Goal: Task Accomplishment & Management: Complete application form

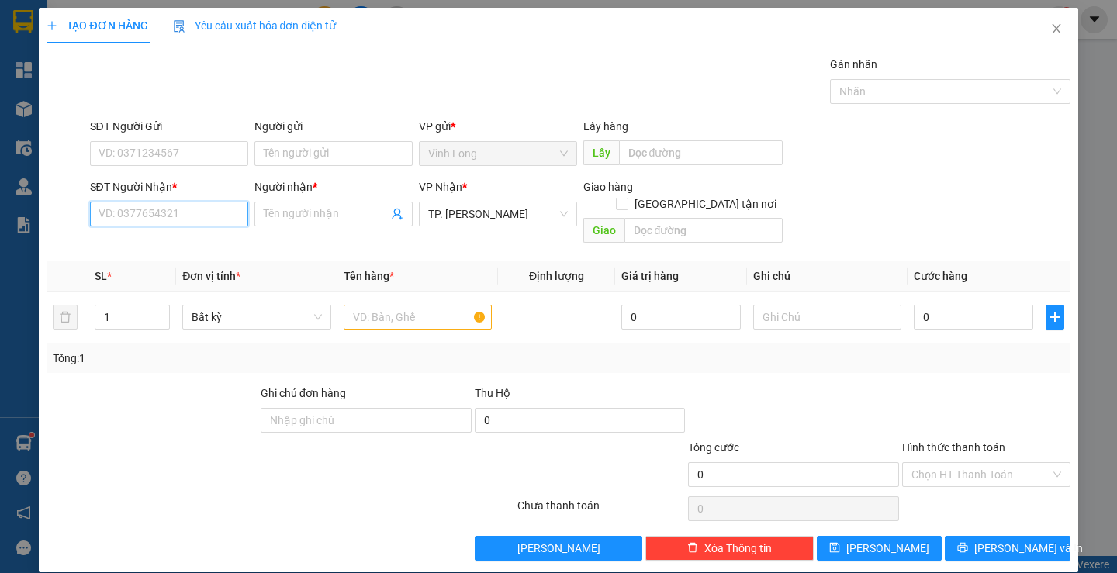
click at [146, 216] on input "SĐT Người Nhận *" at bounding box center [169, 214] width 158 height 25
click at [159, 241] on div "0901507090 - ANH TÙNG" at bounding box center [167, 245] width 138 height 17
type input "0901507090"
type input "ANH TÙNG"
type input "0901507090"
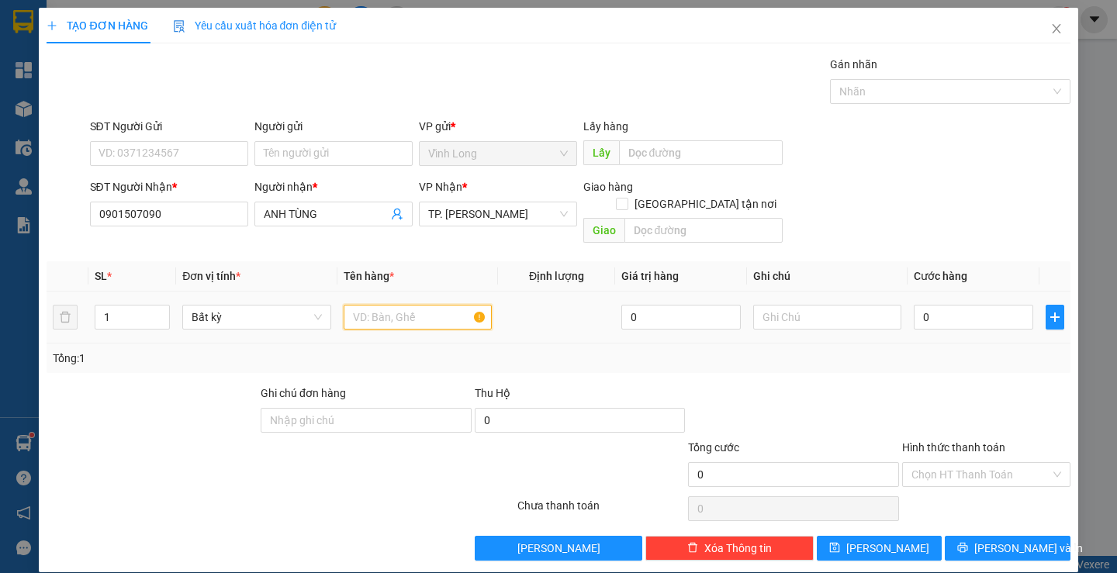
click at [396, 305] on input "text" at bounding box center [418, 317] width 148 height 25
type input "HỘP"
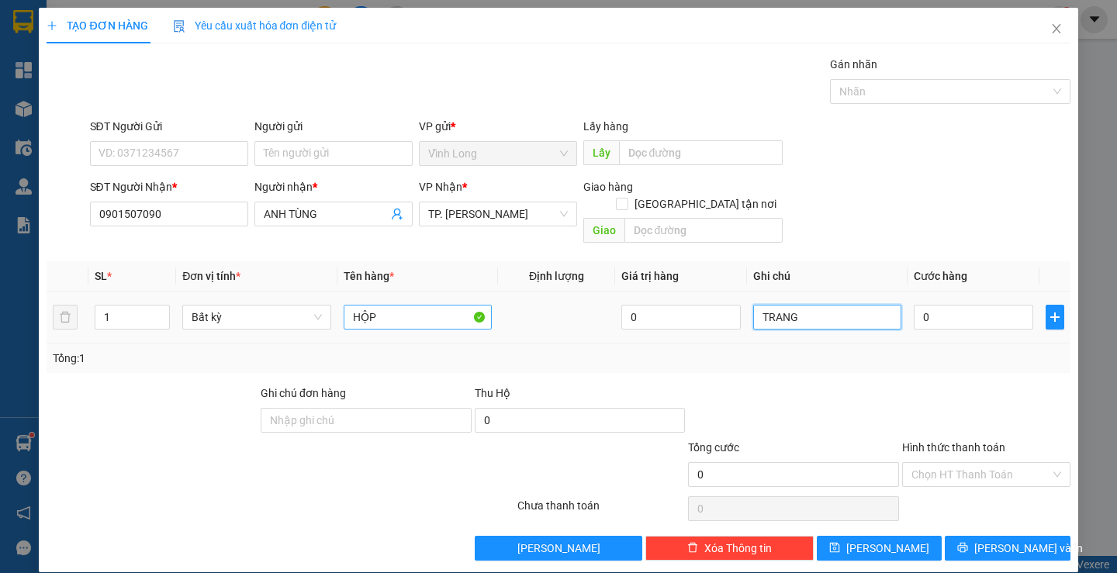
type input "TRANG"
type input "2"
type input "20"
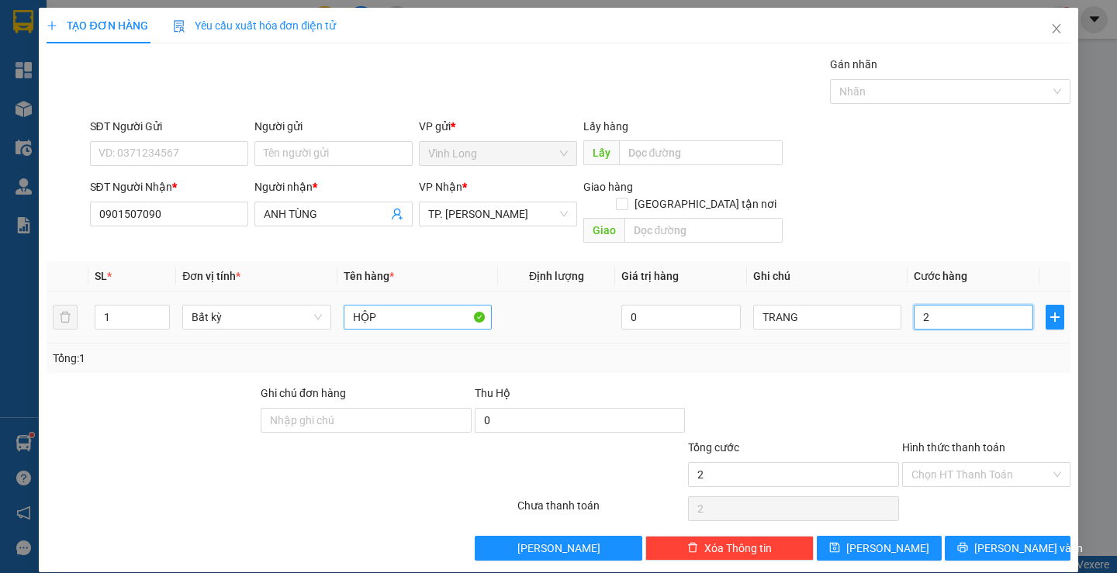
type input "20"
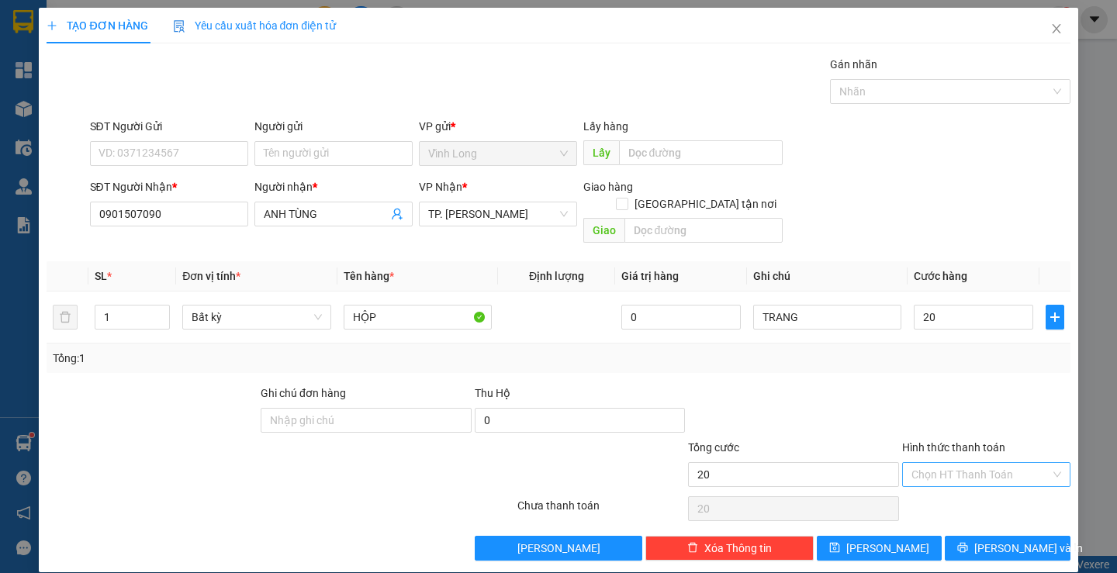
type input "20.000"
drag, startPoint x: 911, startPoint y: 444, endPoint x: 923, endPoint y: 459, distance: 18.8
click at [922, 457] on div "Hình thức thanh toán Chọn HT Thanh Toán" at bounding box center [986, 466] width 168 height 54
click at [925, 463] on input "Hình thức thanh toán" at bounding box center [980, 474] width 139 height 23
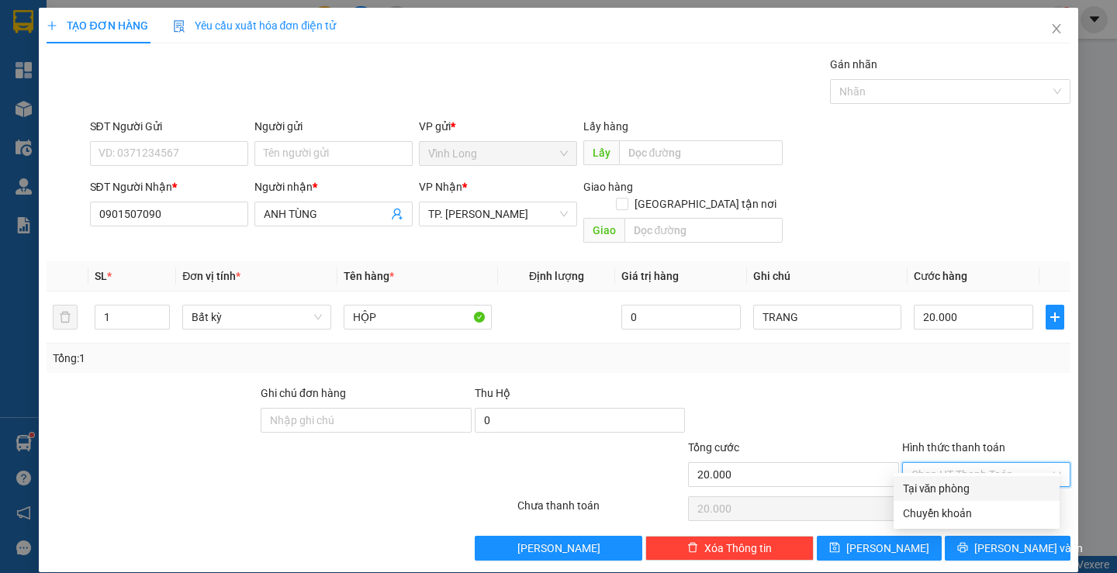
click at [923, 496] on div "Tại văn phòng" at bounding box center [976, 488] width 147 height 17
type input "0"
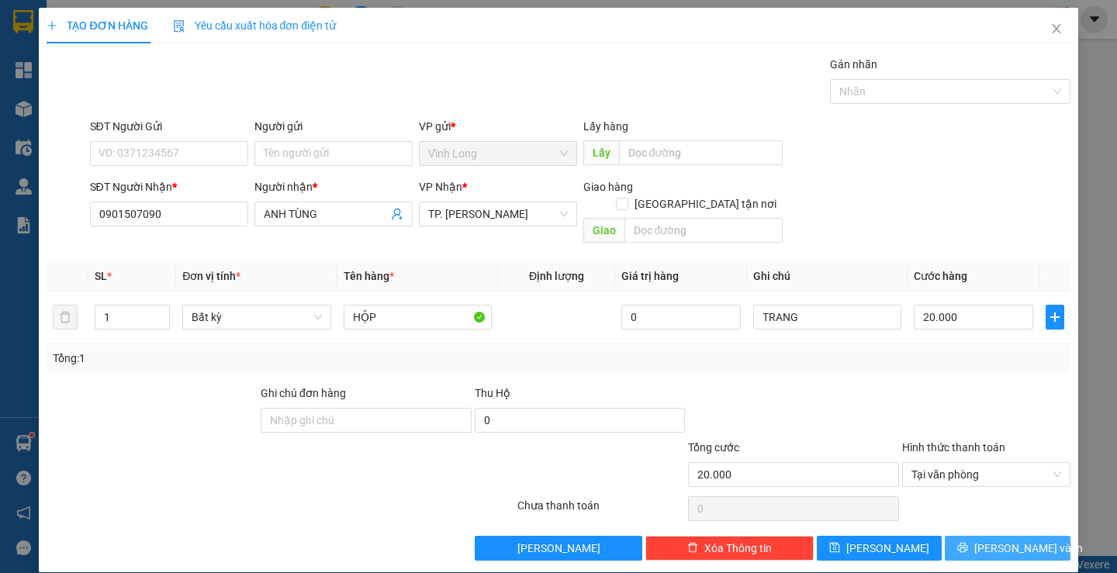
click at [978, 536] on button "[PERSON_NAME] và In" at bounding box center [1007, 548] width 125 height 25
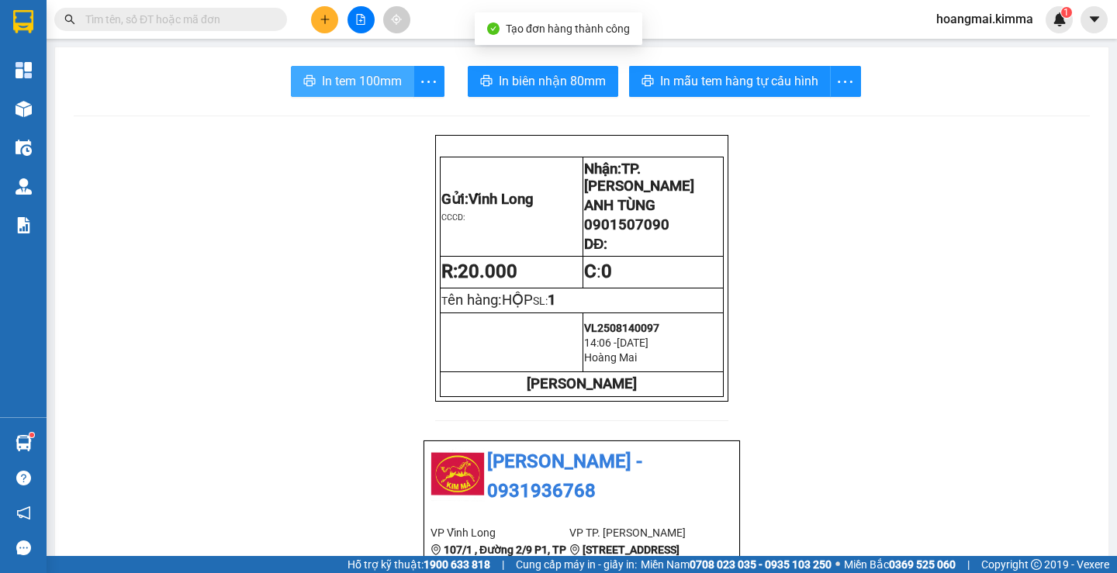
click at [367, 81] on span "In tem 100mm" at bounding box center [362, 80] width 80 height 19
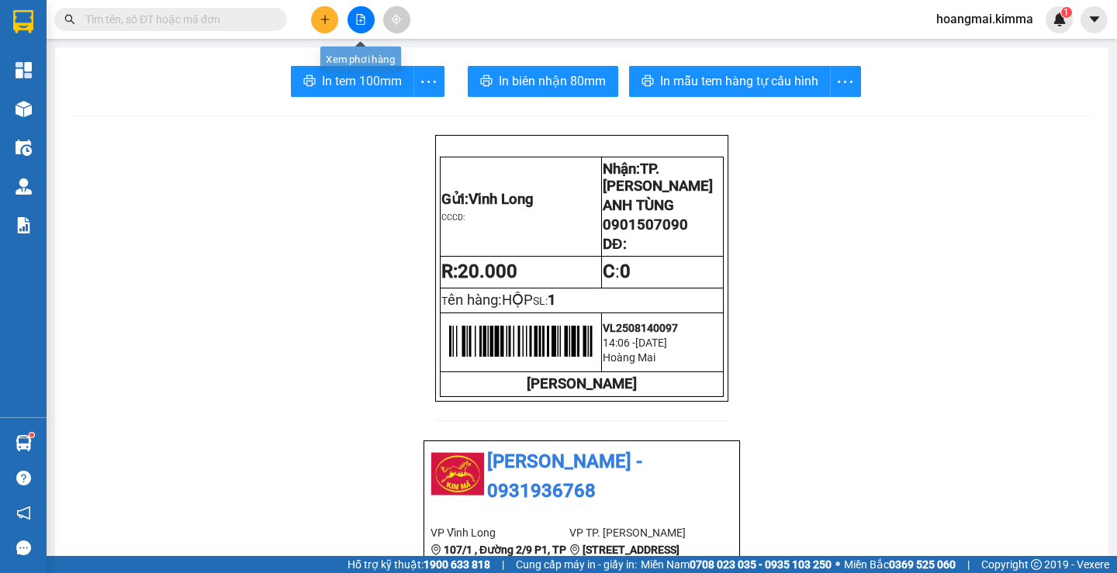
click at [325, 18] on icon "plus" at bounding box center [324, 19] width 1 height 9
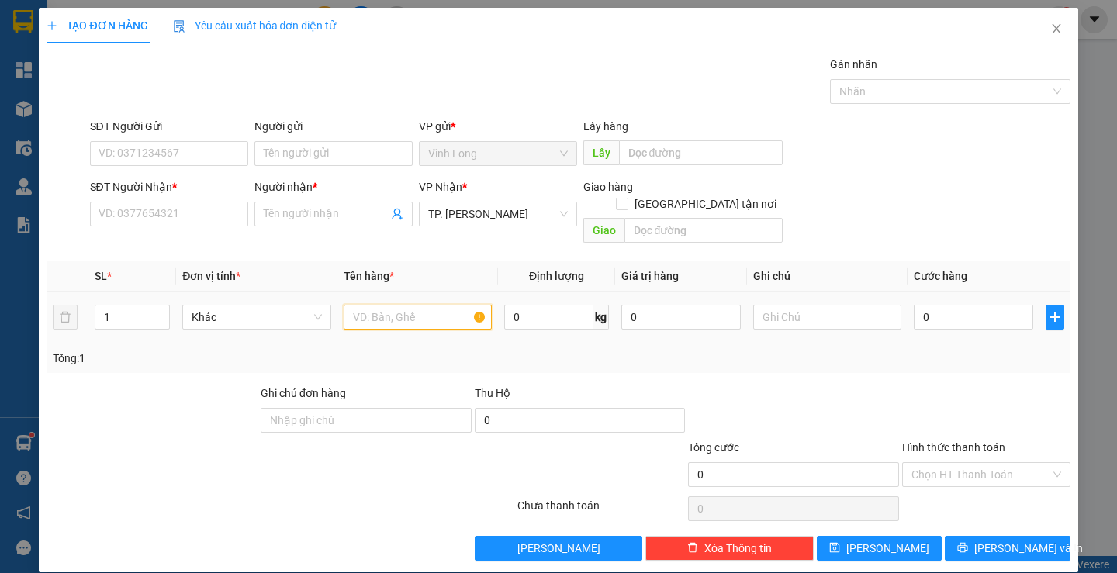
click at [374, 305] on input "text" at bounding box center [418, 317] width 148 height 25
type input "GÓI TRẮNG"
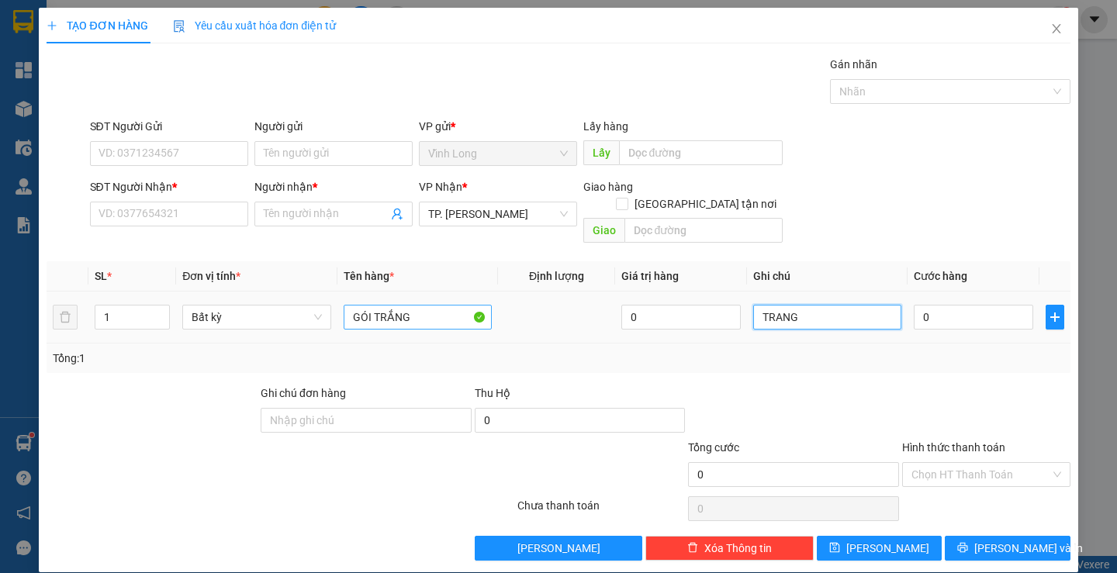
type input "TRANG"
type input "3"
type input "30"
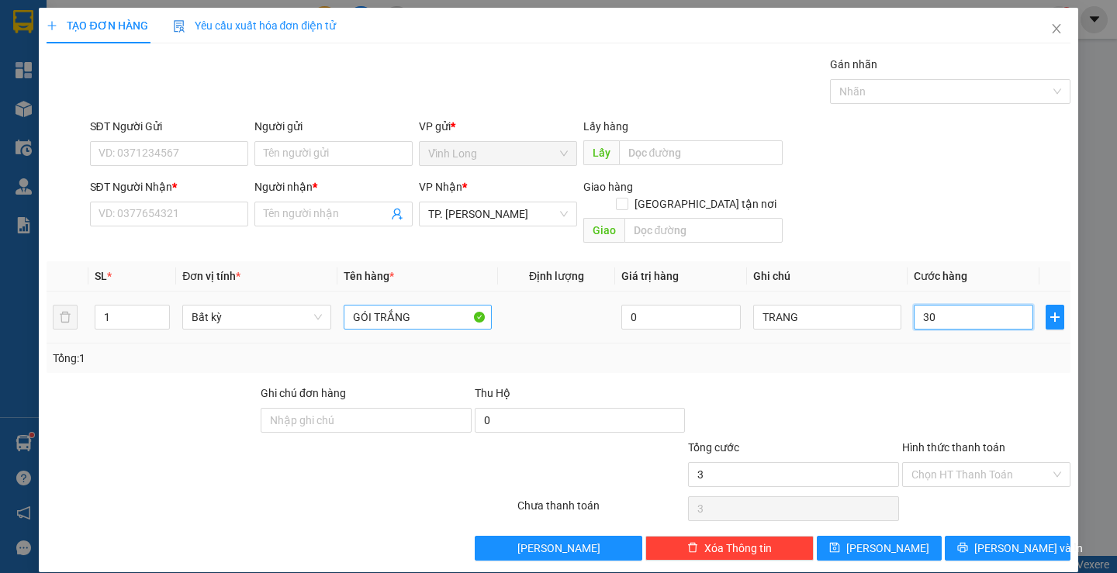
type input "30"
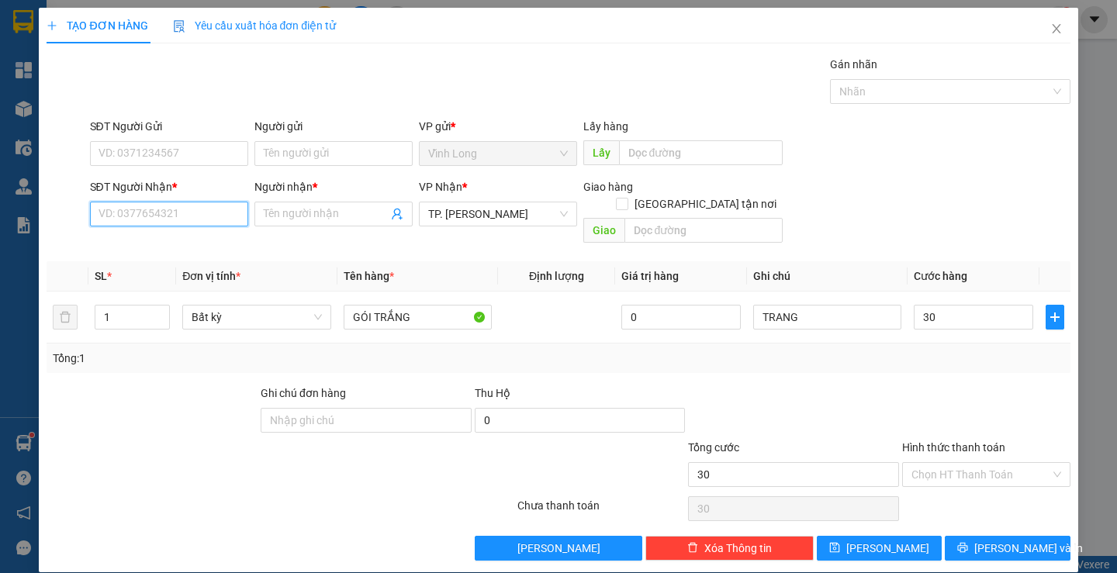
type input "30.000"
click at [161, 205] on input "SĐT Người Nhận *" at bounding box center [169, 214] width 158 height 25
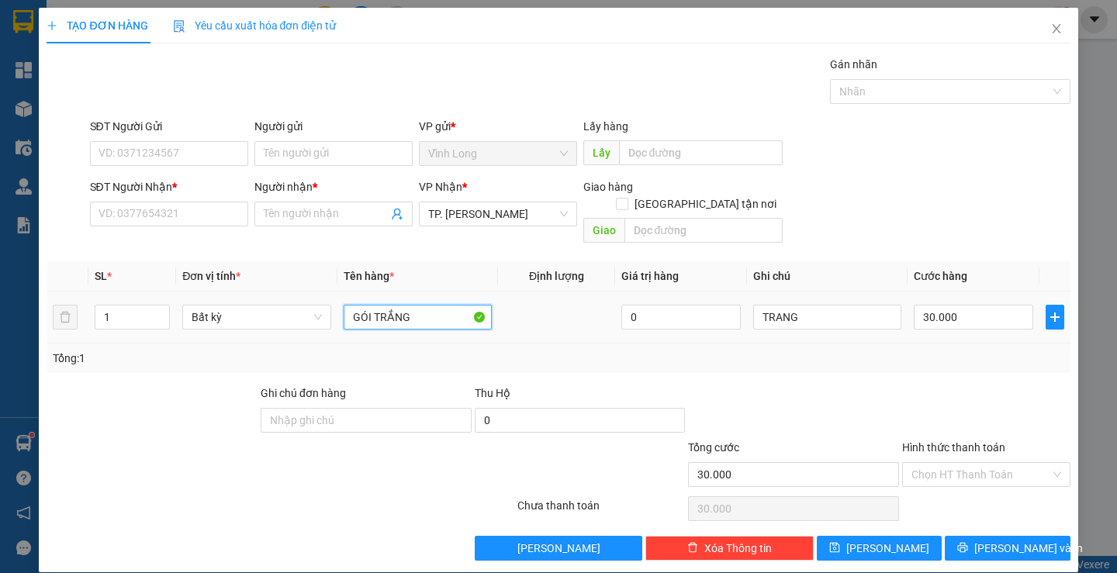
click at [437, 305] on input "GÓI TRẮNG" at bounding box center [418, 317] width 148 height 25
type input "GÓI TRẮNG ( THÙNG )"
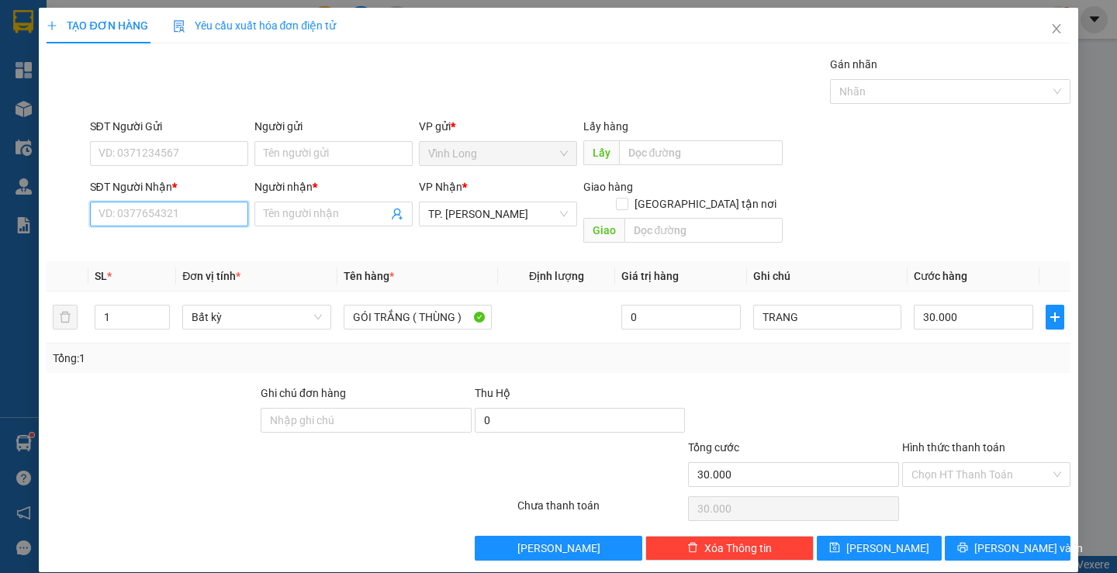
click at [181, 222] on input "SĐT Người Nhận *" at bounding box center [169, 214] width 158 height 25
click at [143, 244] on div "0889415060 - QUẾ TRÂN" at bounding box center [167, 245] width 138 height 17
type input "0889415060"
type input "QUẾ TRÂN"
type input "0889415060"
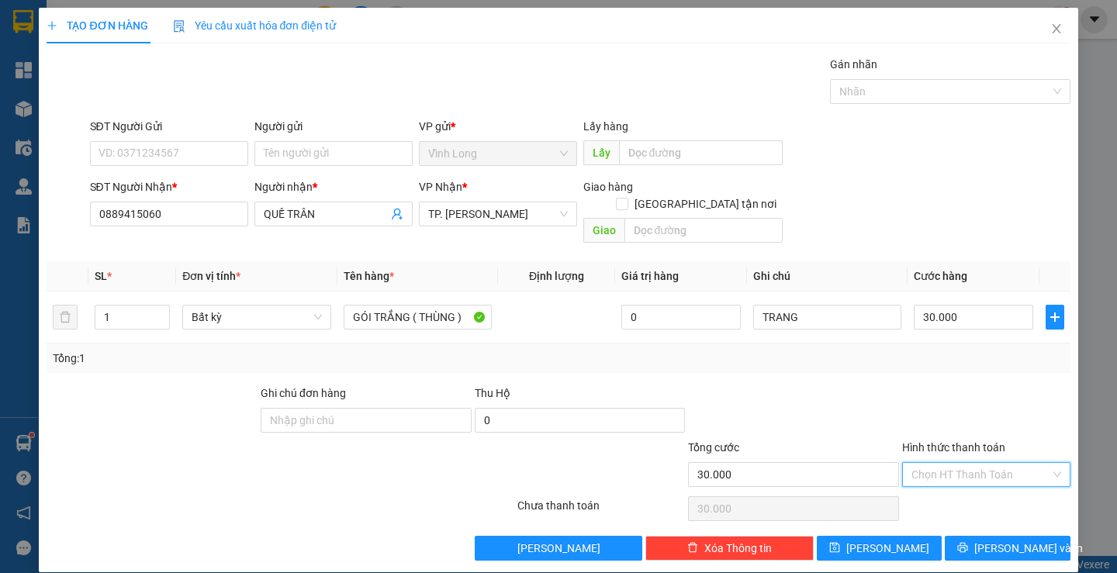
click at [980, 463] on input "Hình thức thanh toán" at bounding box center [980, 474] width 139 height 23
click at [962, 474] on div "Transit Pickup Surcharge Ids Transit Deliver Surcharge Ids Transit Deliver Surc…" at bounding box center [558, 308] width 1023 height 505
click at [962, 463] on input "Hình thức thanh toán" at bounding box center [980, 474] width 139 height 23
click at [967, 485] on div "Tại văn phòng" at bounding box center [976, 488] width 147 height 17
type input "0"
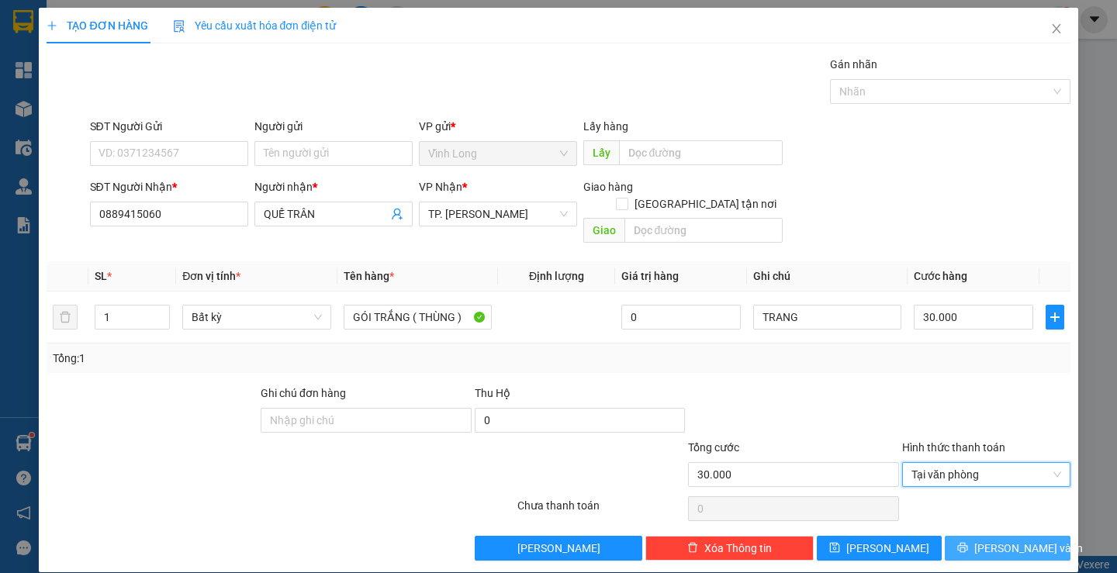
click at [984, 540] on span "[PERSON_NAME] và In" at bounding box center [1028, 548] width 109 height 17
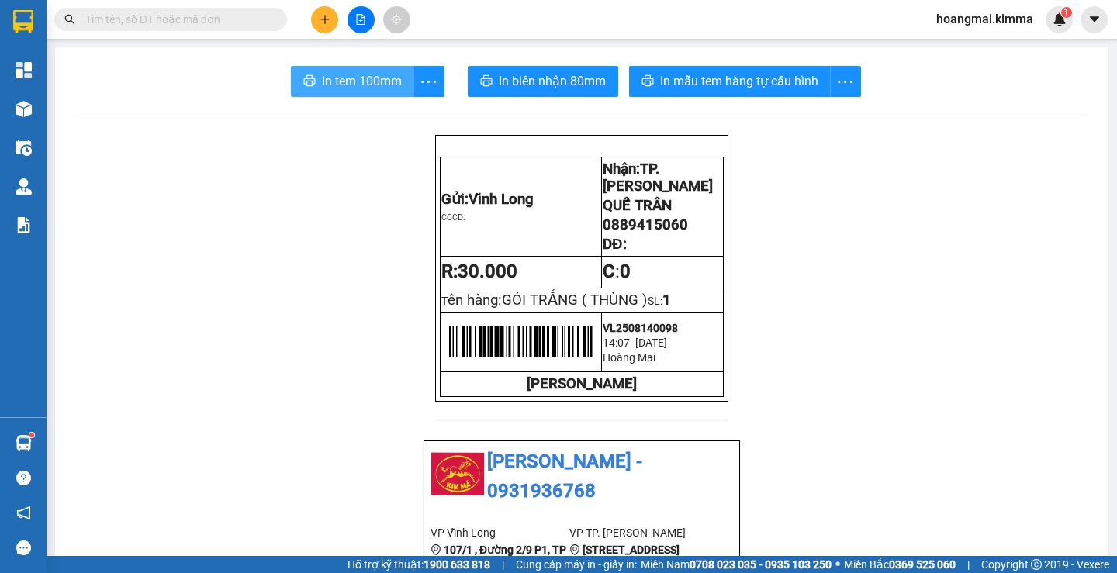
click at [363, 79] on span "In tem 100mm" at bounding box center [362, 80] width 80 height 19
click at [328, 28] on button at bounding box center [324, 19] width 27 height 27
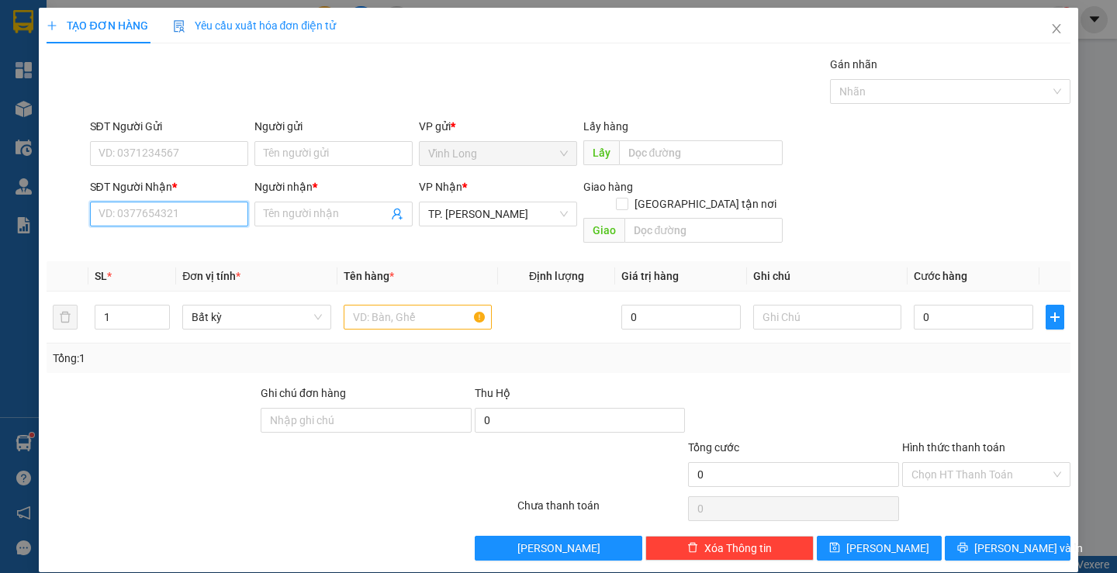
click at [178, 214] on input "SĐT Người Nhận *" at bounding box center [169, 214] width 158 height 25
type input "0979160808"
click at [181, 244] on div "0979160808 - [GEOGRAPHIC_DATA]" at bounding box center [185, 245] width 174 height 17
type input "[GEOGRAPHIC_DATA]"
type input "0979160808"
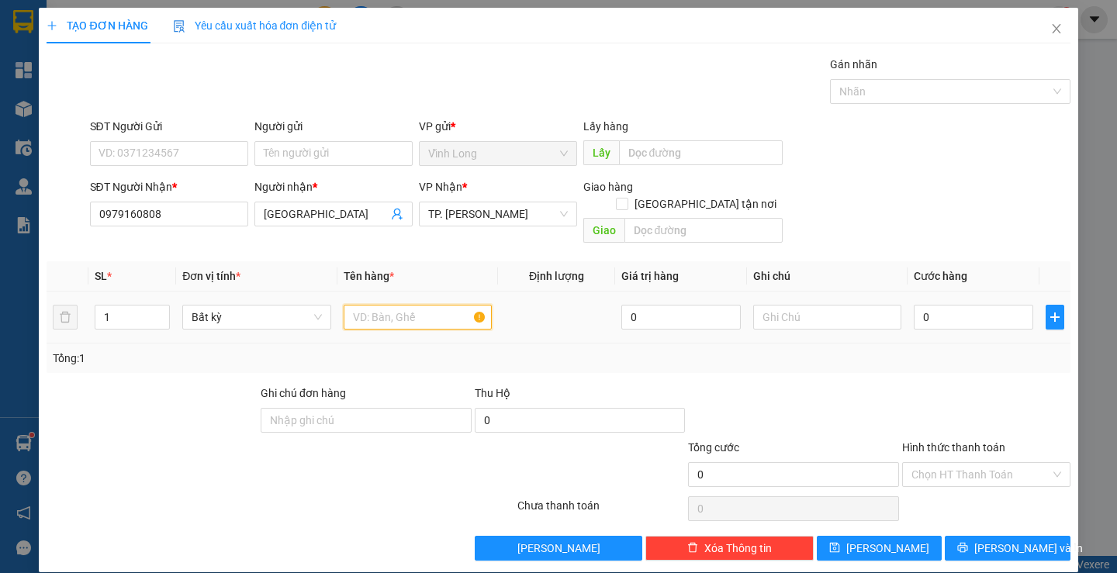
click at [381, 305] on input "text" at bounding box center [418, 317] width 148 height 25
type input "PHONG BÌ"
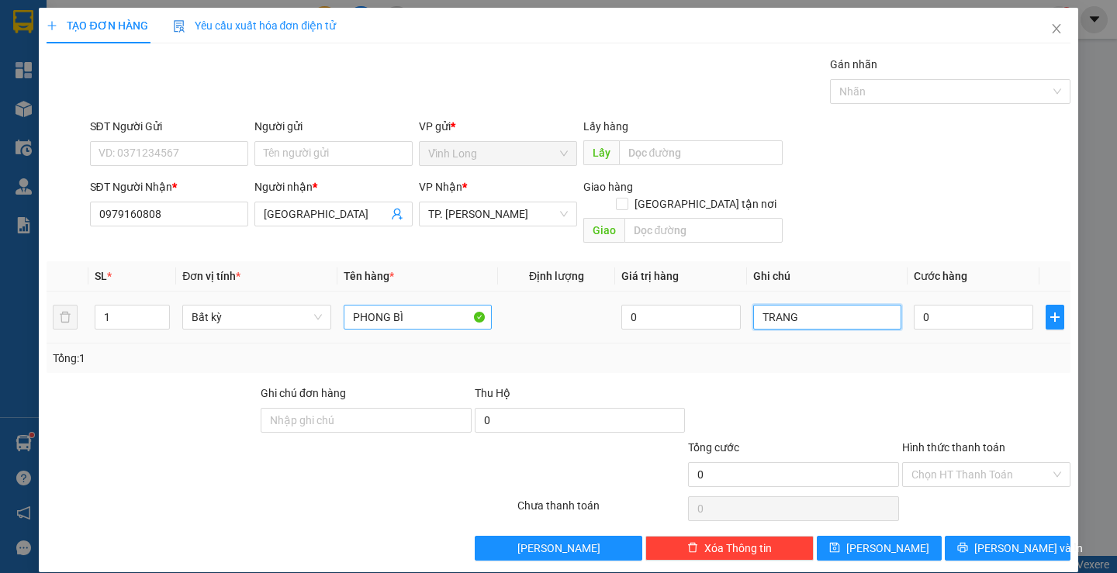
type input "TRANG"
type input "2"
type input "20"
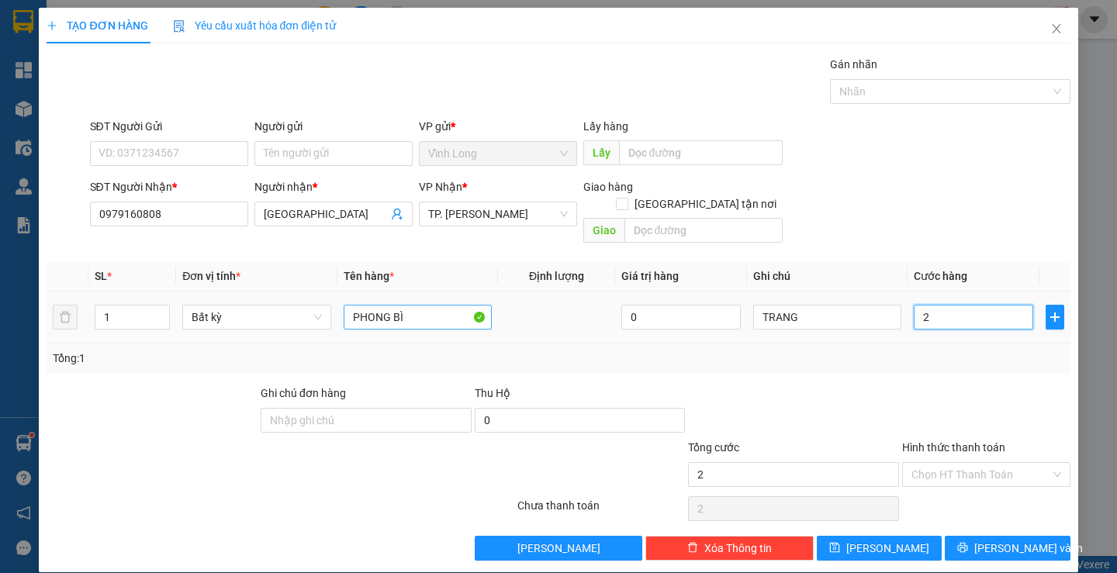
type input "20"
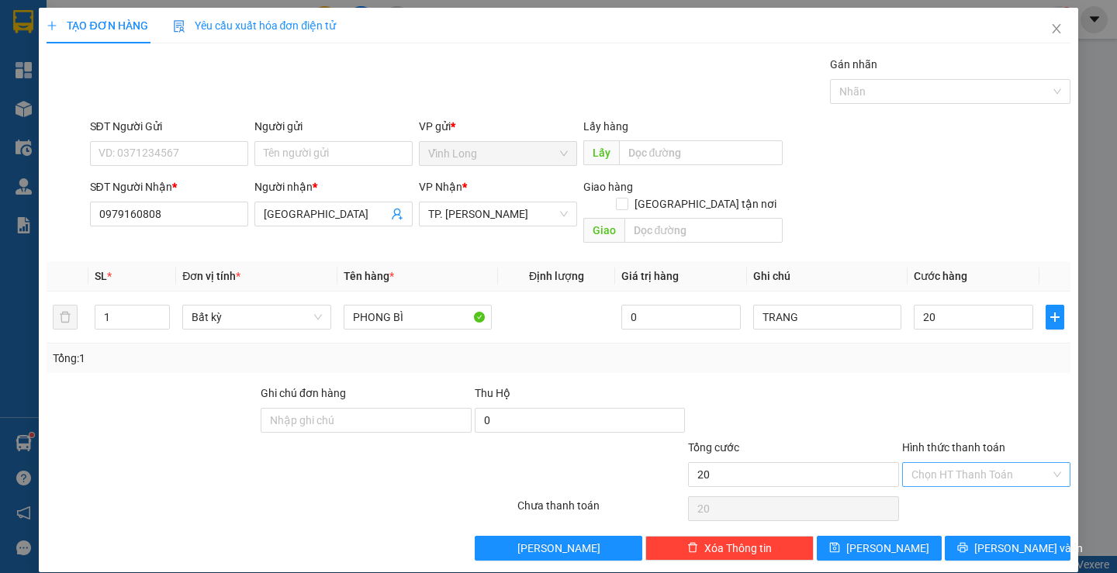
type input "20.000"
click at [979, 463] on input "Hình thức thanh toán" at bounding box center [980, 474] width 139 height 23
click at [966, 482] on div "Tại văn phòng" at bounding box center [976, 488] width 147 height 17
type input "0"
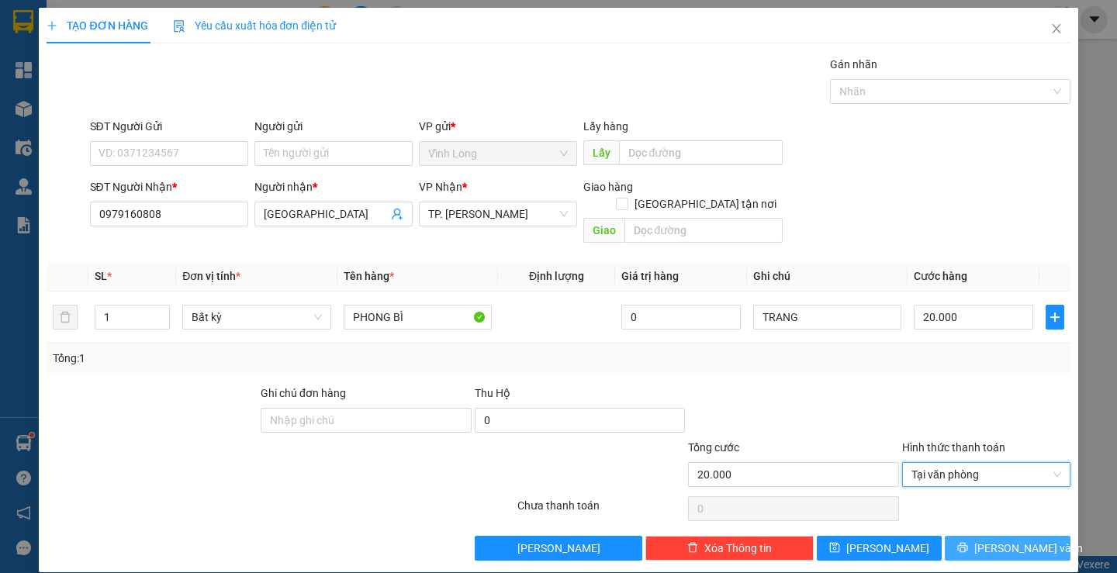
click at [979, 536] on button "[PERSON_NAME] và In" at bounding box center [1007, 548] width 125 height 25
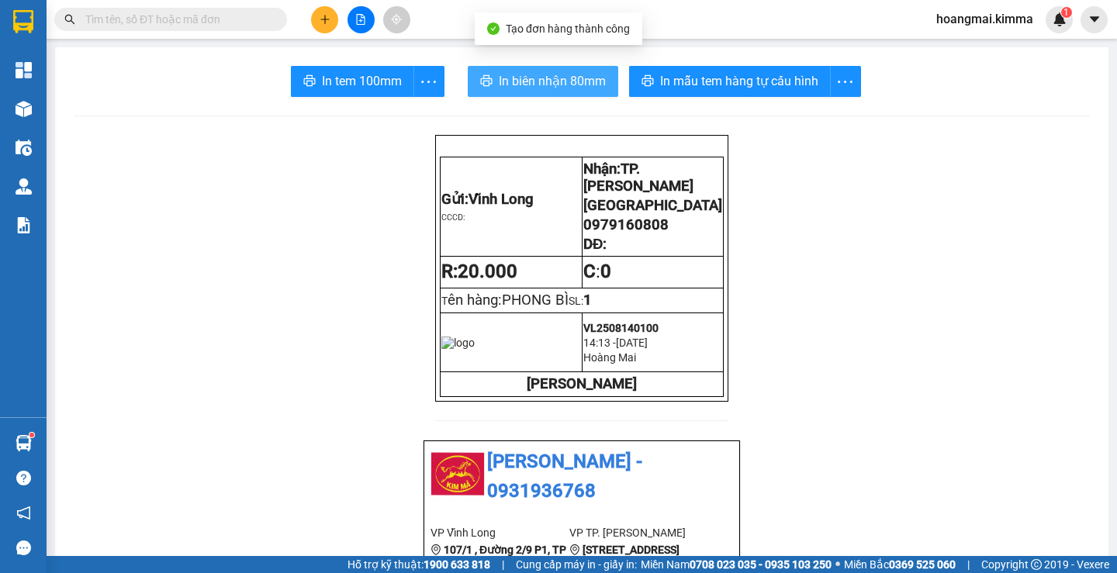
click at [534, 85] on span "In biên nhận 80mm" at bounding box center [552, 80] width 107 height 19
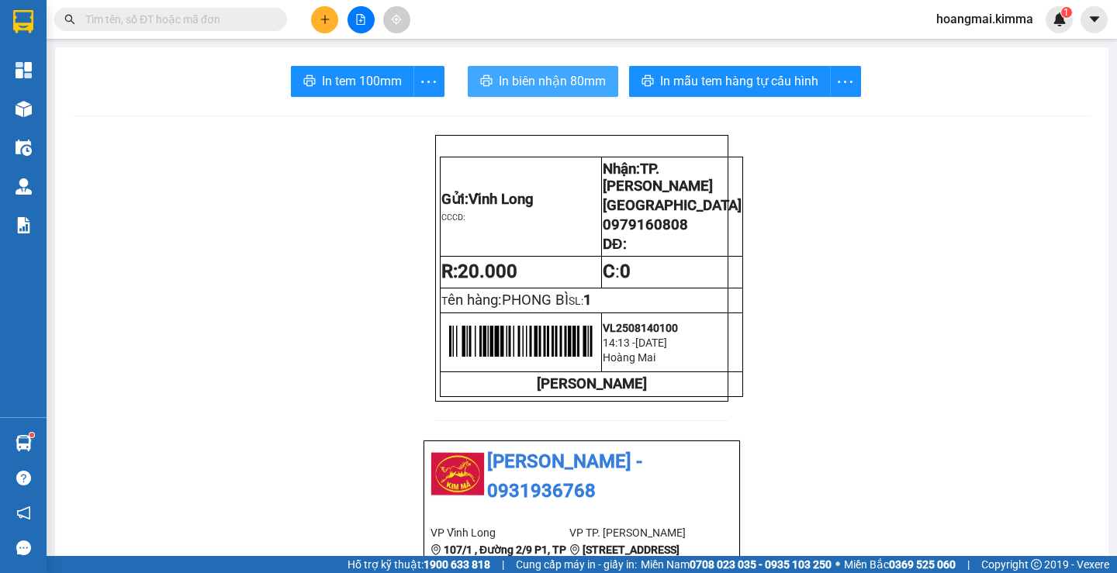
click at [553, 71] on button "In biên nhận 80mm" at bounding box center [543, 81] width 150 height 31
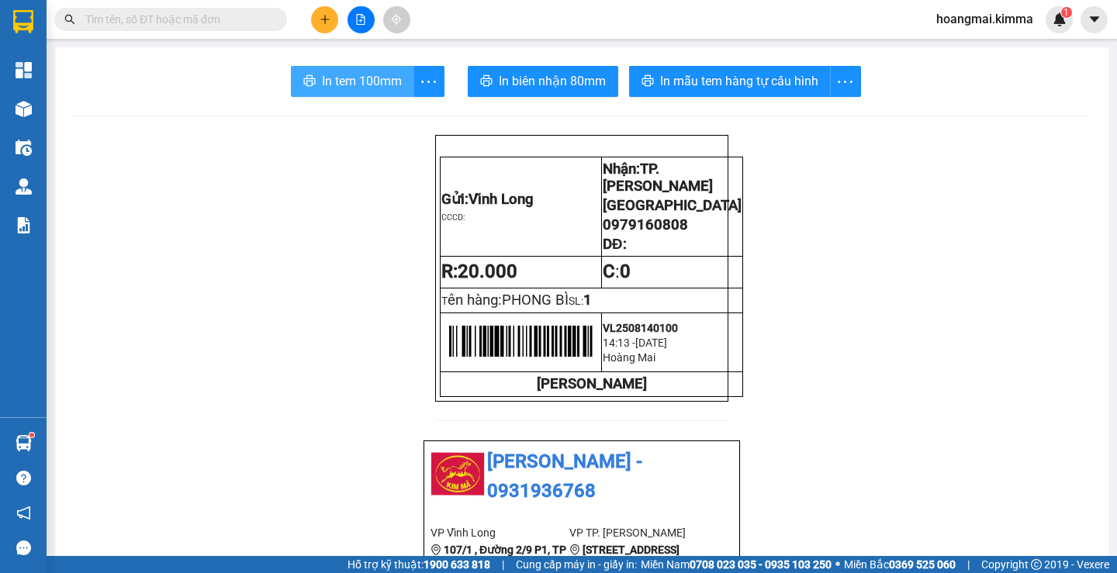
click at [368, 86] on span "In tem 100mm" at bounding box center [362, 80] width 80 height 19
click at [195, 19] on input "text" at bounding box center [176, 19] width 183 height 17
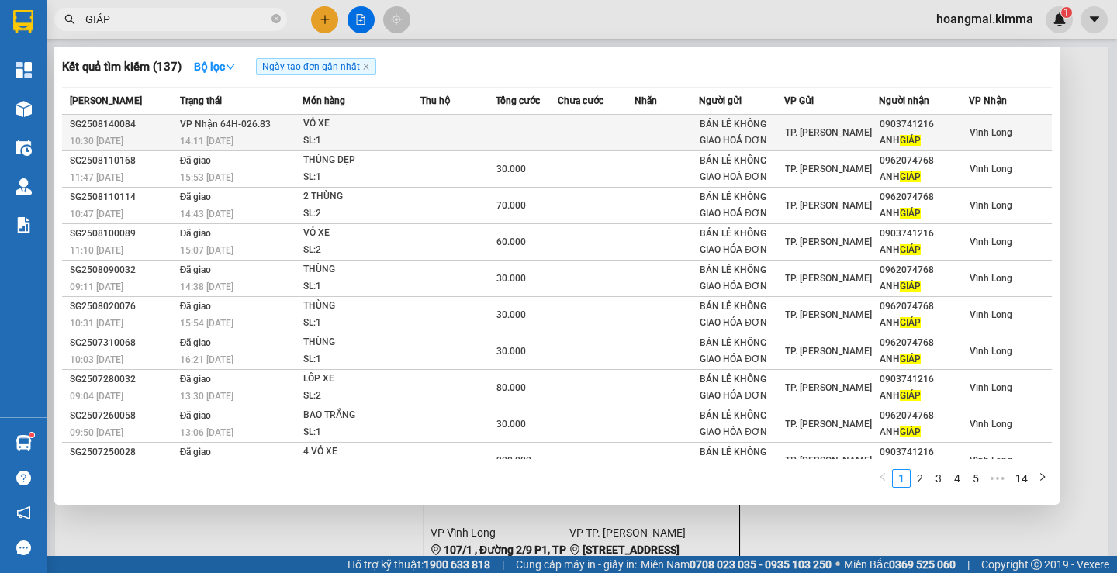
type input "GIÁP"
click at [409, 138] on div "SL: 1" at bounding box center [361, 141] width 116 height 17
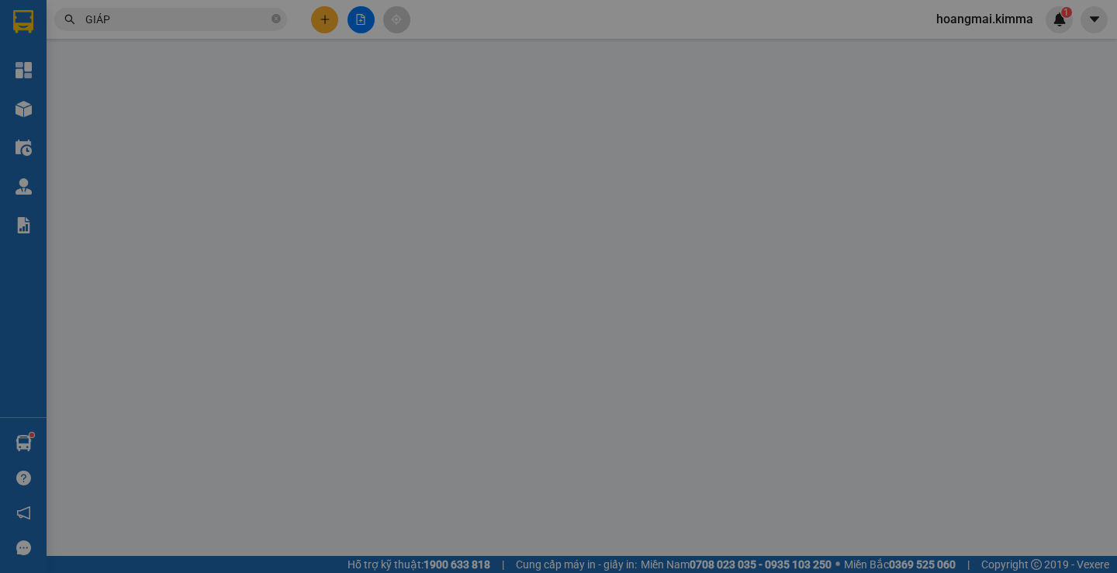
type input "BÁN LẺ KHÔNG GIAO HOÁ ĐƠN"
type input "0903741216"
type input "ANH GIÁP"
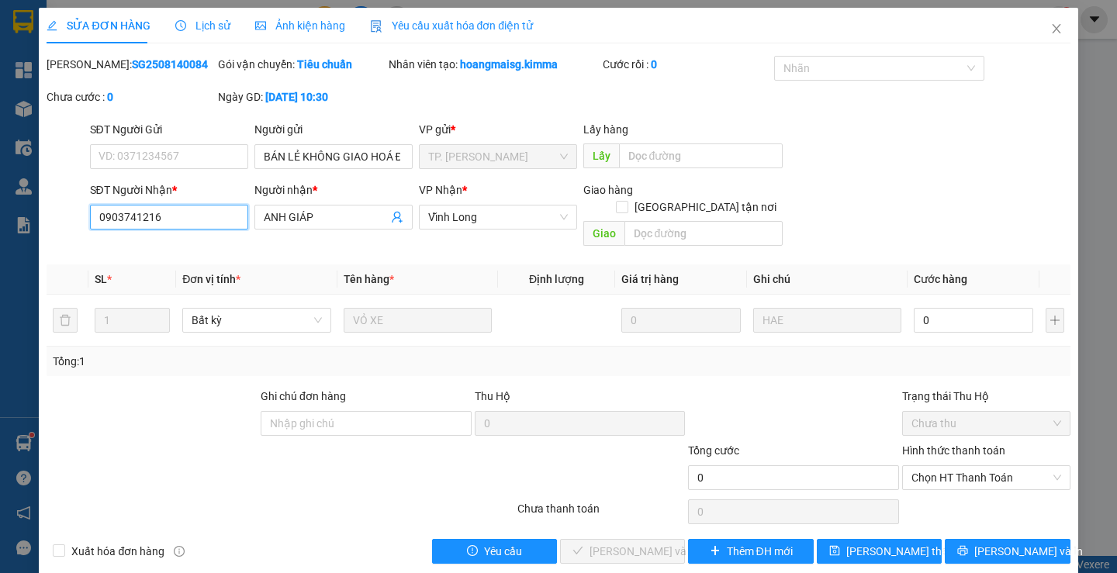
drag, startPoint x: 192, startPoint y: 216, endPoint x: 61, endPoint y: 223, distance: 130.5
click at [61, 223] on div "SĐT Người Nhận * 0903741216 0903741216 Người nhận * ANH GIÁP VP Nhận * Vĩnh Lo…" at bounding box center [558, 216] width 1026 height 71
click at [1050, 32] on icon "close" at bounding box center [1056, 28] width 12 height 12
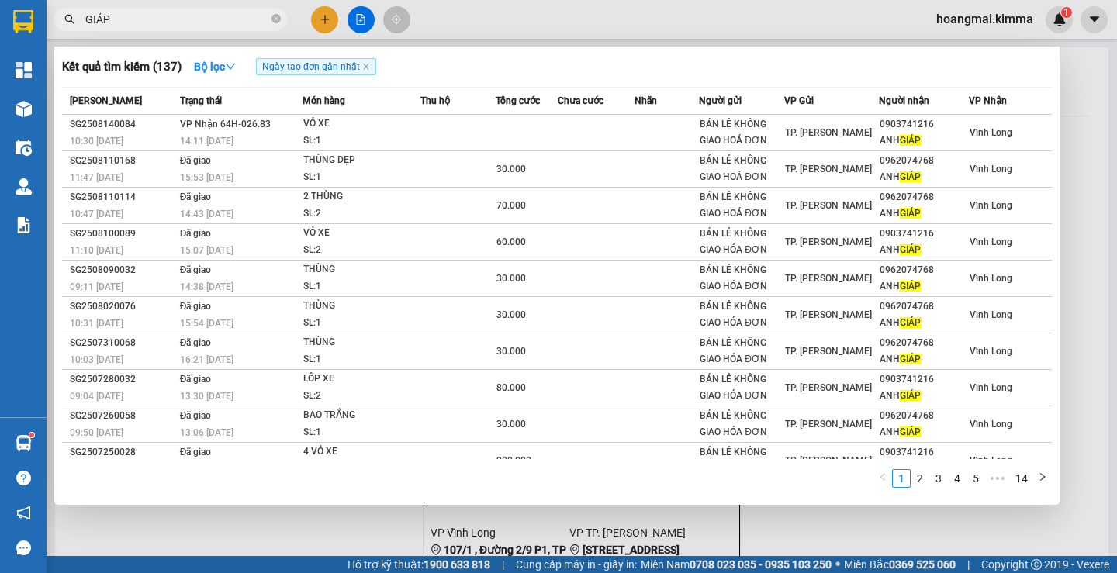
drag, startPoint x: 276, startPoint y: 16, endPoint x: 228, endPoint y: 19, distance: 48.1
click at [271, 16] on span "GIÁP" at bounding box center [170, 19] width 233 height 23
click at [212, 19] on input "GIÁP" at bounding box center [176, 19] width 183 height 17
click at [271, 20] on span "GIÁP" at bounding box center [170, 19] width 233 height 23
click at [275, 20] on icon "close-circle" at bounding box center [275, 18] width 9 height 9
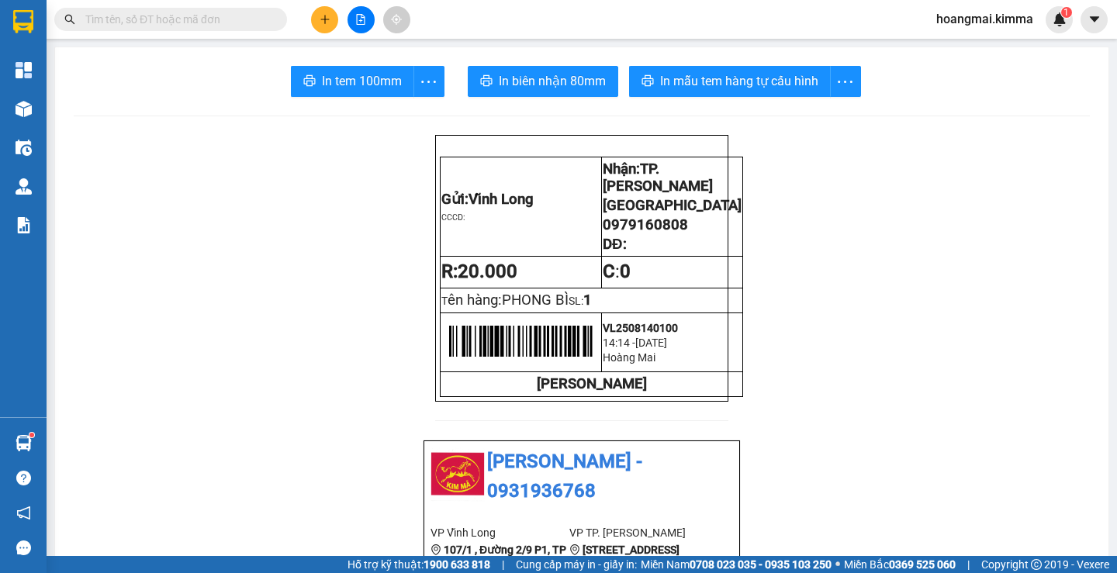
paste input "0903741216"
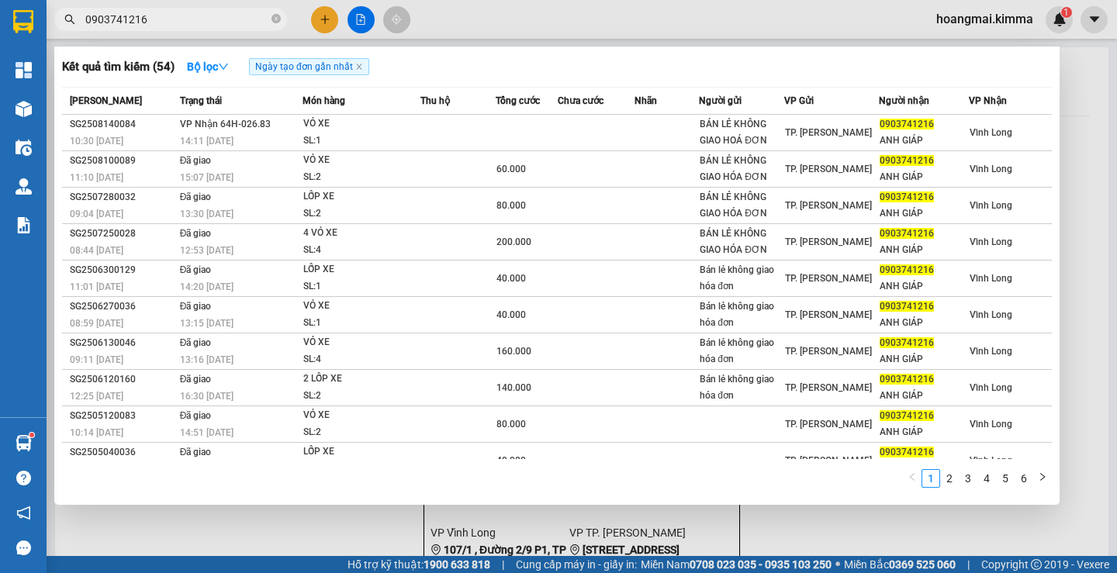
type input "0903741216"
click at [326, 16] on div at bounding box center [558, 286] width 1117 height 573
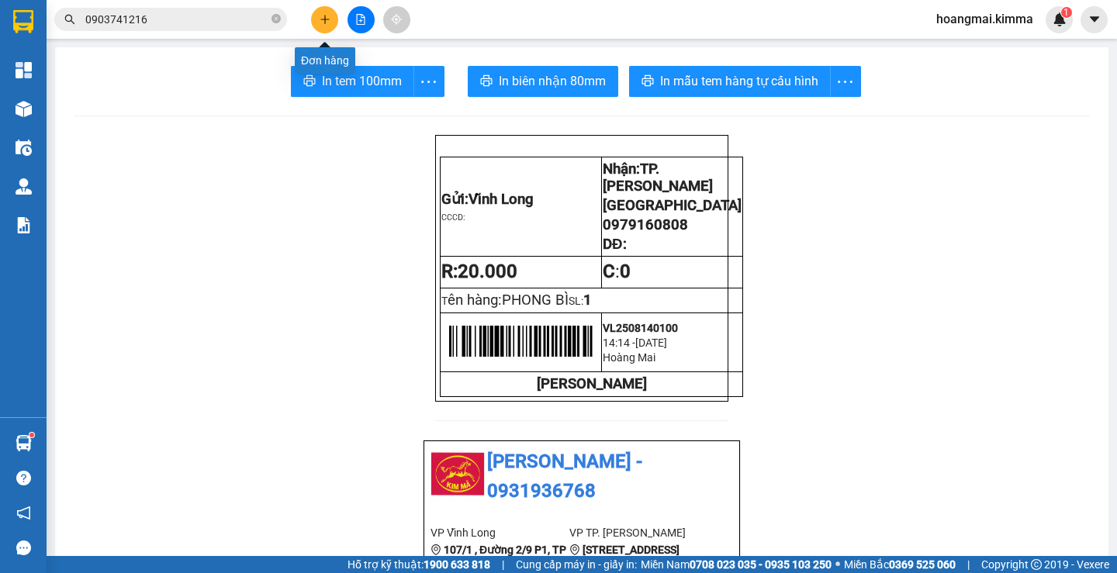
click at [326, 16] on icon "plus" at bounding box center [325, 19] width 11 height 11
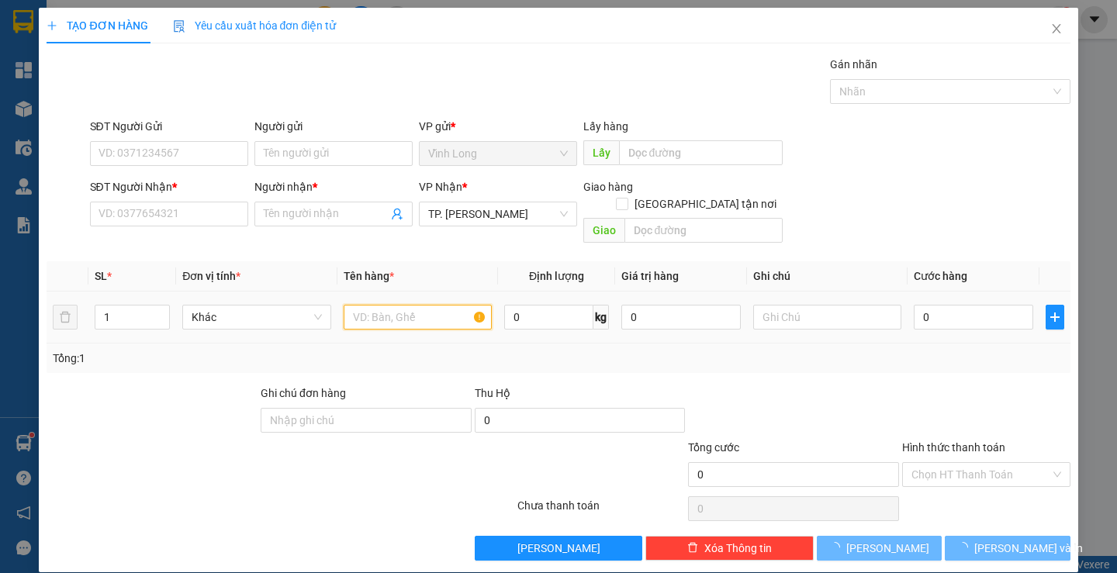
click at [398, 305] on input "text" at bounding box center [418, 317] width 148 height 25
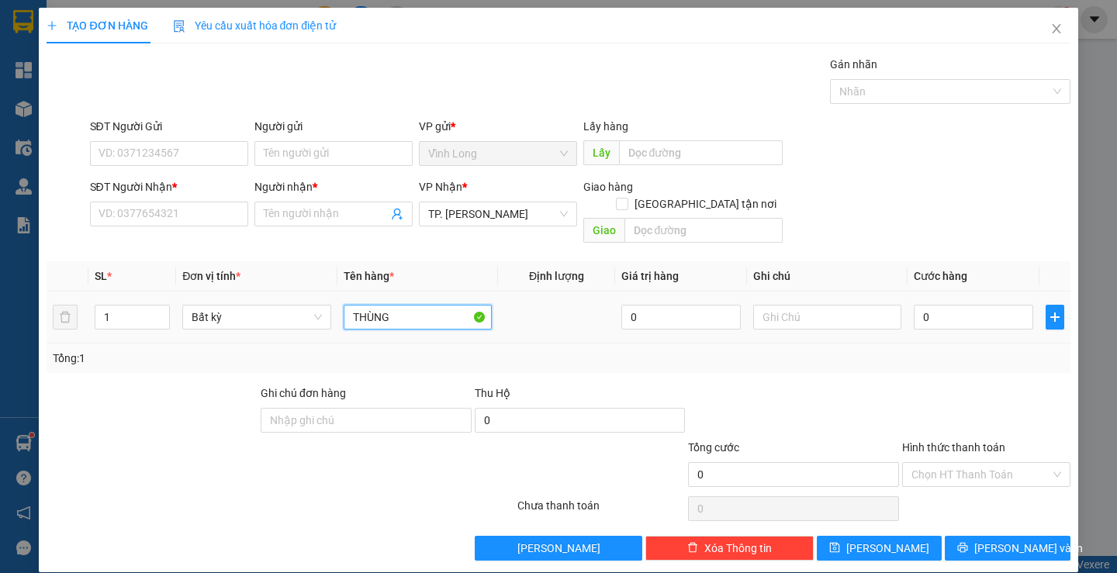
type input "THÙNG"
type input "TRANG"
type input "3"
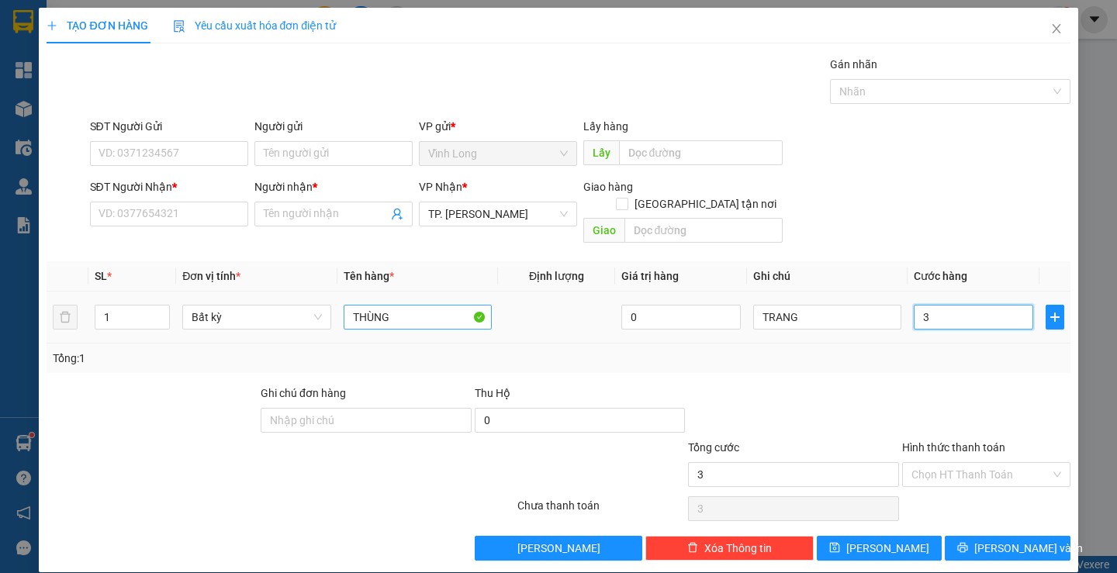
type input "30"
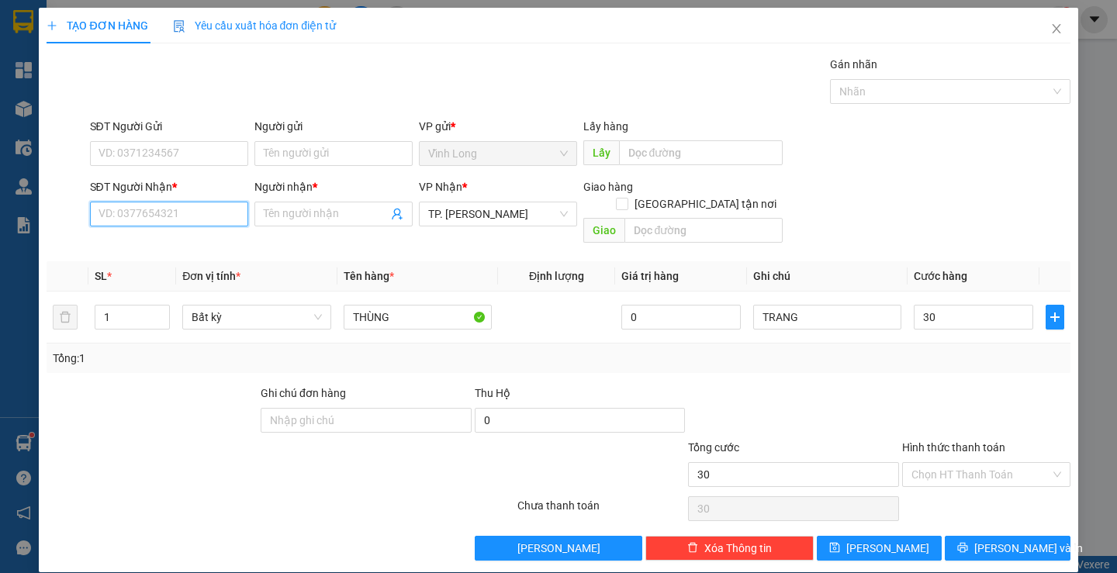
type input "30.000"
click at [215, 206] on input "SĐT Người Nhận *" at bounding box center [169, 214] width 158 height 25
type input "0916969275"
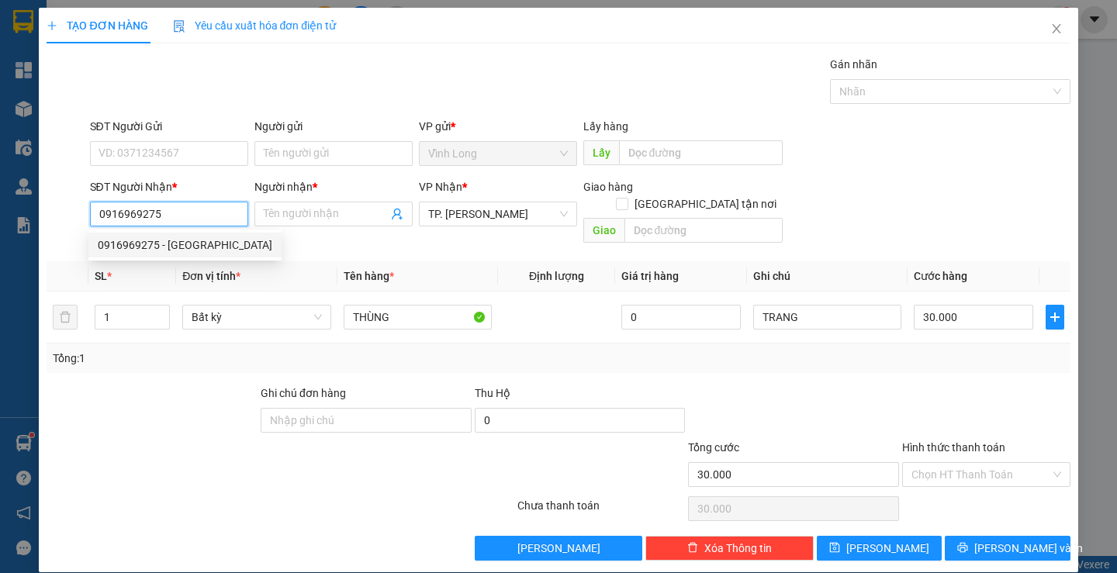
click at [181, 236] on div "0916969275 - [GEOGRAPHIC_DATA]" at bounding box center [184, 245] width 193 height 25
type input "ĐỨC"
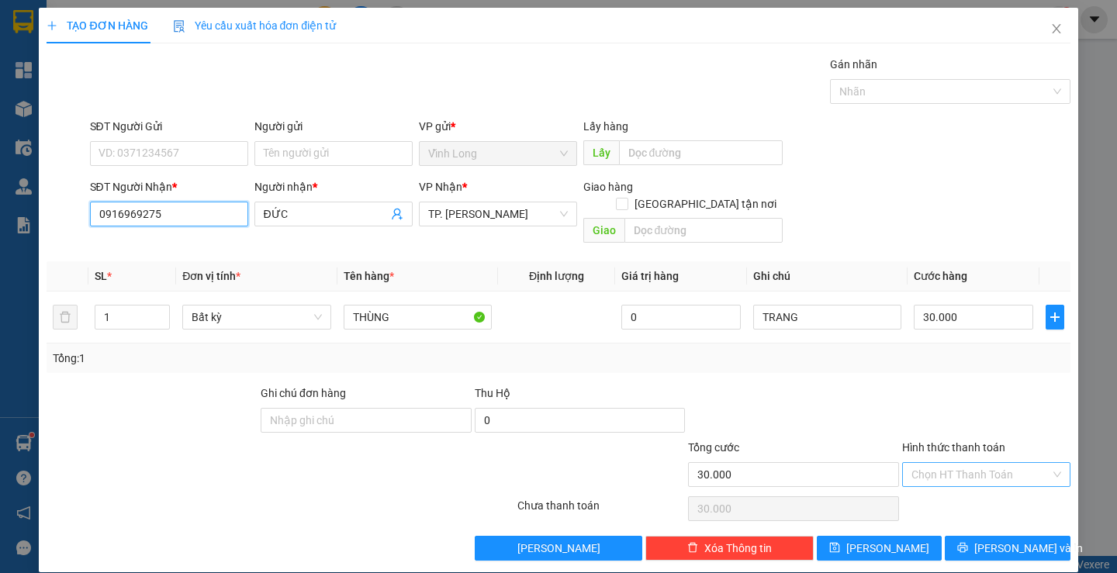
type input "0916969275"
drag, startPoint x: 943, startPoint y: 447, endPoint x: 938, endPoint y: 468, distance: 20.9
click at [945, 463] on input "Hình thức thanh toán" at bounding box center [980, 474] width 139 height 23
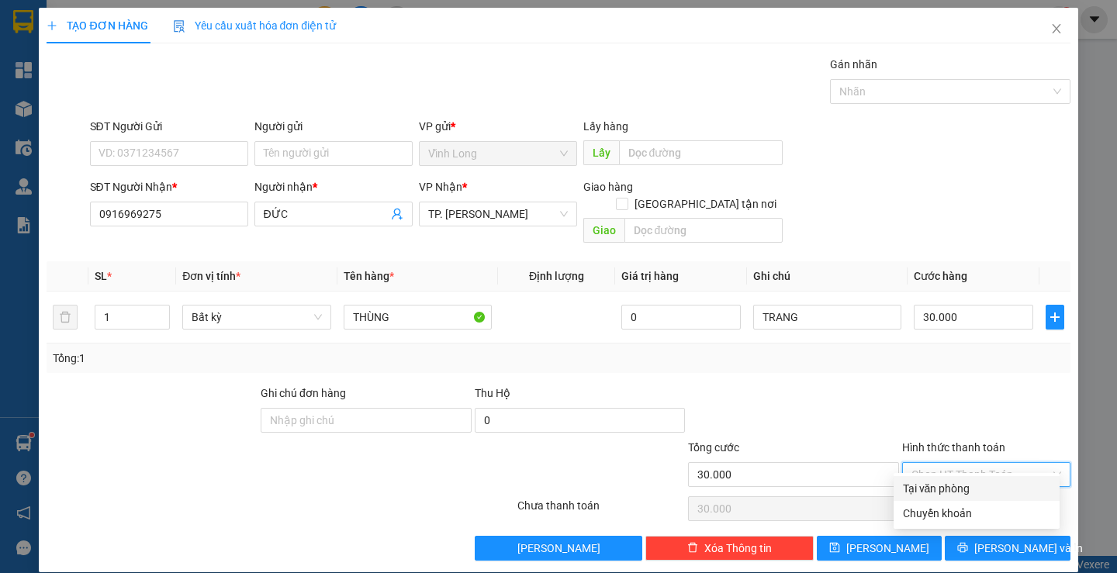
click at [935, 483] on div "Tại văn phòng" at bounding box center [976, 488] width 147 height 17
type input "0"
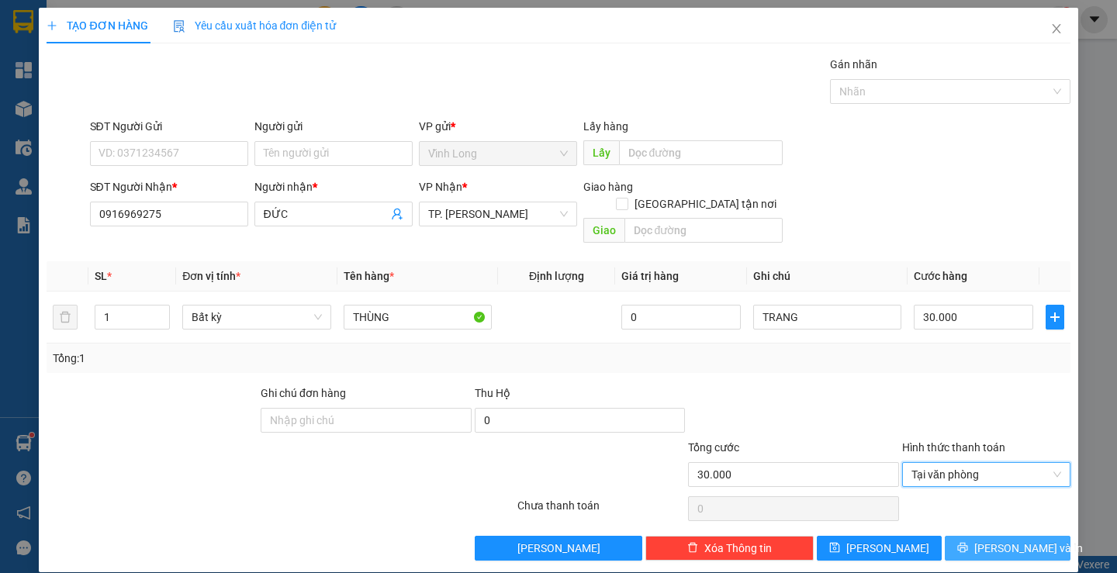
click at [988, 540] on span "[PERSON_NAME] và In" at bounding box center [1028, 548] width 109 height 17
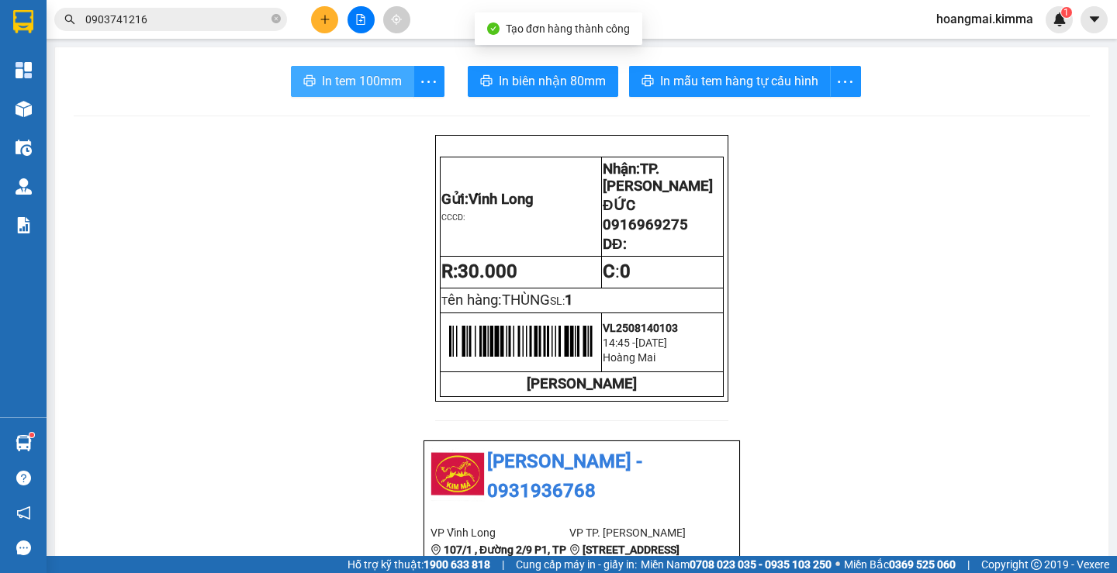
click at [353, 71] on button "In tem 100mm" at bounding box center [352, 81] width 123 height 31
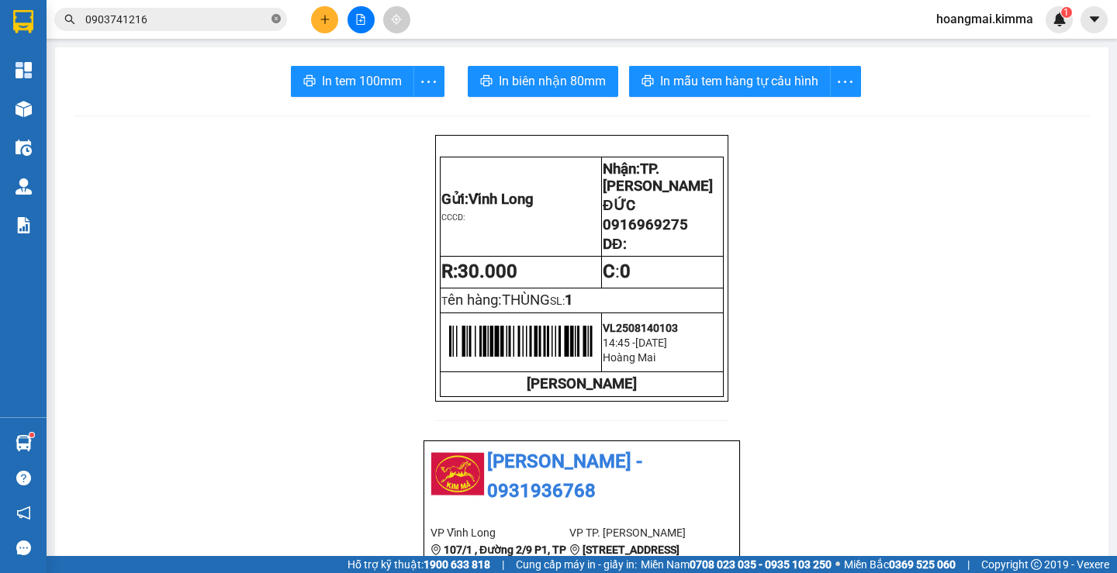
click at [276, 18] on icon "close-circle" at bounding box center [275, 18] width 9 height 9
click at [257, 19] on input "text" at bounding box center [176, 19] width 183 height 17
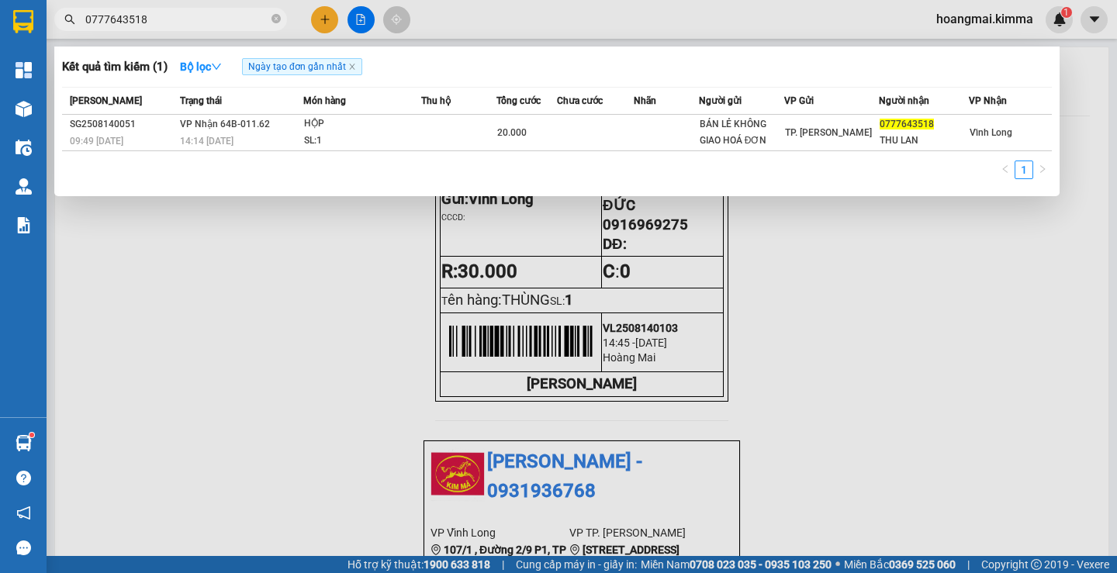
type input "0777643518"
click at [323, 17] on div at bounding box center [558, 286] width 1117 height 573
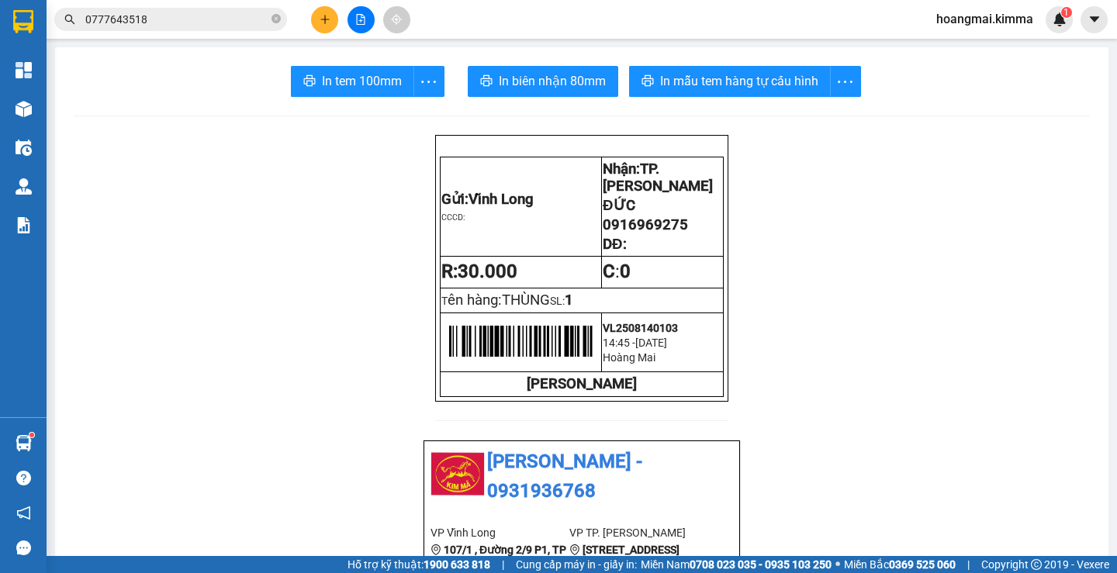
click at [324, 19] on icon "plus" at bounding box center [324, 19] width 9 height 1
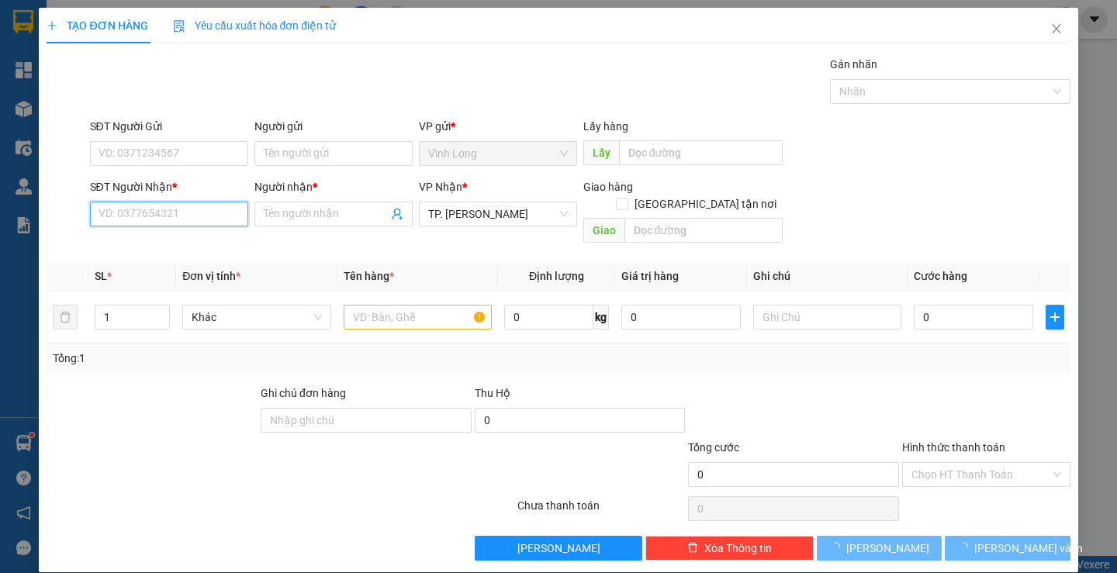
click at [212, 209] on input "SĐT Người Nhận *" at bounding box center [169, 214] width 158 height 25
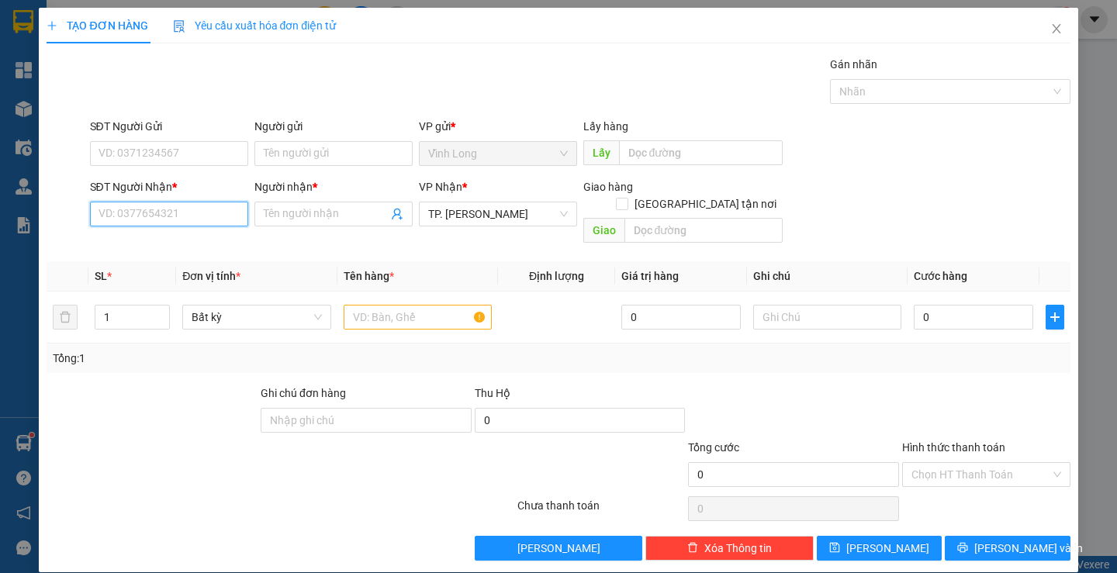
click at [209, 210] on input "SĐT Người Nhận *" at bounding box center [169, 214] width 158 height 25
click at [97, 214] on input "902161727" at bounding box center [169, 214] width 158 height 25
type input "0902161727"
click at [308, 213] on input "Người nhận *" at bounding box center [326, 214] width 124 height 17
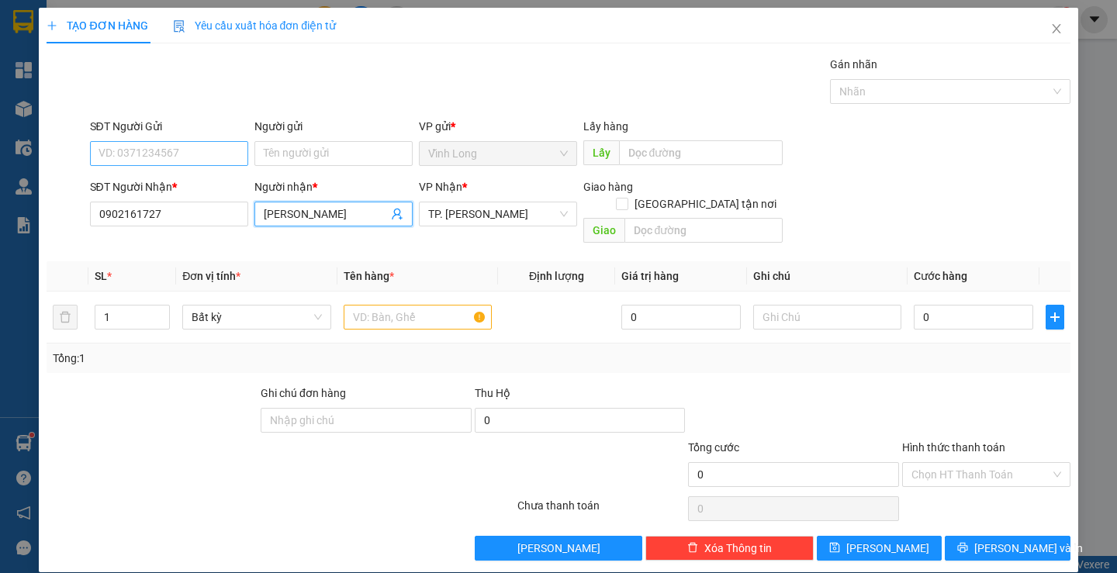
type input "[PERSON_NAME]"
click at [140, 154] on input "SĐT Người Gửi" at bounding box center [169, 153] width 158 height 25
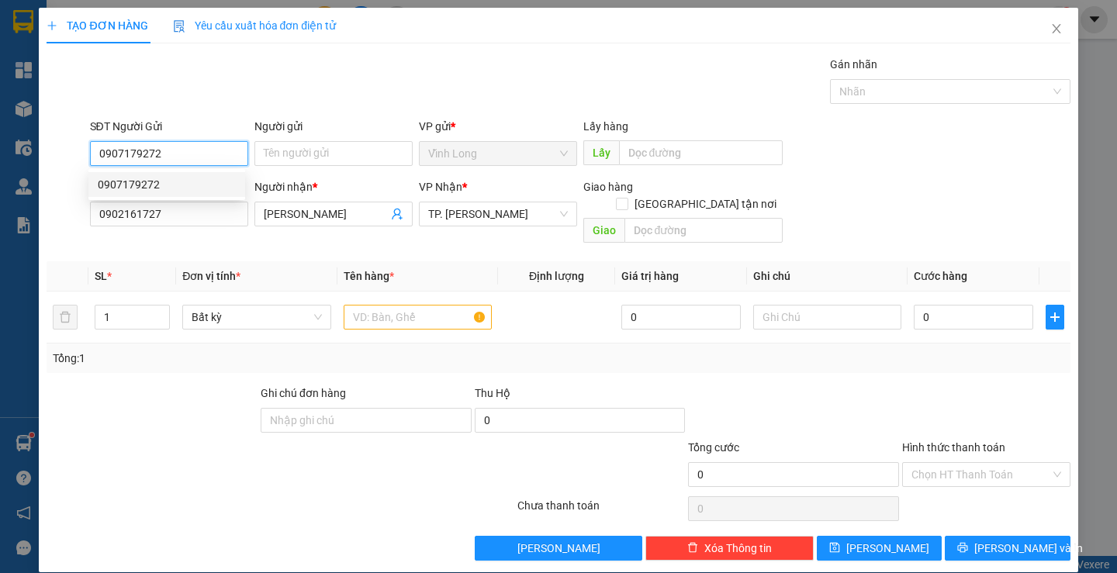
type input "0907179272"
click at [521, 60] on div "Gói vận chuyển * Tiêu chuẩn Gán nhãn Nhãn" at bounding box center [580, 83] width 986 height 54
click at [394, 305] on input "text" at bounding box center [418, 317] width 148 height 25
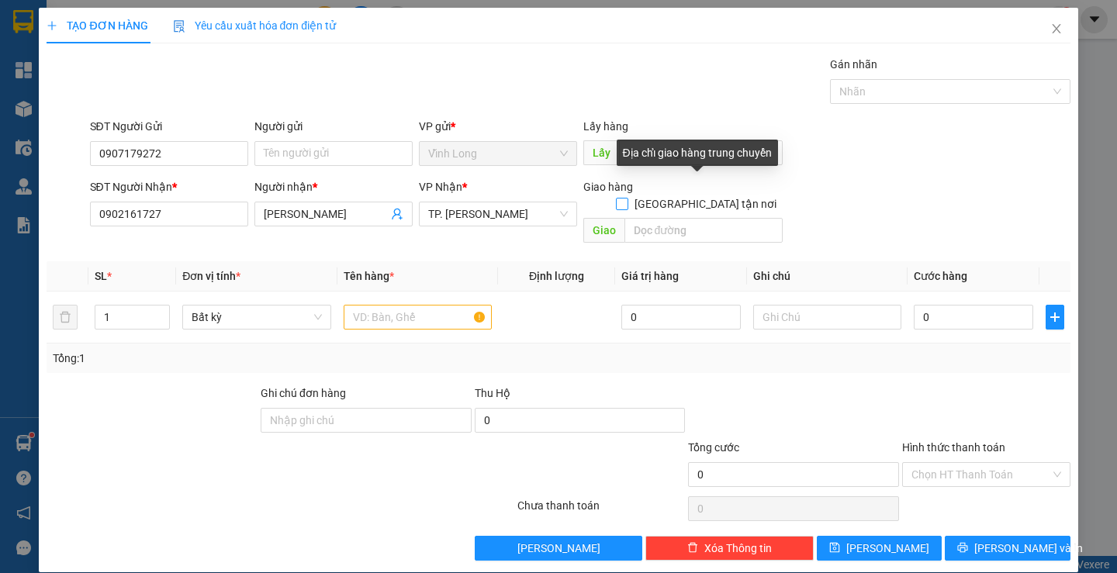
click at [627, 198] on input "[GEOGRAPHIC_DATA] tận nơi" at bounding box center [621, 203] width 11 height 11
checkbox input "true"
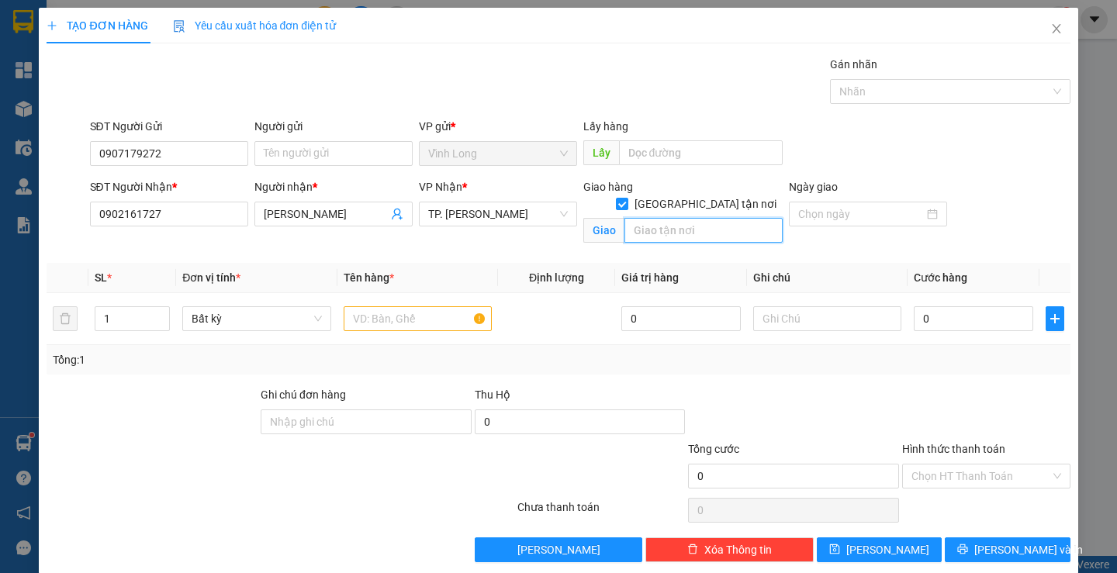
click at [672, 218] on input "text" at bounding box center [703, 230] width 158 height 25
type input "[STREET_ADDRESS][PERSON_NAME]"
click at [942, 317] on input "0" at bounding box center [973, 318] width 119 height 25
click at [357, 320] on input "text" at bounding box center [418, 318] width 148 height 25
click at [159, 316] on icon "up" at bounding box center [161, 315] width 5 height 5
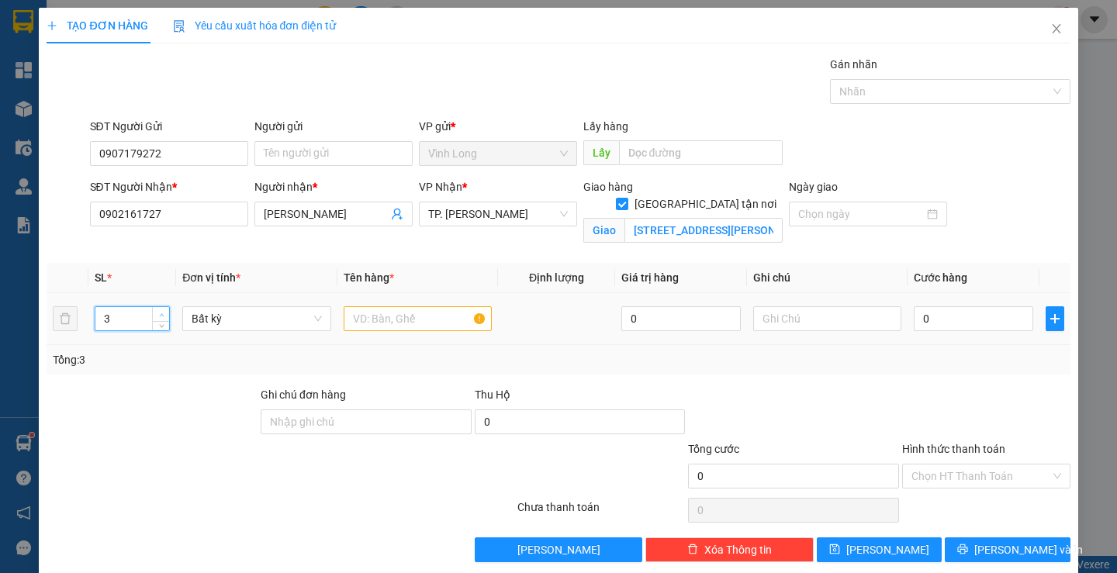
click at [159, 316] on icon "up" at bounding box center [161, 315] width 5 height 5
type input "4"
click at [159, 316] on icon "up" at bounding box center [161, 315] width 5 height 5
click at [363, 321] on input "text" at bounding box center [418, 318] width 148 height 25
type input "4 THÙNG"
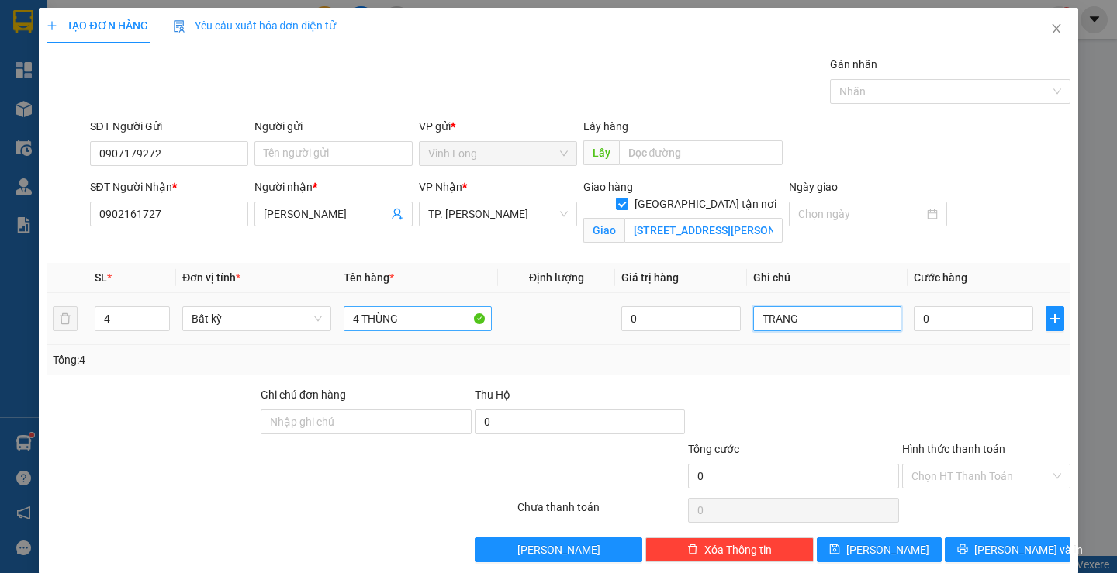
type input "TRANG"
type input "2"
type input "20"
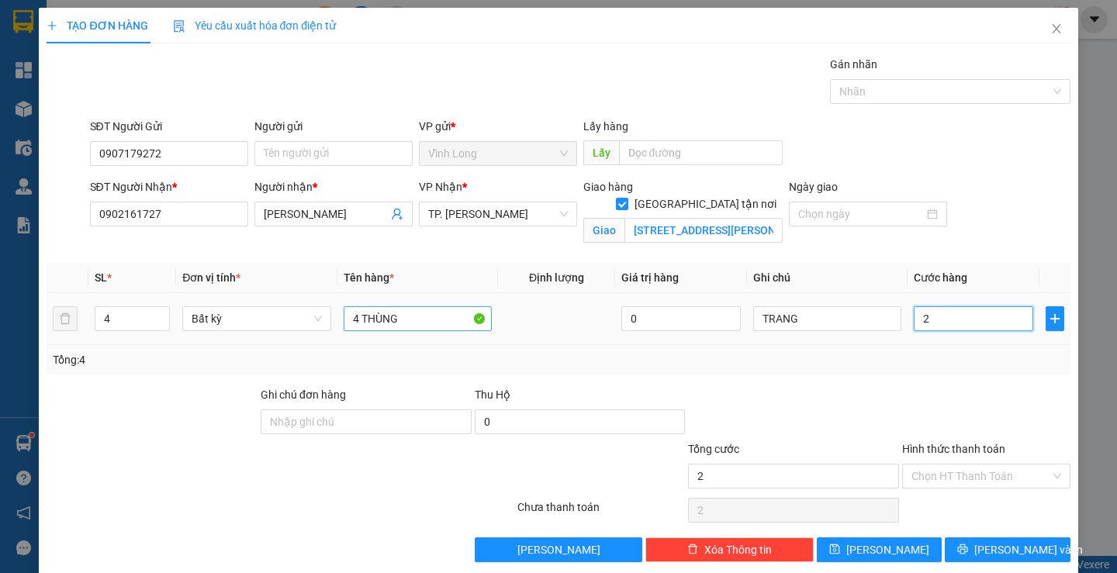
type input "20"
type input "200"
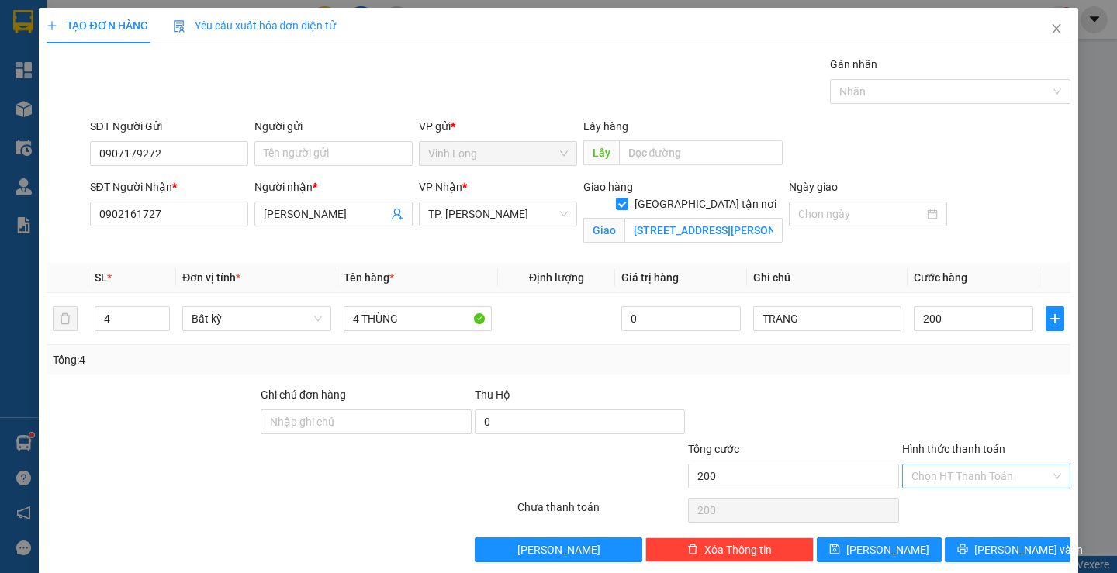
type input "200.000"
click at [925, 474] on input "Hình thức thanh toán" at bounding box center [980, 476] width 139 height 23
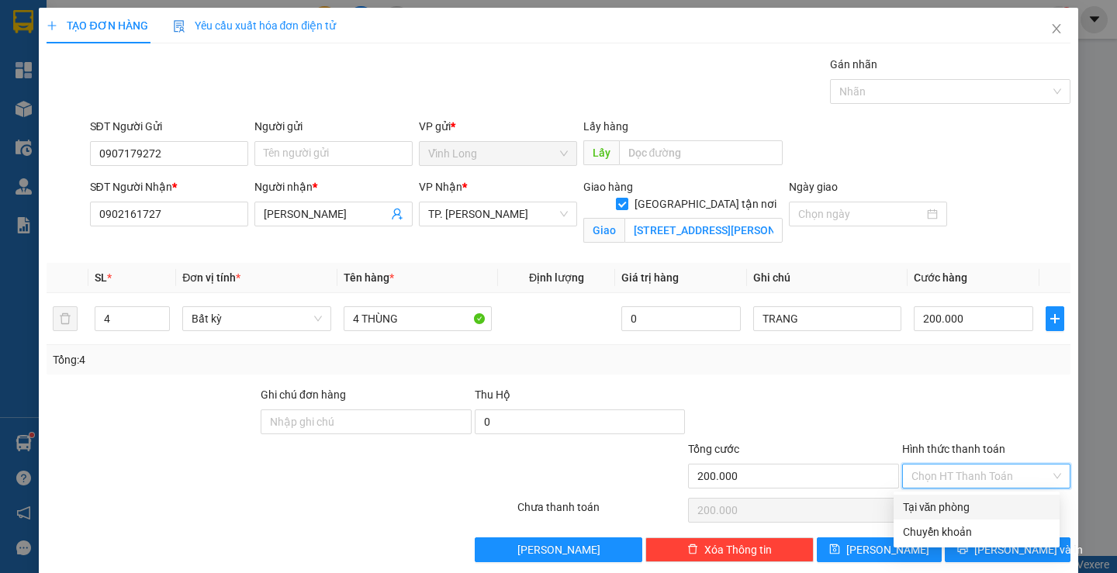
click at [926, 501] on div "Tại văn phòng" at bounding box center [976, 507] width 147 height 17
type input "0"
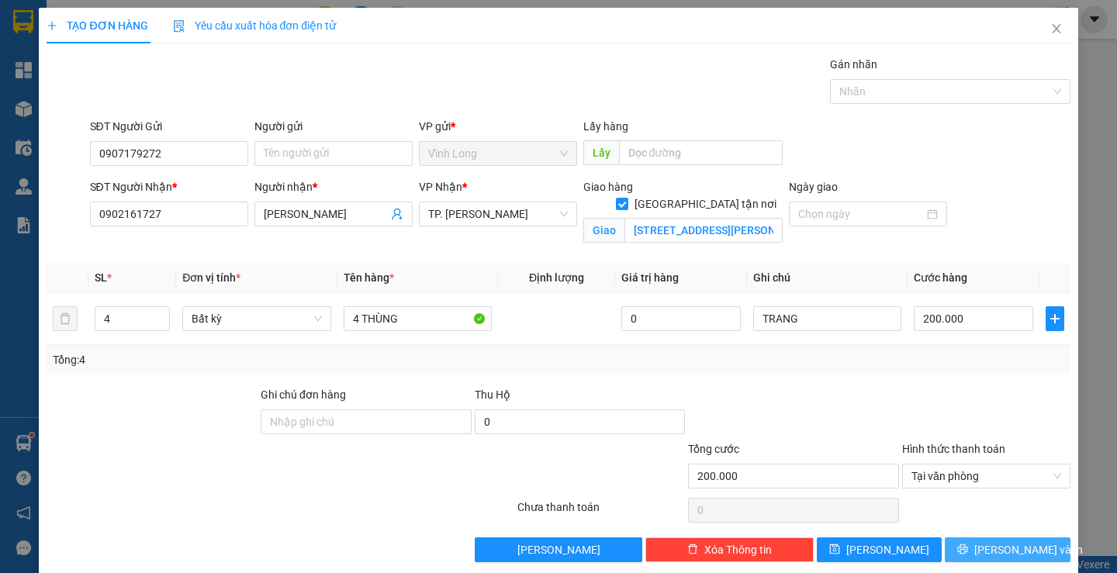
click at [968, 545] on icon "printer" at bounding box center [962, 549] width 11 height 11
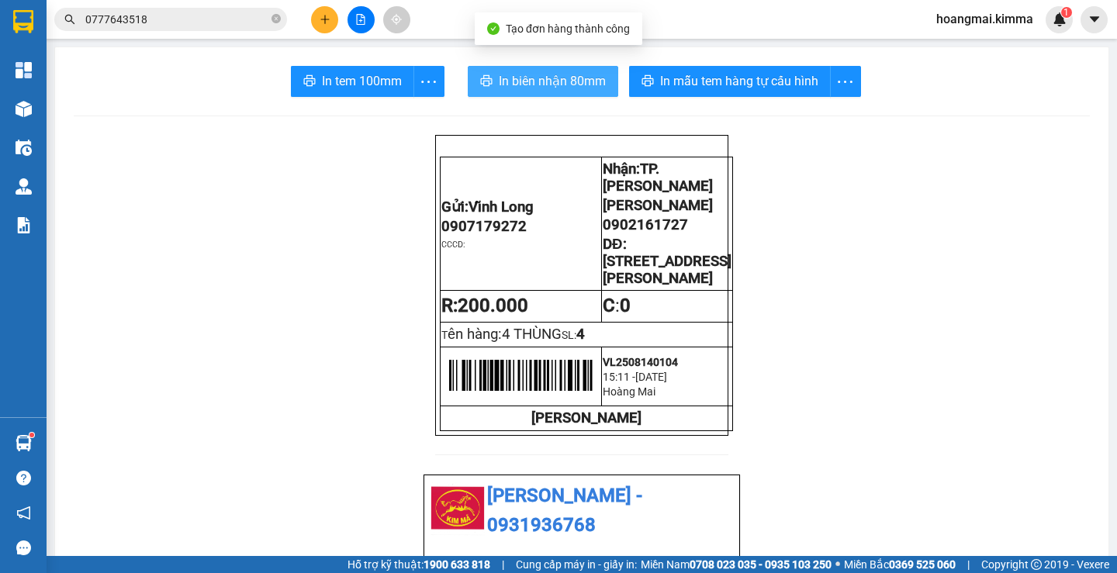
click at [539, 76] on span "In biên nhận 80mm" at bounding box center [552, 80] width 107 height 19
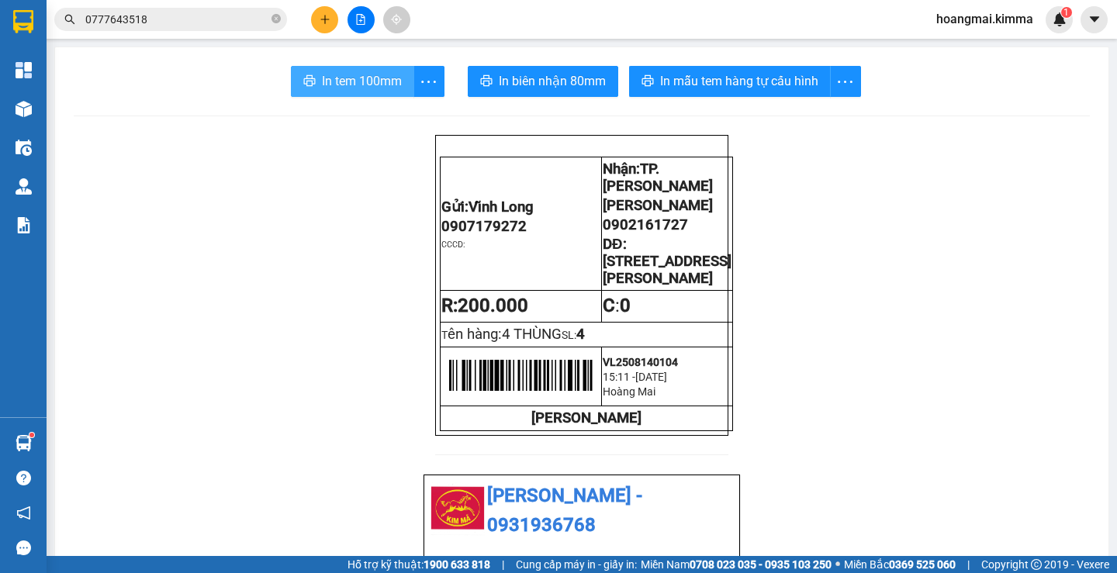
click at [350, 89] on span "In tem 100mm" at bounding box center [362, 80] width 80 height 19
click at [316, 23] on button at bounding box center [324, 19] width 27 height 27
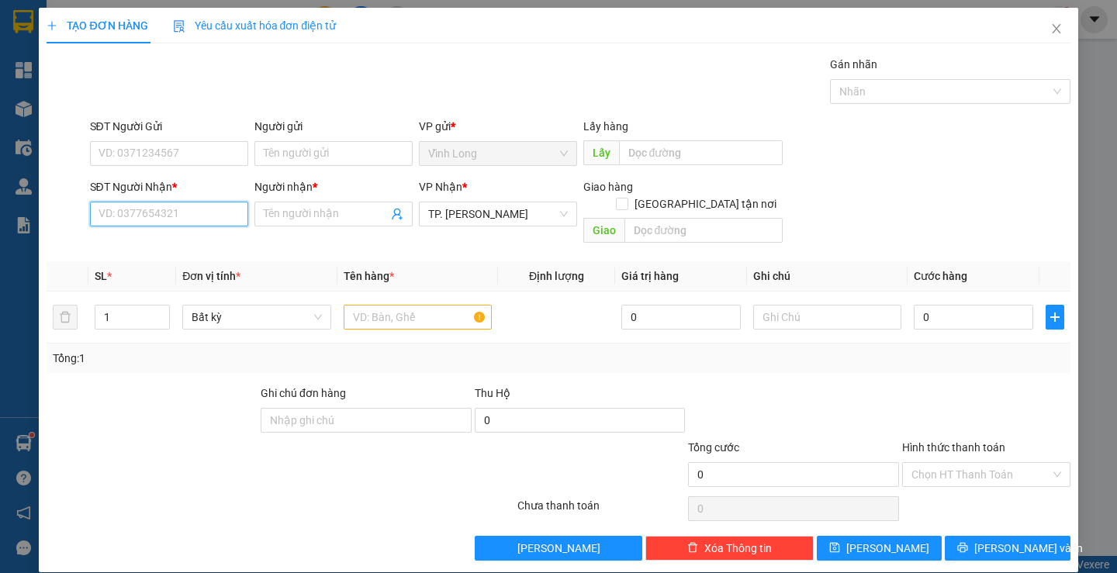
click at [221, 219] on input "SĐT Người Nhận *" at bounding box center [169, 214] width 158 height 25
click at [304, 213] on input "Người nhận *" at bounding box center [326, 214] width 124 height 17
drag, startPoint x: 140, startPoint y: 219, endPoint x: 8, endPoint y: 232, distance: 133.2
click at [8, 232] on div "TẠO ĐƠN HÀNG Yêu cầu xuất hóa đơn điện tử Transit Pickup Surcharge Ids Transit …" at bounding box center [558, 286] width 1117 height 573
click at [119, 247] on div "0939996707 - ANH DANH ( [PERSON_NAME])" at bounding box center [207, 245] width 219 height 17
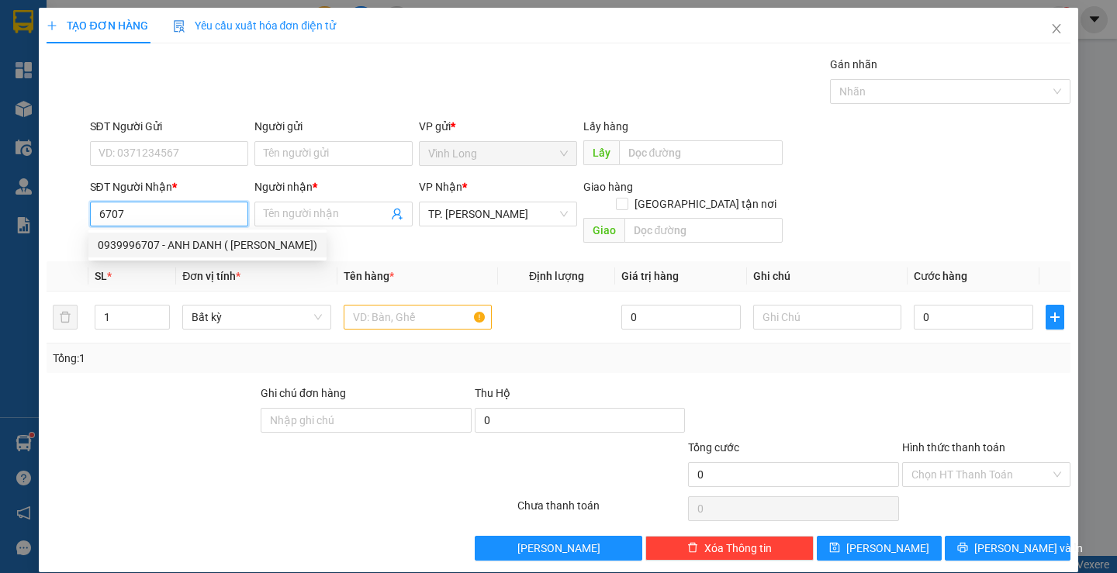
type input "0939996707"
type input "ANH DANH ( [PERSON_NAME])"
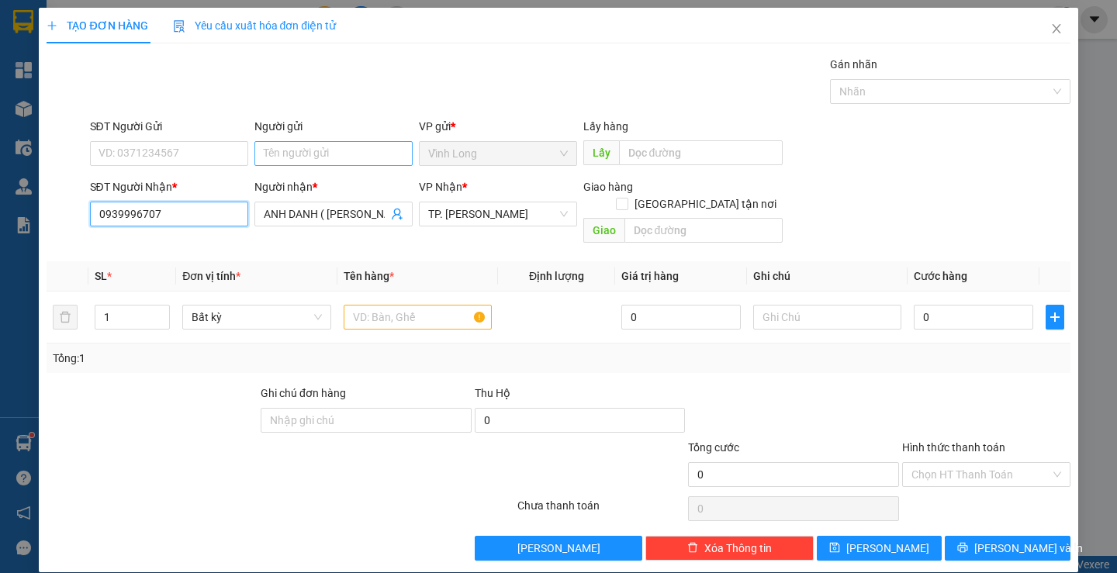
type input "0939996707"
drag, startPoint x: 257, startPoint y: 157, endPoint x: 251, endPoint y: 150, distance: 9.9
click at [258, 157] on input "Người gửi" at bounding box center [333, 153] width 158 height 25
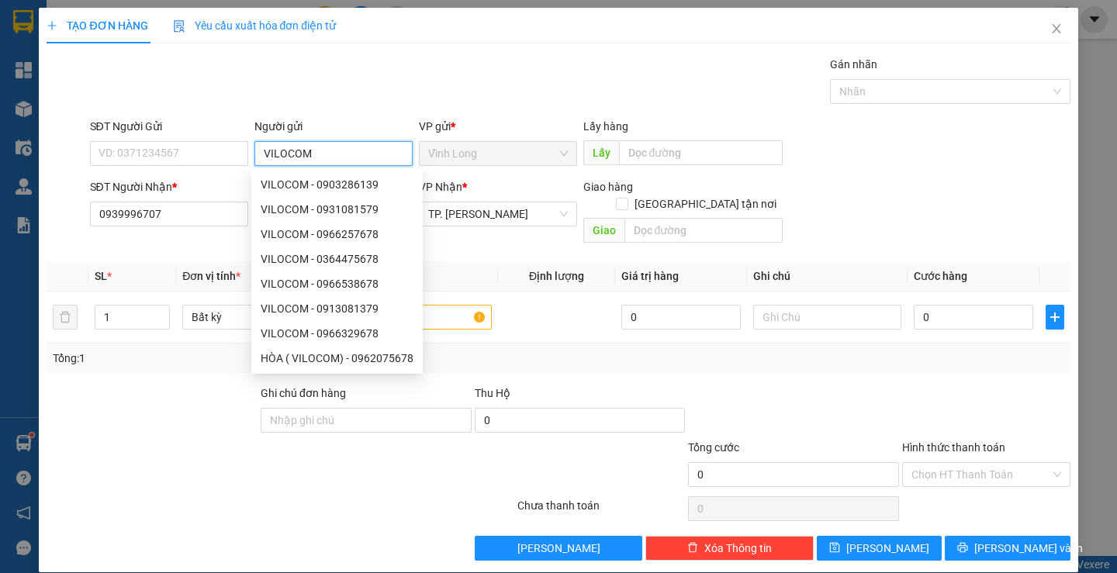
type input "VILOCOM"
click at [536, 52] on div "TẠO ĐƠN HÀNG Yêu cầu xuất hóa đơn điện tử Transit Pickup Surcharge Ids Transit …" at bounding box center [558, 284] width 1023 height 553
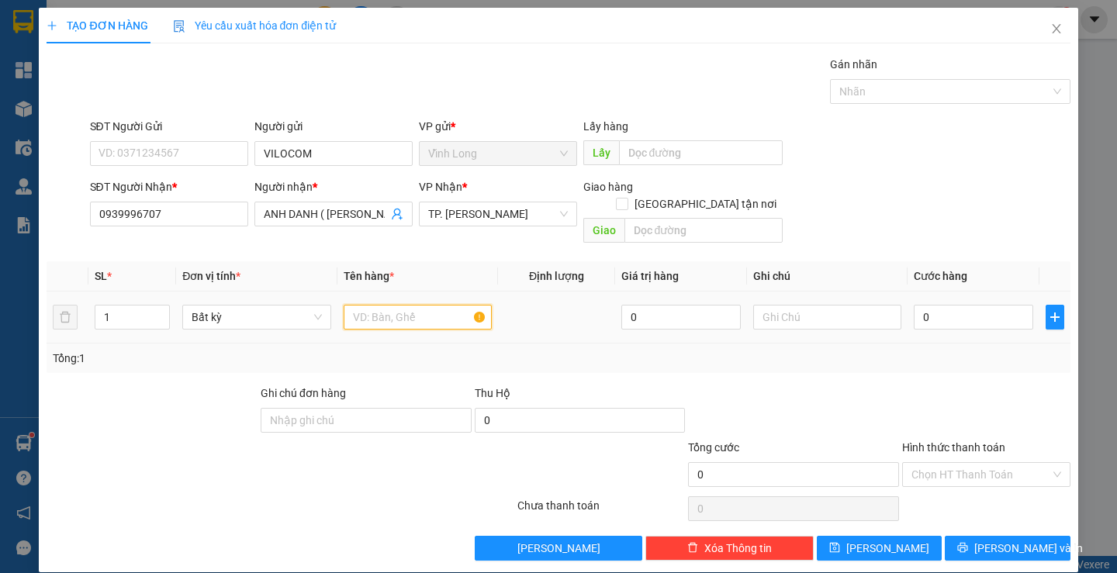
click at [402, 305] on input "text" at bounding box center [418, 317] width 148 height 25
type input "THÙNG DẸP"
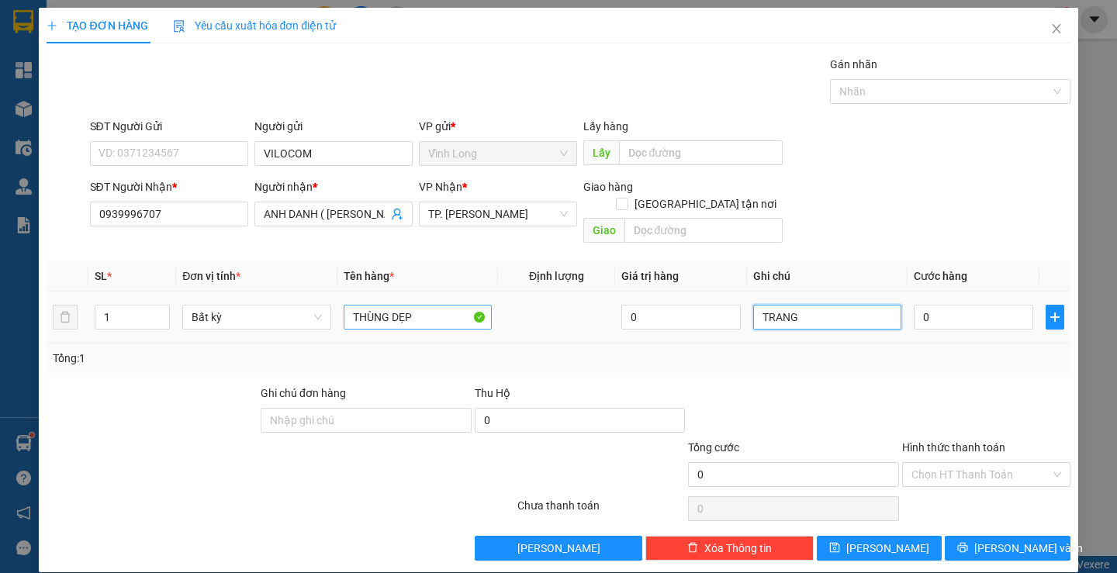
type input "TRANG"
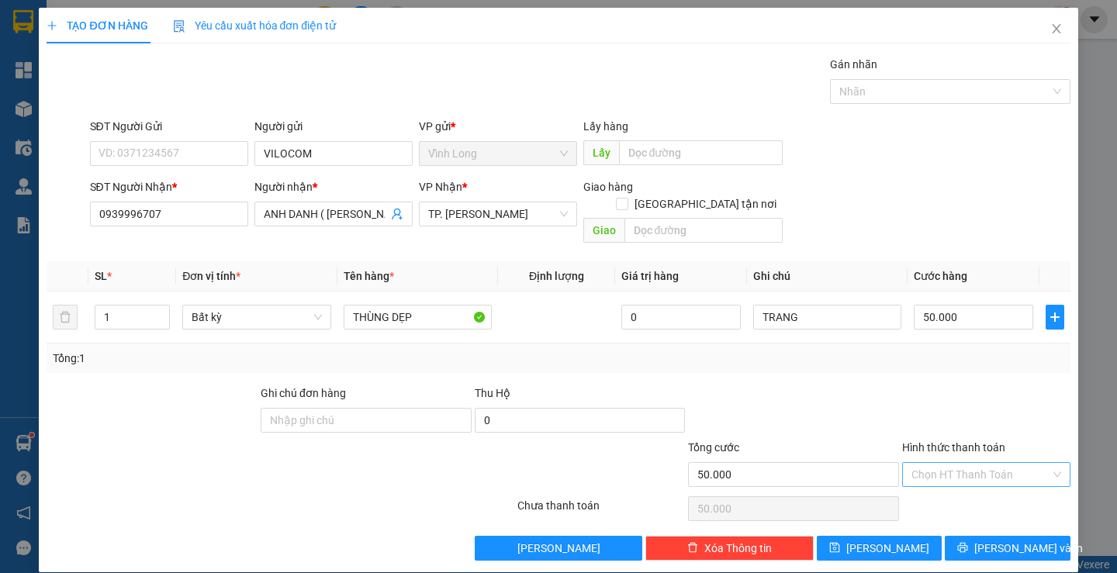
click at [934, 463] on input "Hình thức thanh toán" at bounding box center [980, 474] width 139 height 23
click at [939, 475] on div "Transit Pickup Surcharge Ids Transit Deliver Surcharge Ids Transit Deliver Surc…" at bounding box center [558, 308] width 1023 height 505
click at [941, 463] on input "Hình thức thanh toán" at bounding box center [980, 474] width 139 height 23
drag, startPoint x: 938, startPoint y: 486, endPoint x: 959, endPoint y: 506, distance: 29.1
click at [937, 486] on div "Tại văn phòng" at bounding box center [976, 488] width 147 height 17
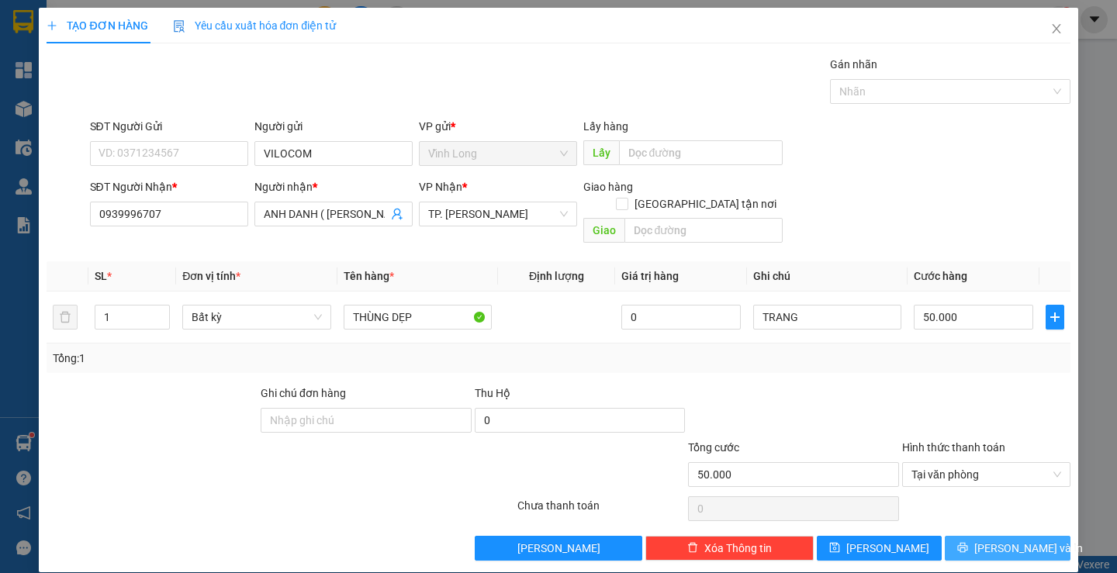
click at [990, 540] on span "[PERSON_NAME] và In" at bounding box center [1028, 548] width 109 height 17
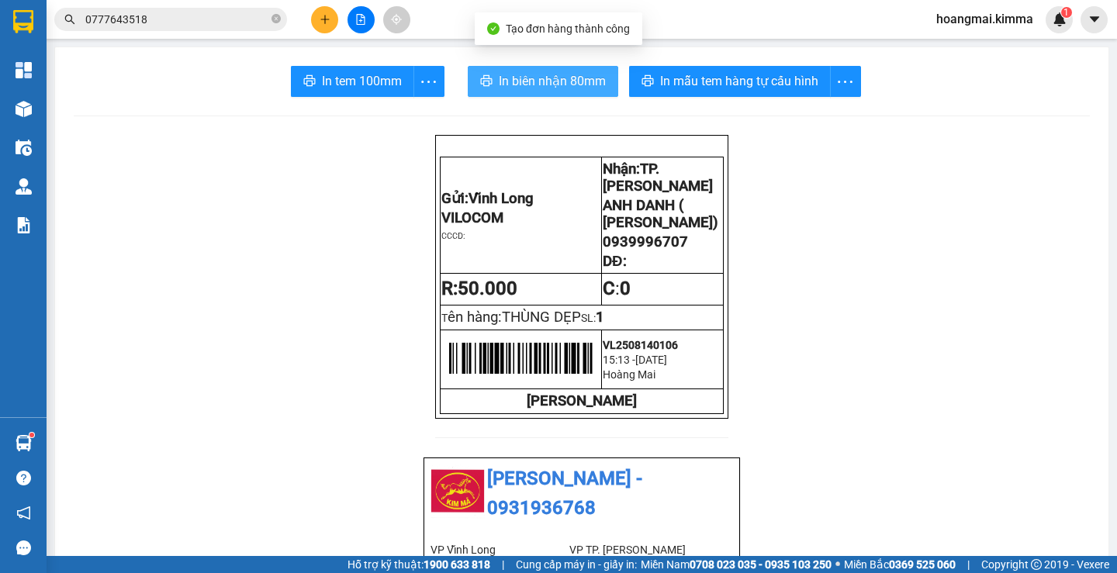
click at [527, 69] on button "In biên nhận 80mm" at bounding box center [543, 81] width 150 height 31
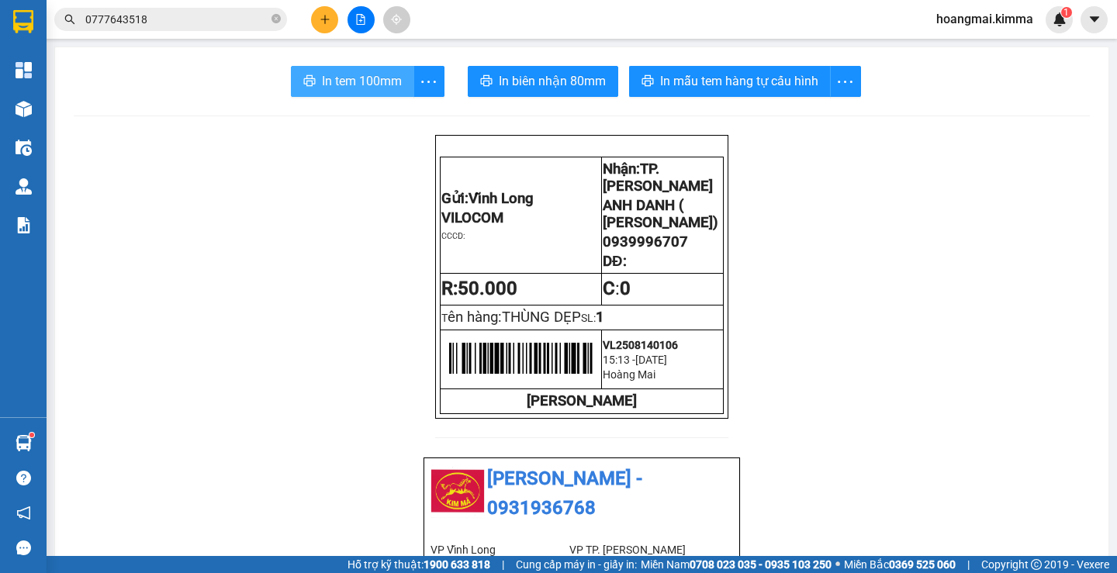
click at [364, 84] on span "In tem 100mm" at bounding box center [362, 80] width 80 height 19
click at [320, 19] on icon "plus" at bounding box center [325, 19] width 11 height 11
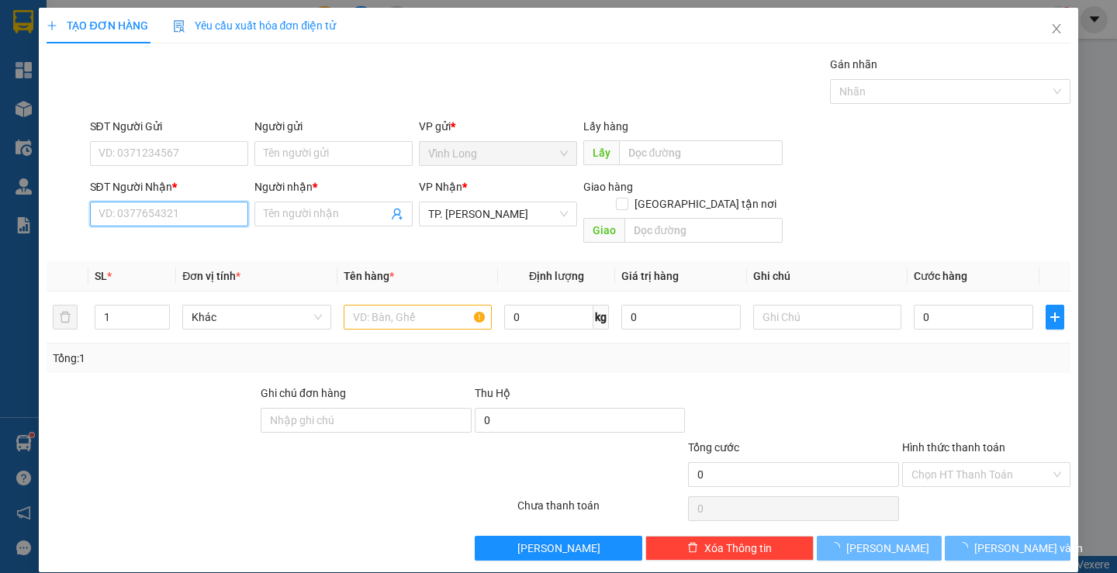
click at [199, 219] on input "SĐT Người Nhận *" at bounding box center [169, 214] width 158 height 25
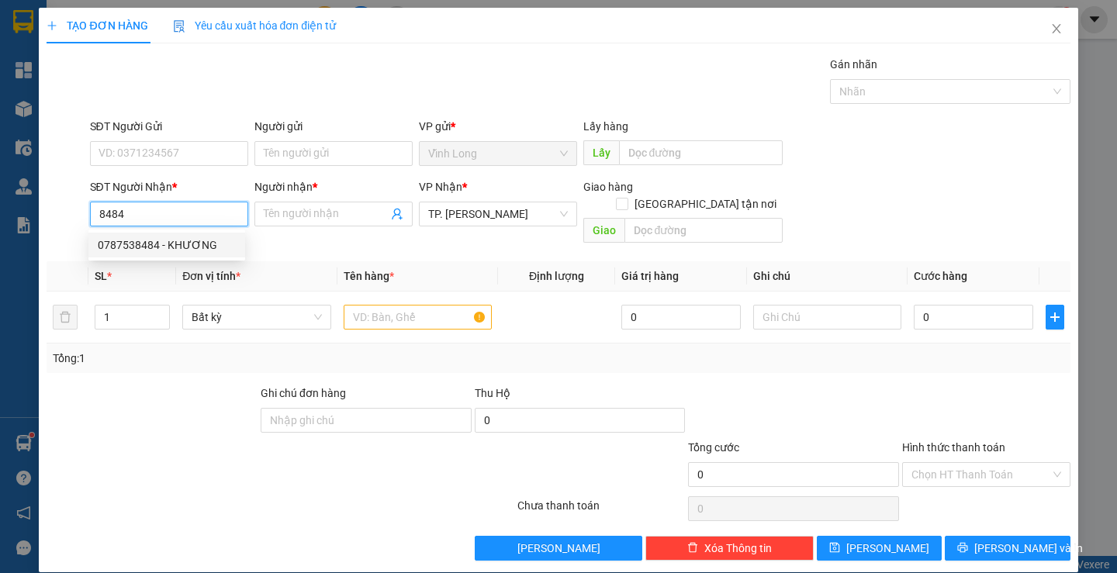
click at [185, 244] on div "0787538484 - KHƯƠNG" at bounding box center [167, 245] width 138 height 17
type input "0787538484"
type input "KHƯƠNG"
type input "0787538484"
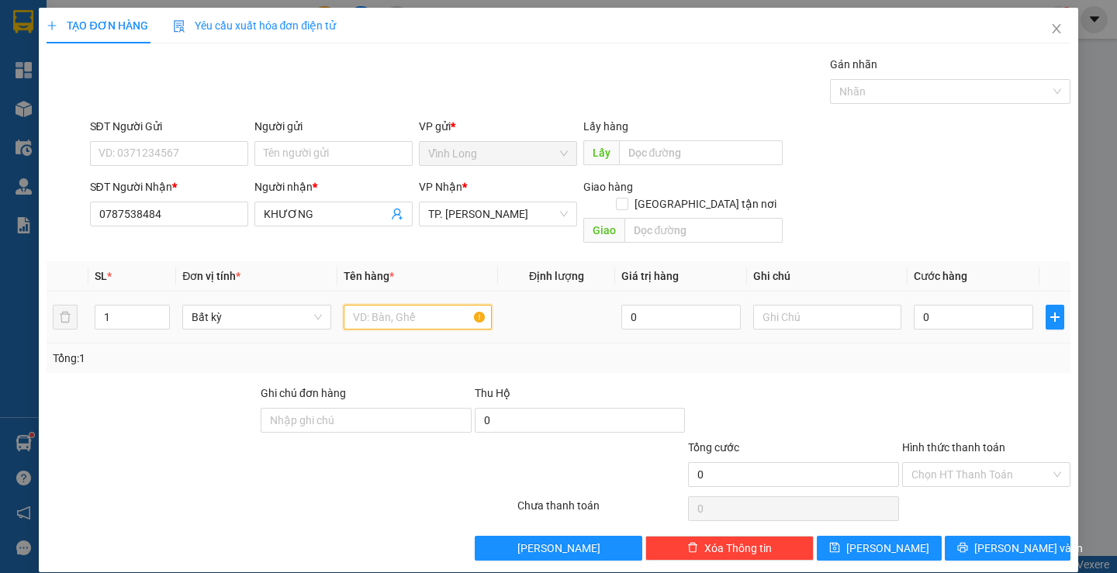
click at [396, 309] on input "text" at bounding box center [418, 317] width 148 height 25
type input "GIỎ NÂU"
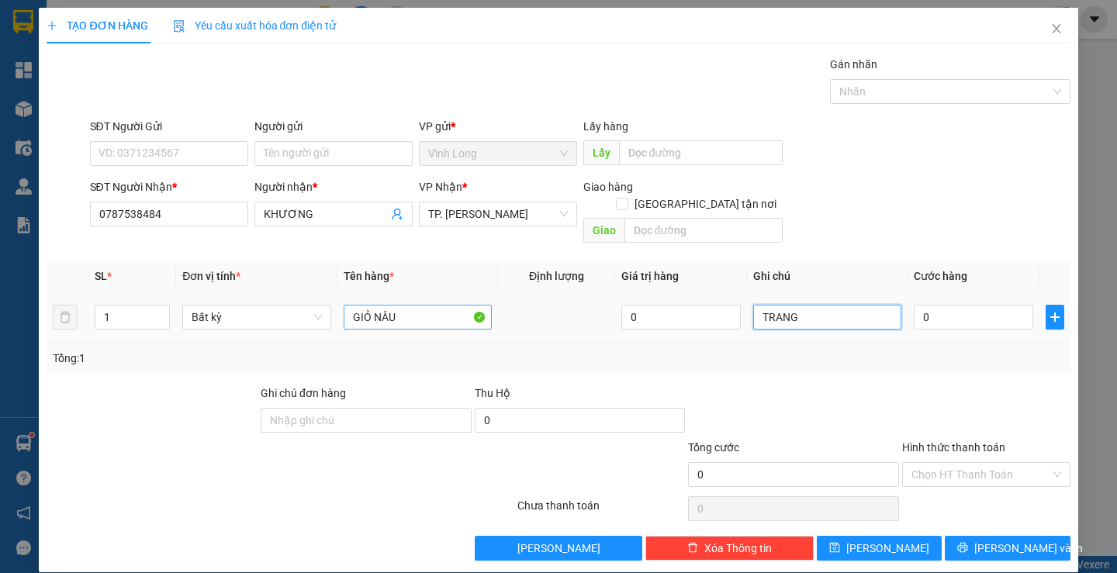
type input "TRANG"
type input "5"
type input "50"
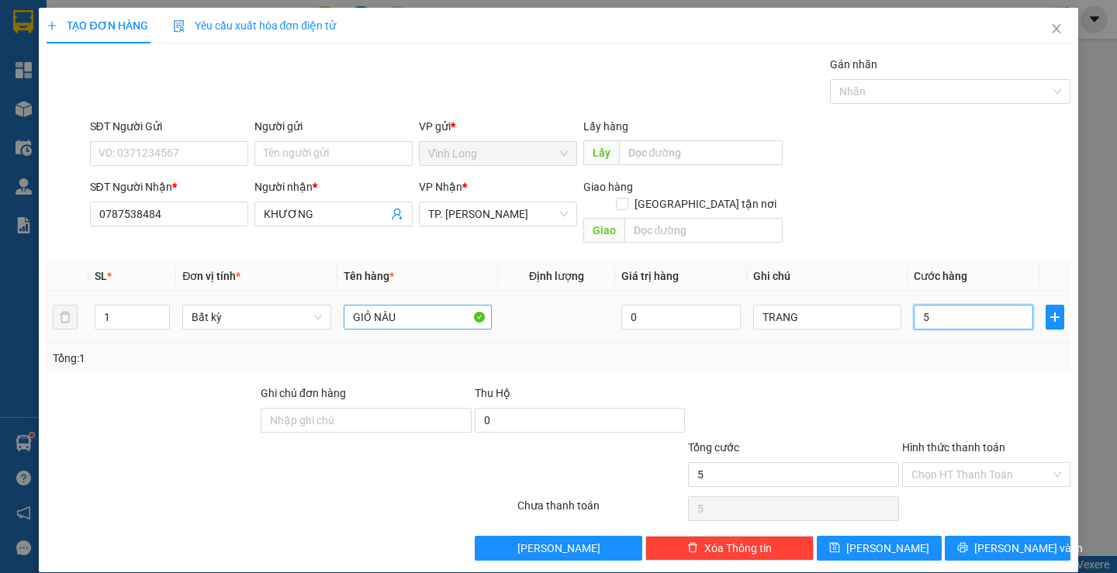
type input "50"
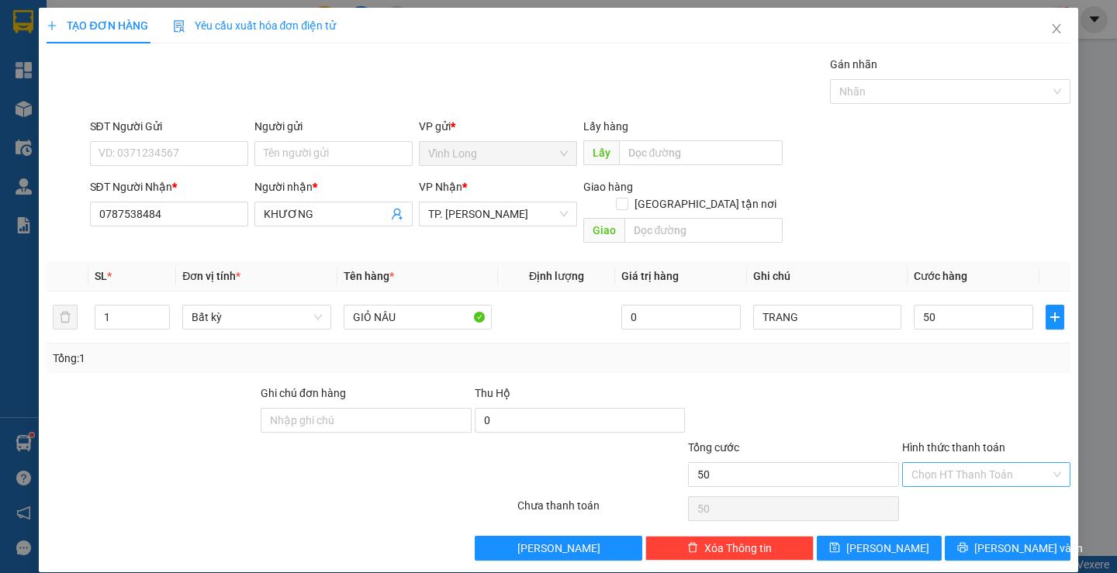
type input "50.000"
click at [959, 463] on input "Hình thức thanh toán" at bounding box center [980, 474] width 139 height 23
click at [959, 482] on div "Tại văn phòng" at bounding box center [976, 488] width 147 height 17
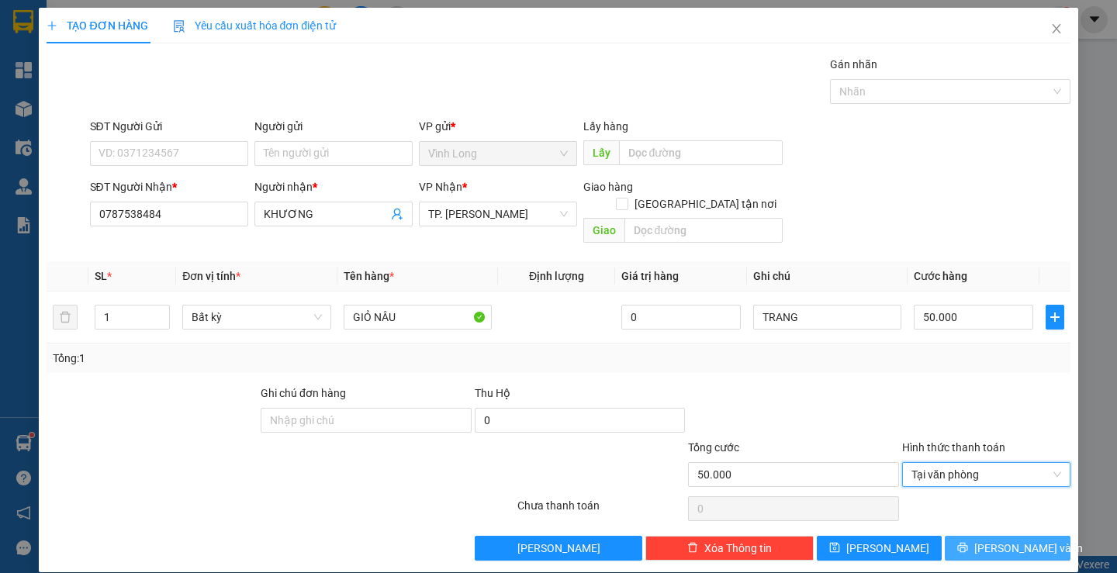
click at [1005, 540] on span "[PERSON_NAME] và In" at bounding box center [1028, 548] width 109 height 17
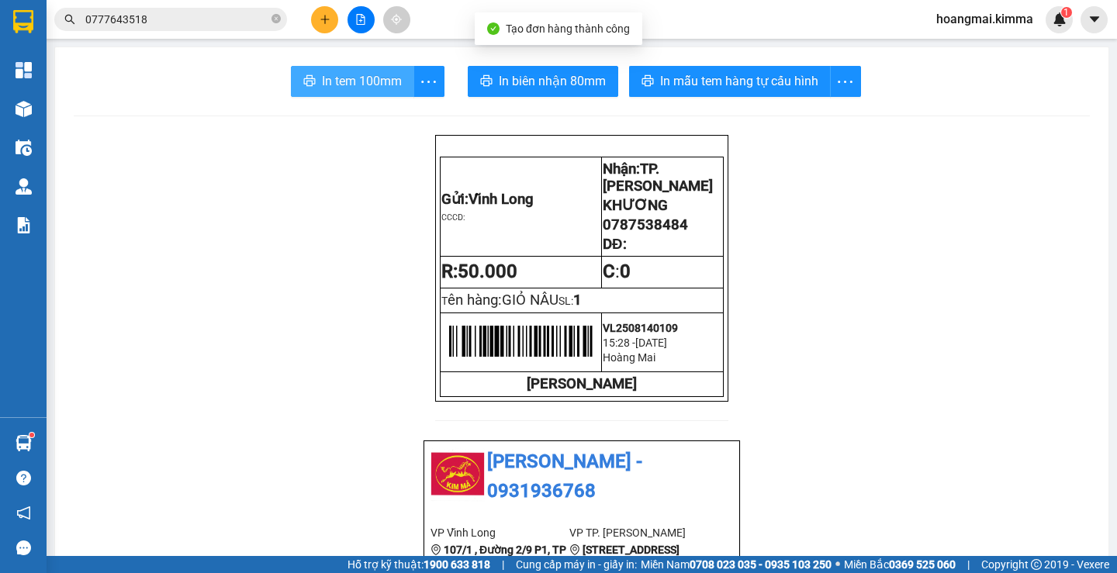
click at [336, 80] on span "In tem 100mm" at bounding box center [362, 80] width 80 height 19
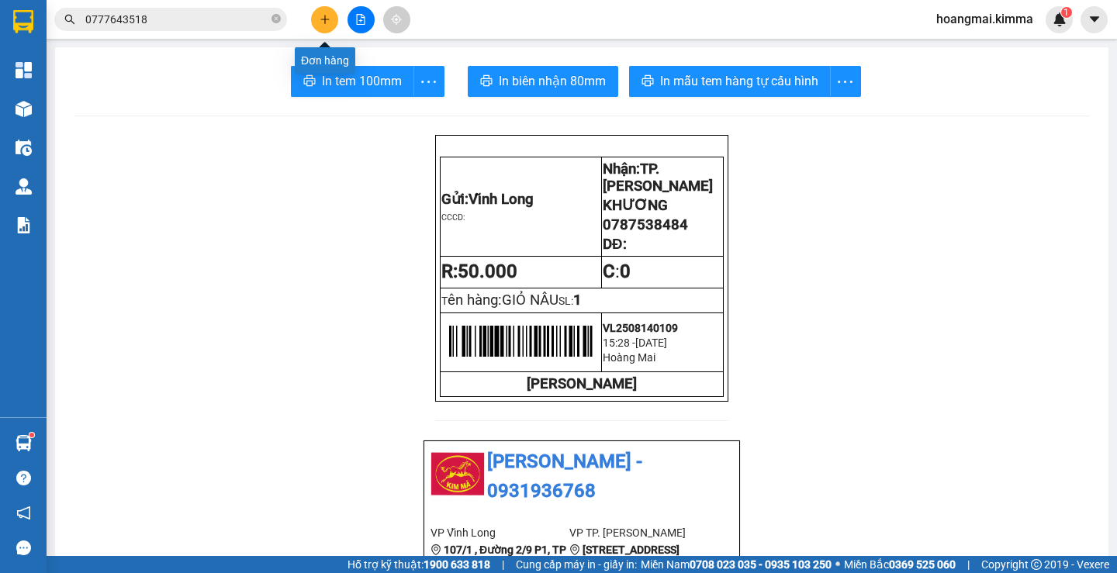
click at [209, 22] on input "0777643518" at bounding box center [176, 19] width 183 height 17
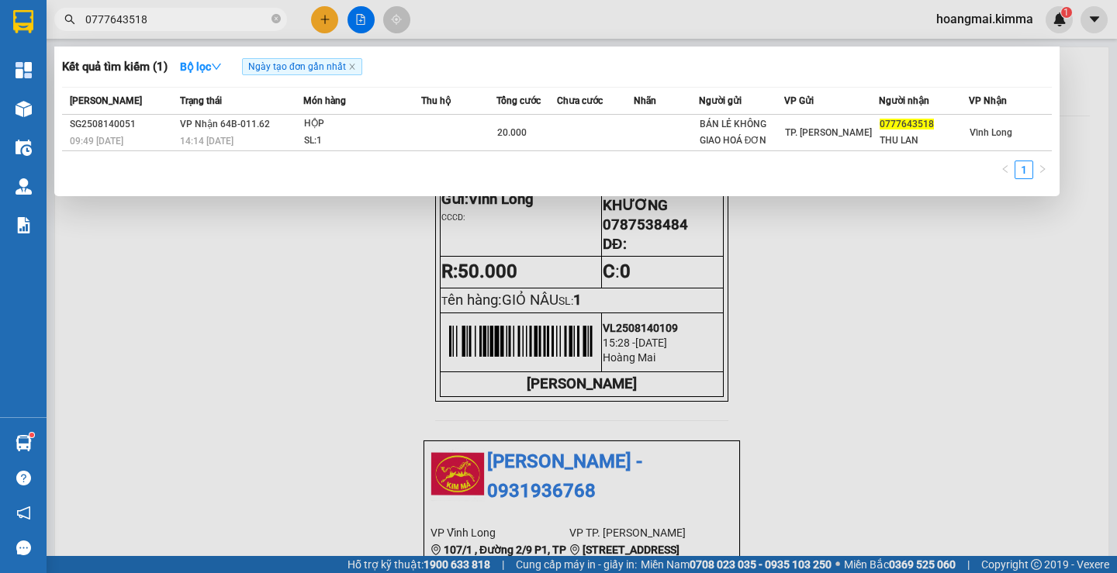
drag, startPoint x: 276, startPoint y: 20, endPoint x: 256, endPoint y: 19, distance: 20.2
click at [274, 20] on icon "close-circle" at bounding box center [275, 18] width 9 height 9
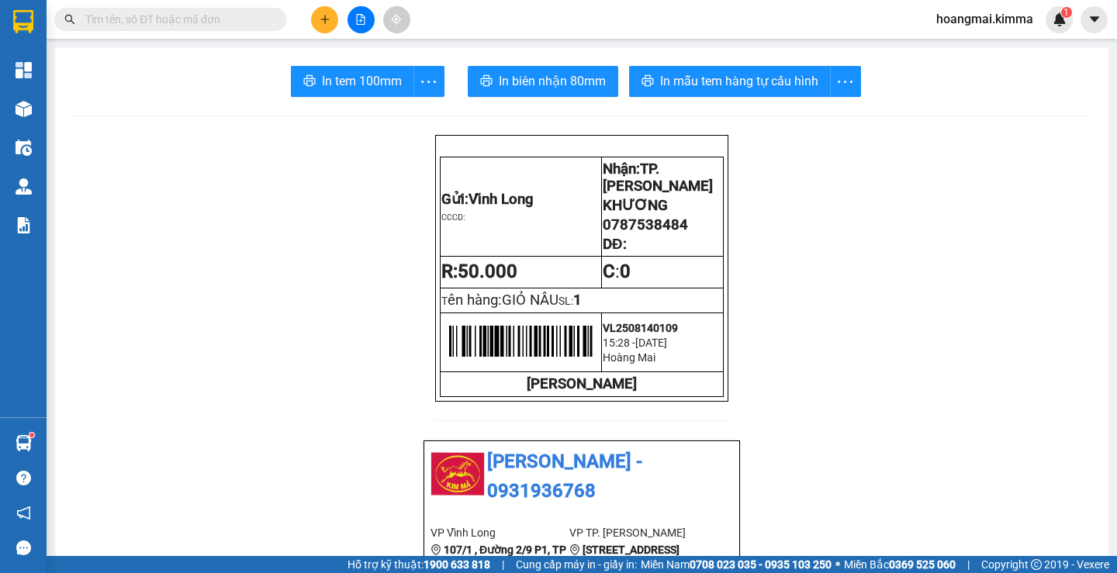
click at [256, 19] on input "text" at bounding box center [176, 19] width 183 height 17
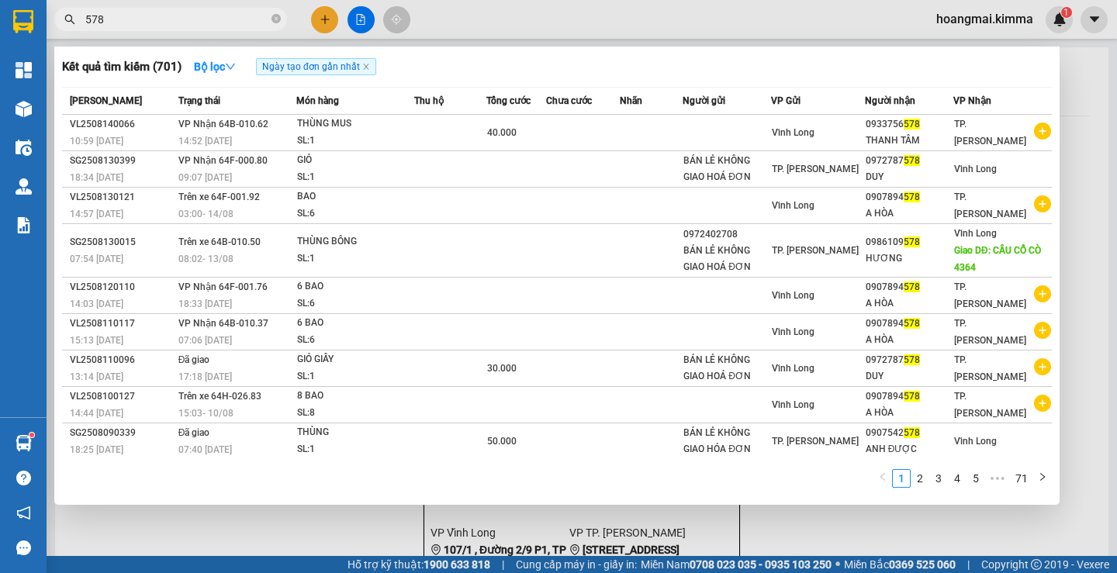
type input "578"
click at [328, 20] on div at bounding box center [558, 286] width 1117 height 573
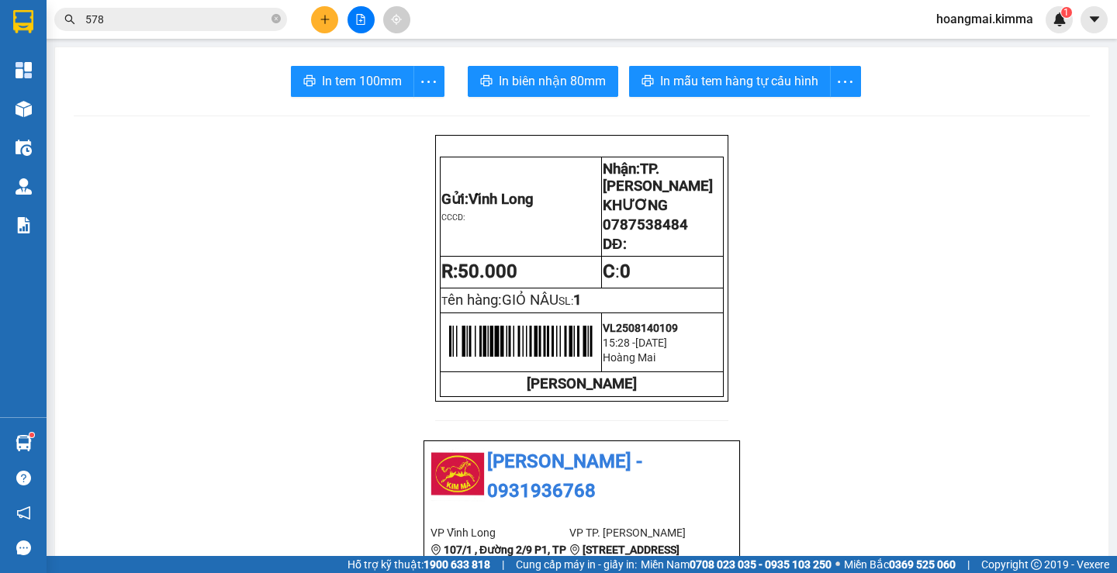
click at [323, 30] on button at bounding box center [324, 19] width 27 height 27
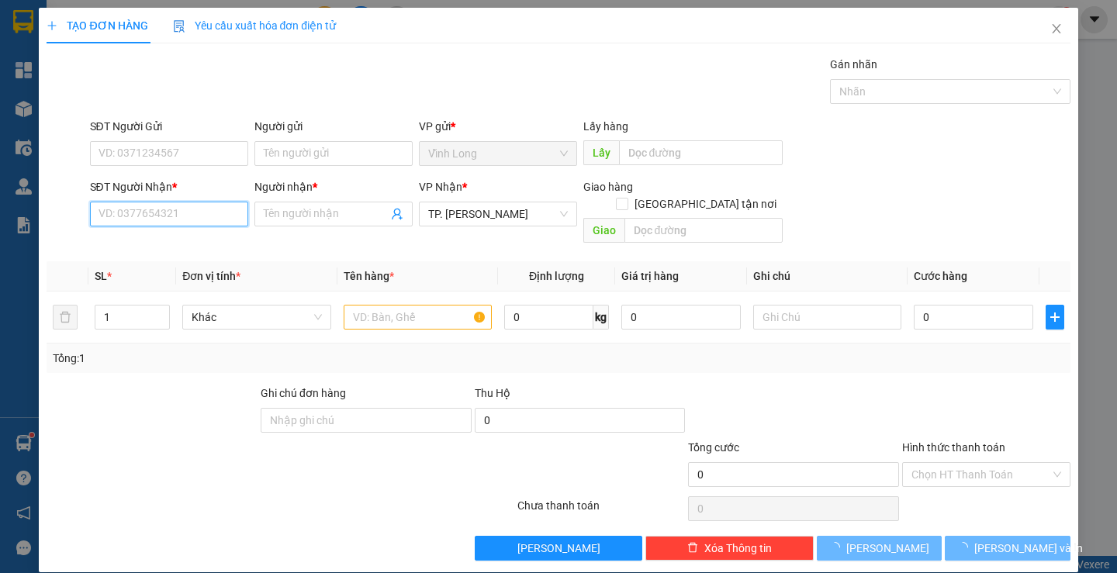
drag, startPoint x: 182, startPoint y: 216, endPoint x: 177, endPoint y: 204, distance: 13.5
click at [181, 216] on input "SĐT Người Nhận *" at bounding box center [169, 214] width 158 height 25
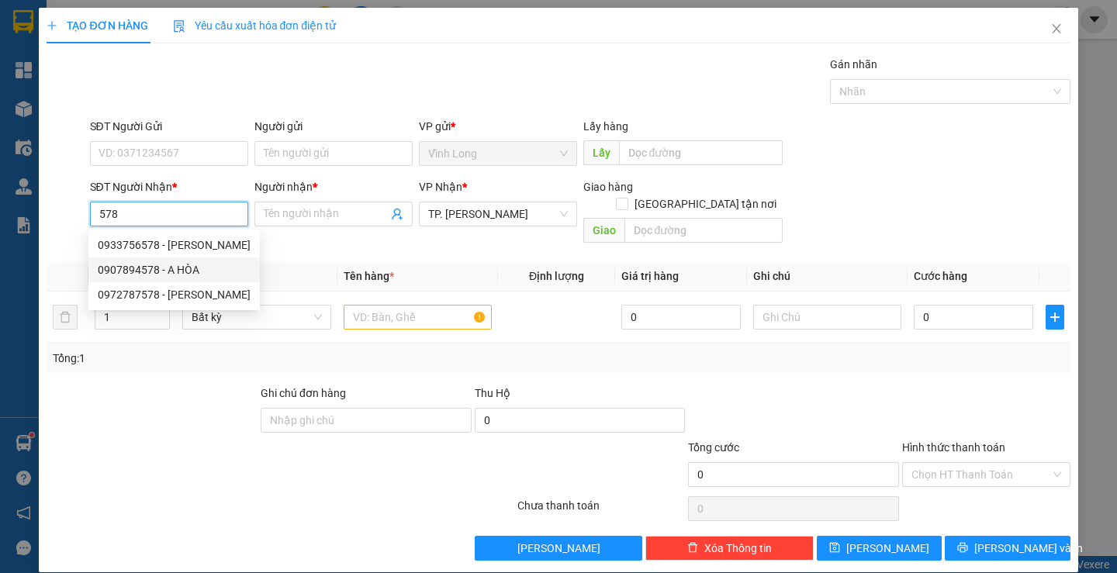
click at [193, 272] on div "0907894578 - A HÒA" at bounding box center [174, 269] width 153 height 17
type input "0907894578"
type input "A HÒA"
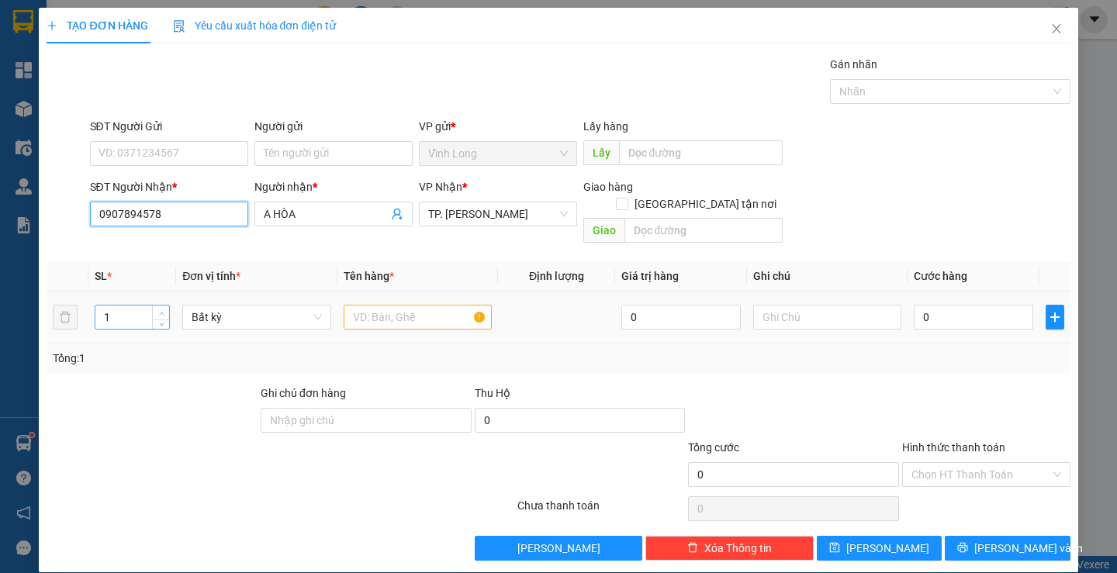
type input "0907894578"
click at [152, 306] on span "Increase Value" at bounding box center [160, 313] width 17 height 14
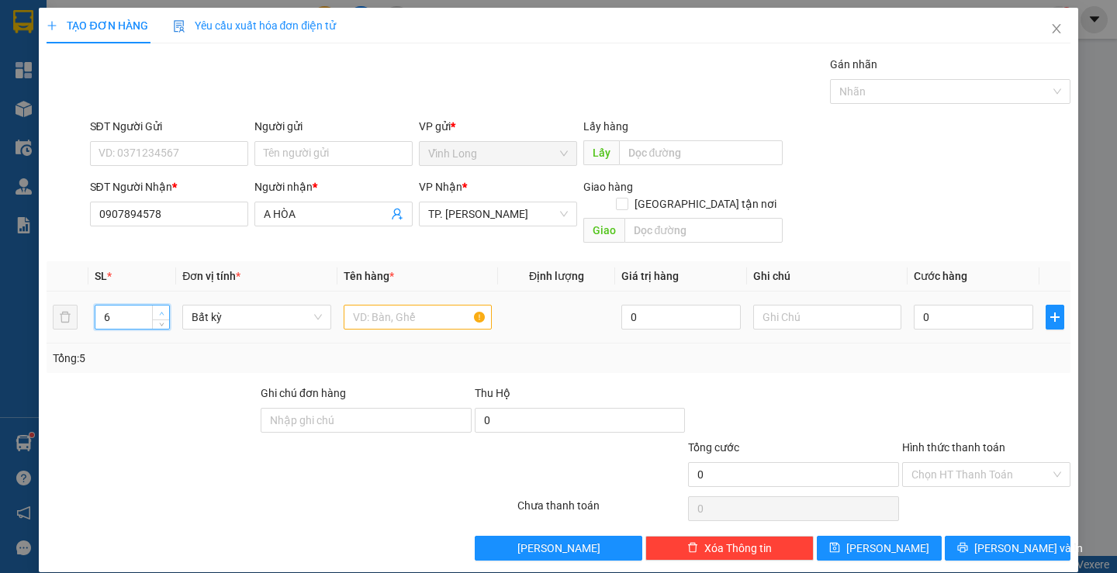
click at [152, 306] on span "Increase Value" at bounding box center [160, 313] width 17 height 14
type input "6"
click at [159, 320] on icon "down" at bounding box center [161, 322] width 5 height 5
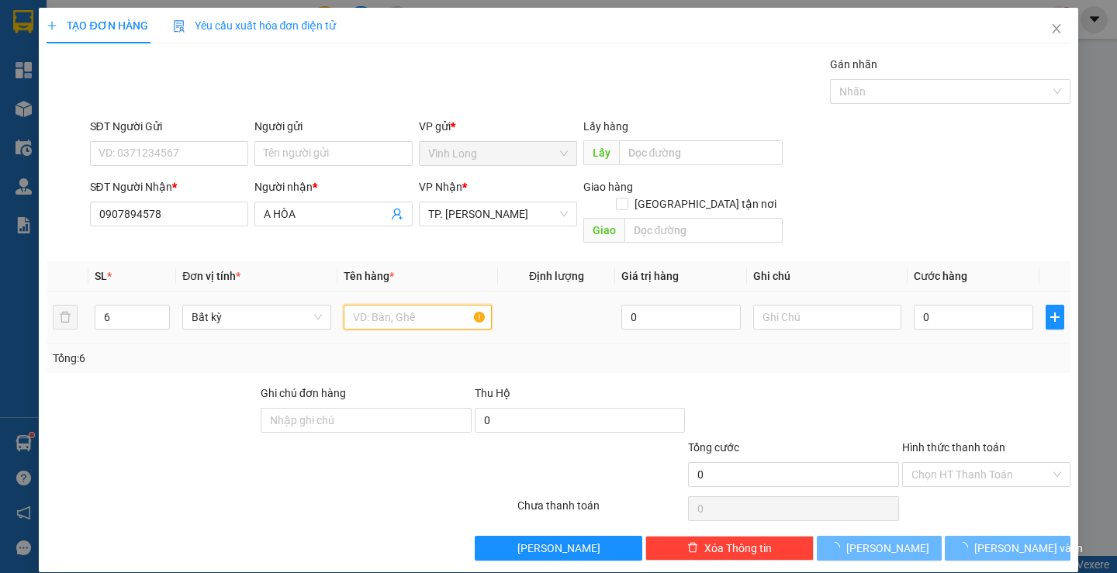
click at [409, 305] on input "text" at bounding box center [418, 317] width 148 height 25
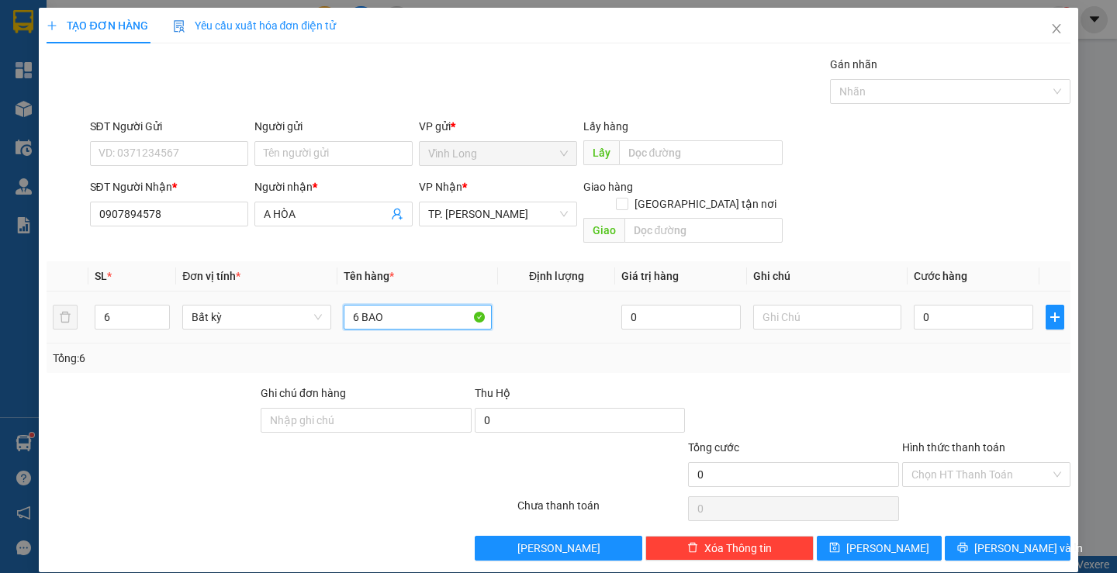
type input "6 BAO"
type input "TP THU ( TRANG"
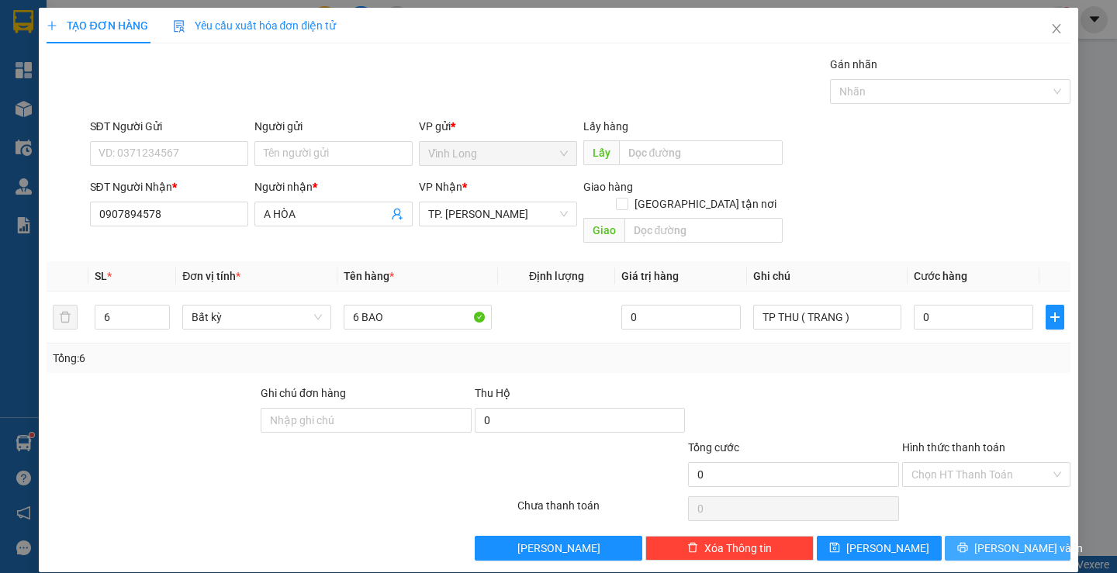
click at [968, 542] on icon "printer" at bounding box center [962, 547] width 11 height 11
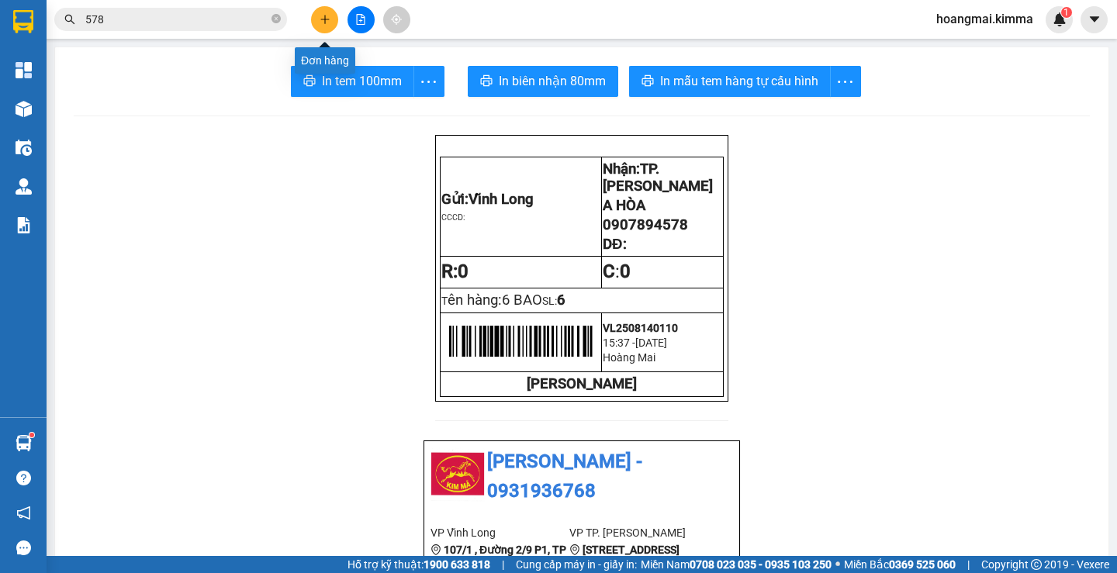
click at [330, 11] on button at bounding box center [324, 19] width 27 height 27
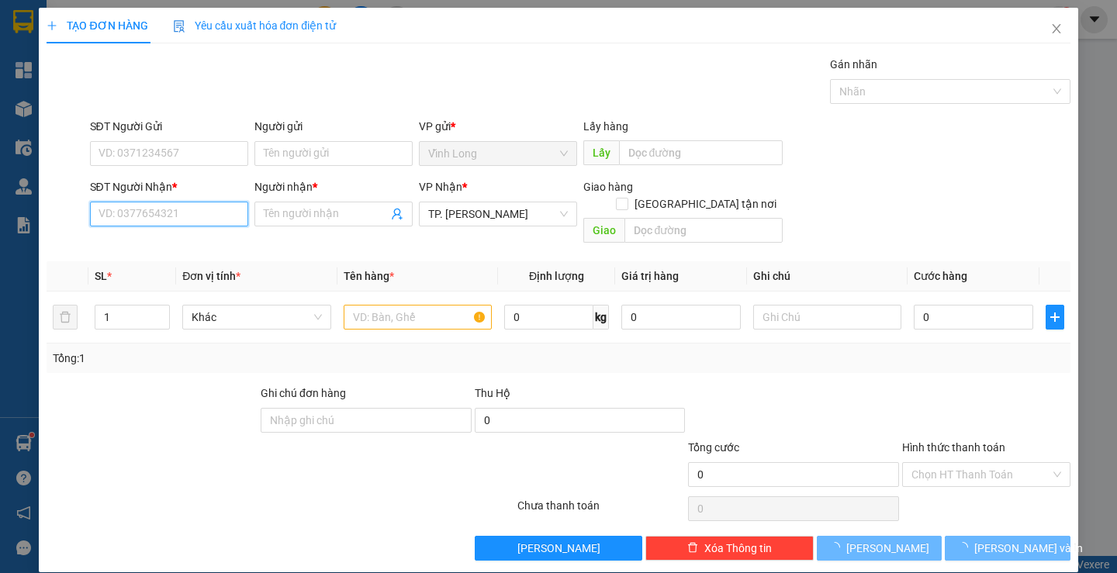
click at [192, 205] on input "SĐT Người Nhận *" at bounding box center [169, 214] width 158 height 25
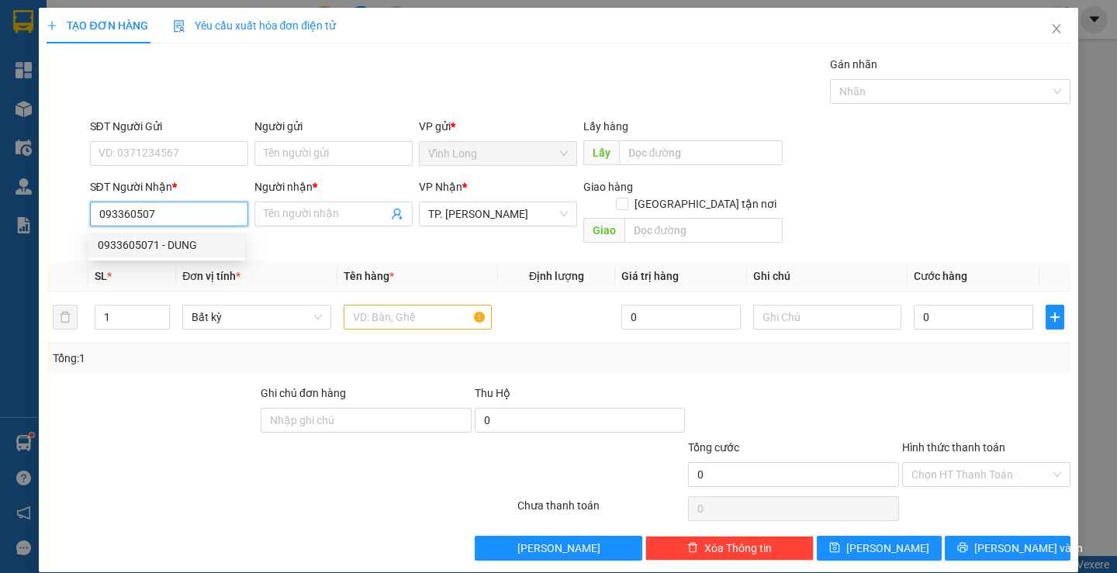
click at [182, 246] on div "0933605071 - DUNG" at bounding box center [167, 245] width 138 height 17
type input "0933605071"
type input "DUNG"
type input "0933605071"
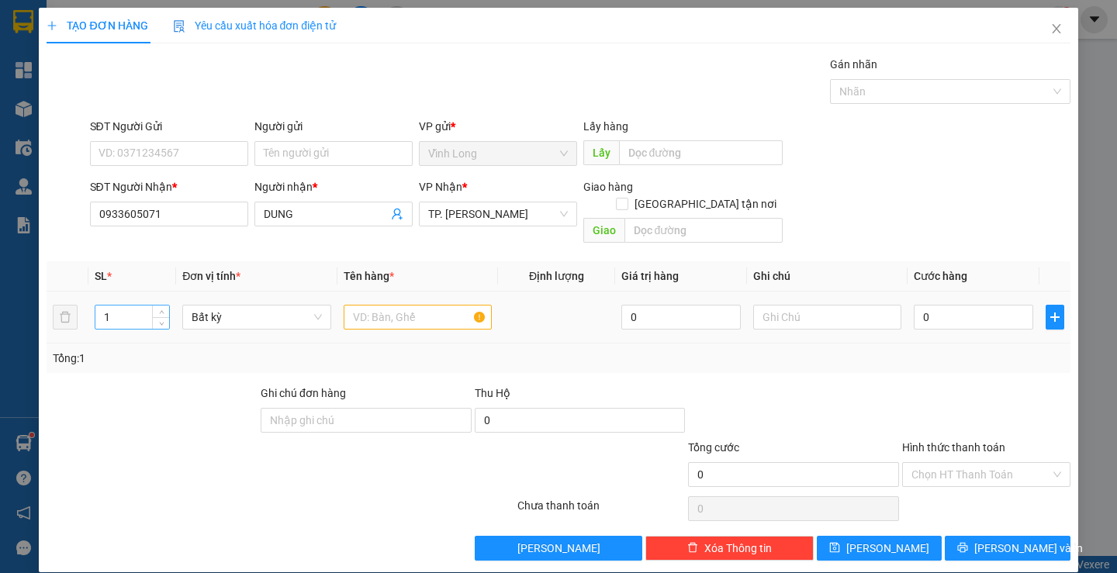
click at [150, 306] on input "1" at bounding box center [132, 317] width 74 height 23
type input "2"
click at [161, 311] on icon "up" at bounding box center [161, 313] width 5 height 5
click at [433, 305] on input "text" at bounding box center [418, 317] width 148 height 25
type input "1 THÙNG + 1 GÓI"
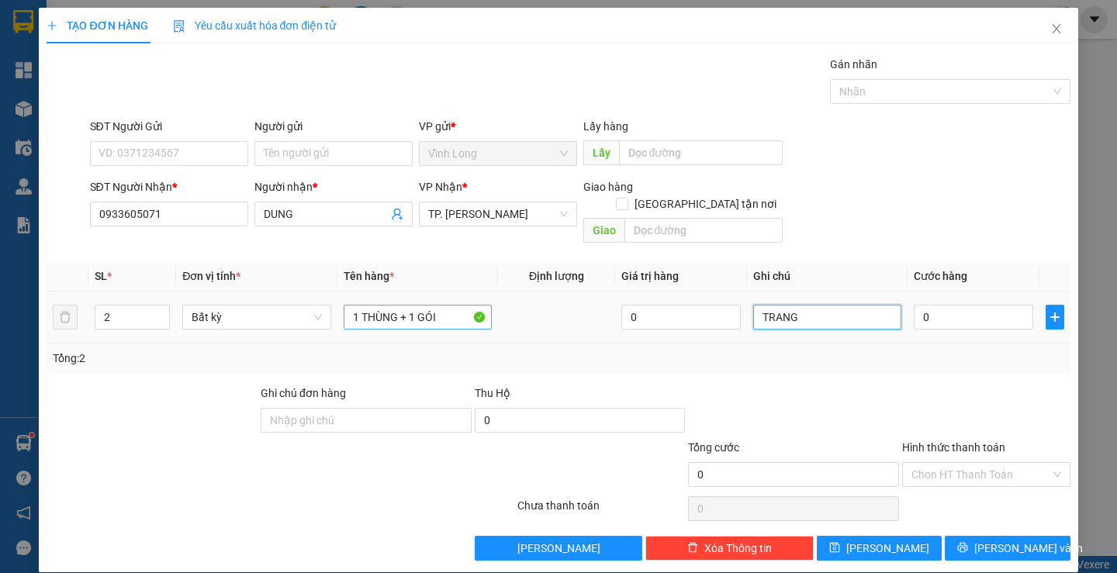
type input "TRANG"
type input "7"
type input "70"
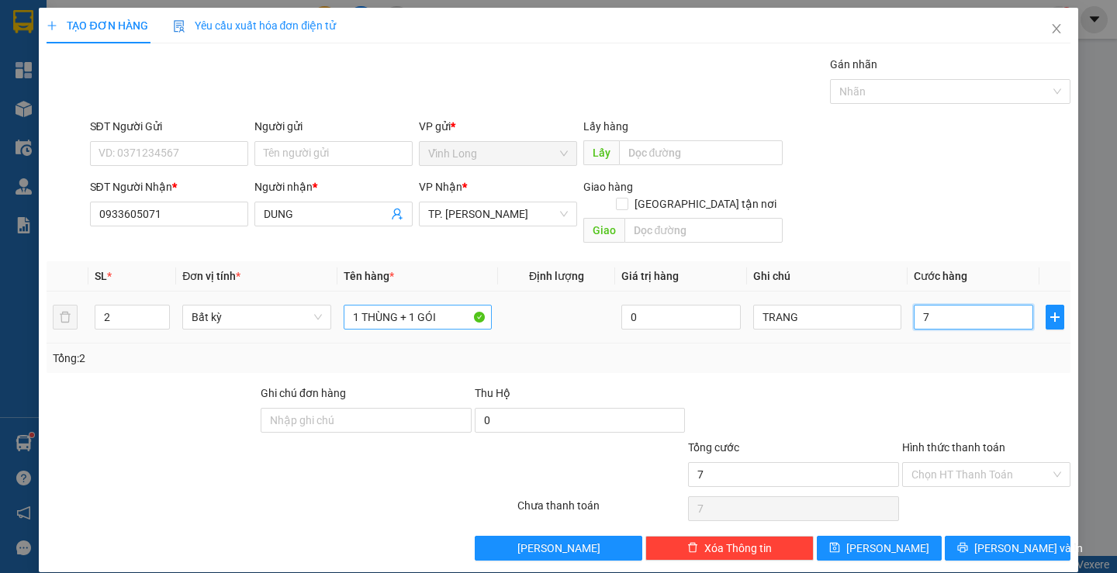
type input "70"
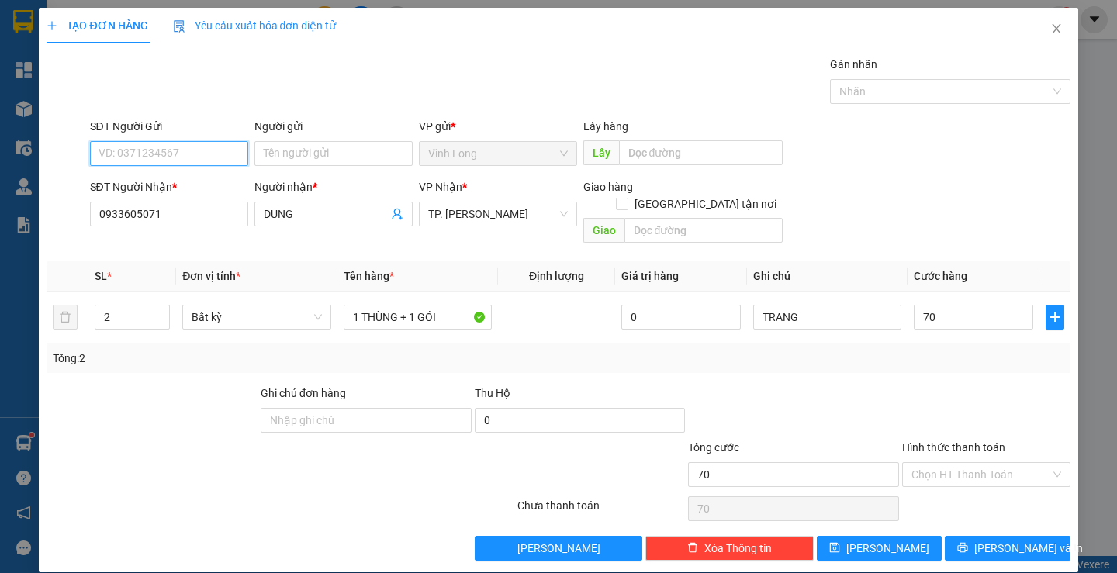
type input "70.000"
click at [194, 156] on input "SĐT Người Gửi" at bounding box center [169, 153] width 158 height 25
click at [787, 350] on div "Tổng: 2" at bounding box center [558, 358] width 1011 height 17
click at [976, 463] on input "Hình thức thanh toán" at bounding box center [980, 474] width 139 height 23
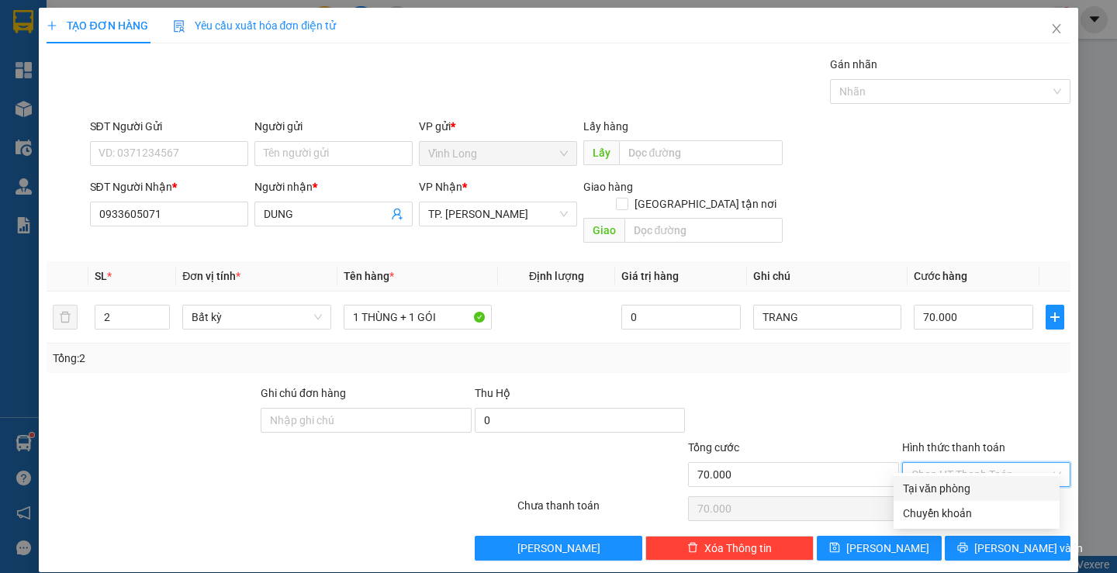
click at [967, 489] on div "Tại văn phòng" at bounding box center [976, 488] width 147 height 17
type input "0"
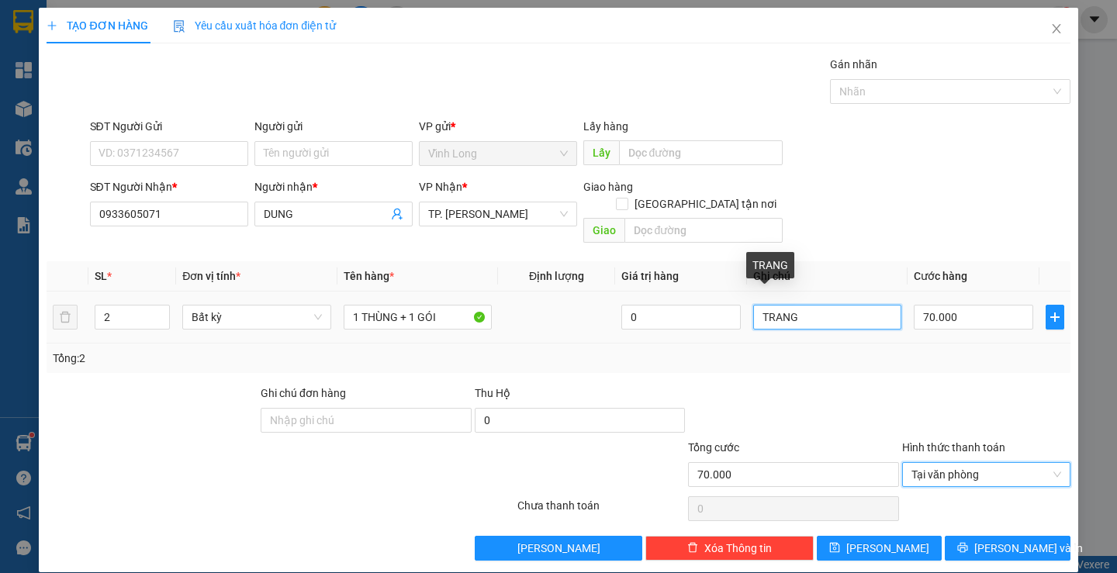
click at [753, 305] on input "TRANG" at bounding box center [827, 317] width 148 height 25
type input "CK 15H41 - TRANG"
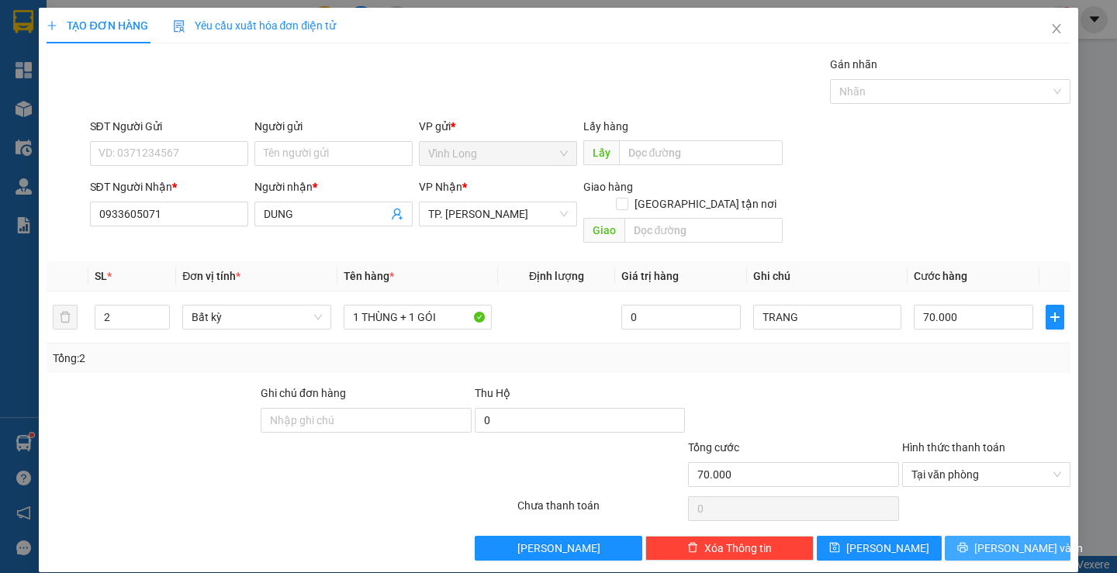
click at [990, 540] on span "[PERSON_NAME] và In" at bounding box center [1028, 548] width 109 height 17
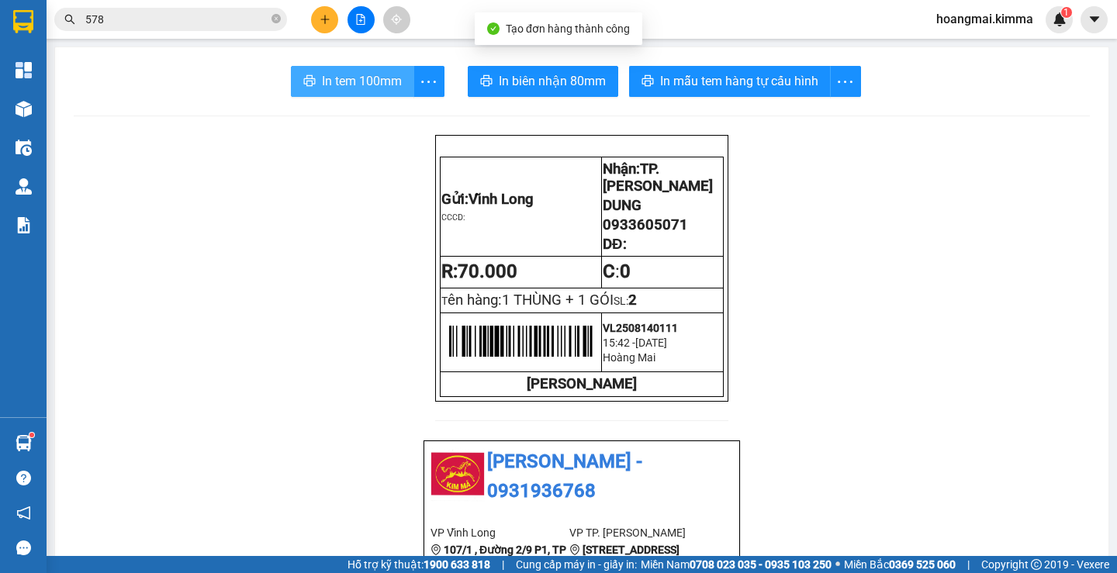
click at [361, 78] on span "In tem 100mm" at bounding box center [362, 80] width 80 height 19
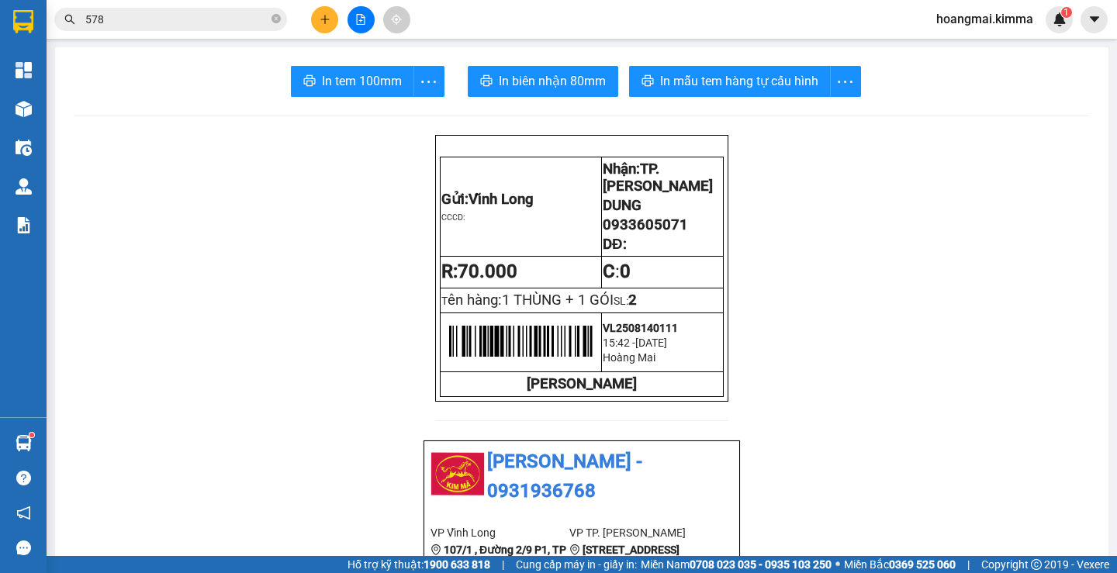
click at [328, 18] on icon "plus" at bounding box center [325, 19] width 11 height 11
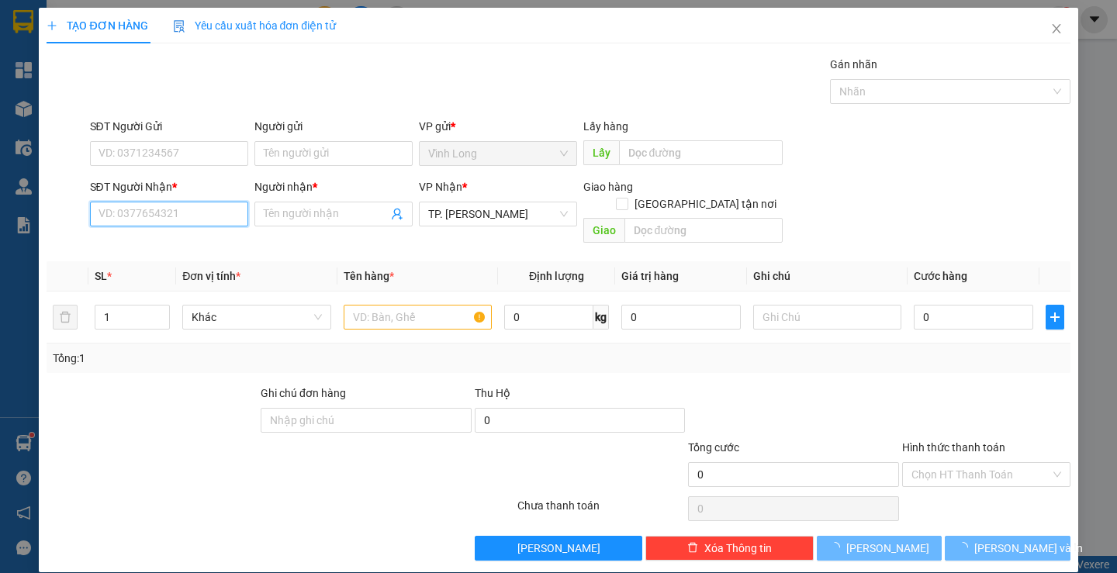
click at [184, 208] on input "SĐT Người Nhận *" at bounding box center [169, 214] width 158 height 25
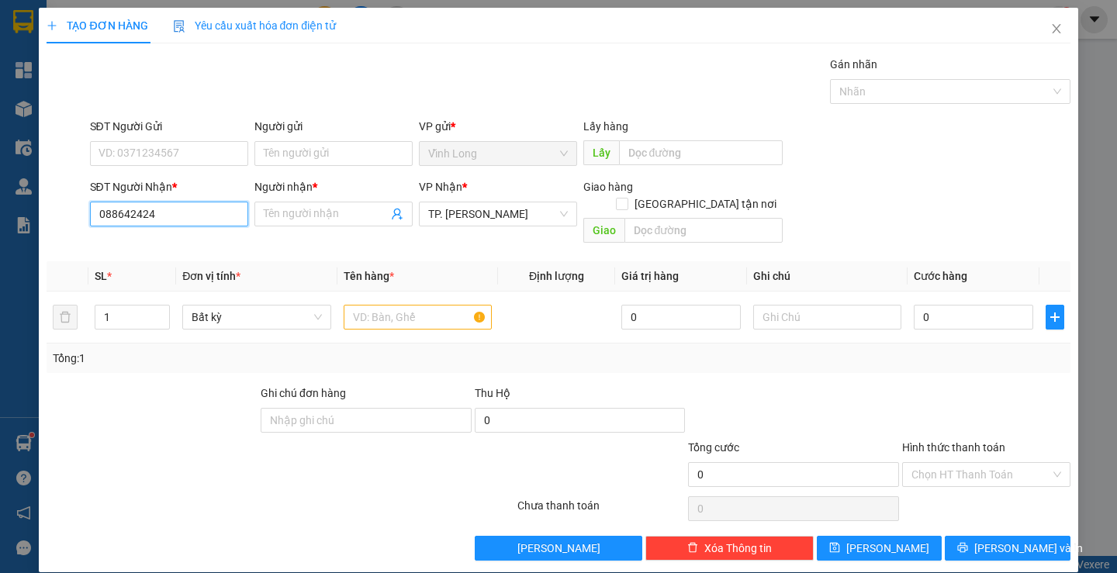
type input "0886424242"
click at [178, 247] on div "0886424242 - PHÚ" at bounding box center [167, 245] width 138 height 17
type input "PHÚ"
type input "0886424242"
click at [408, 314] on div at bounding box center [418, 317] width 148 height 31
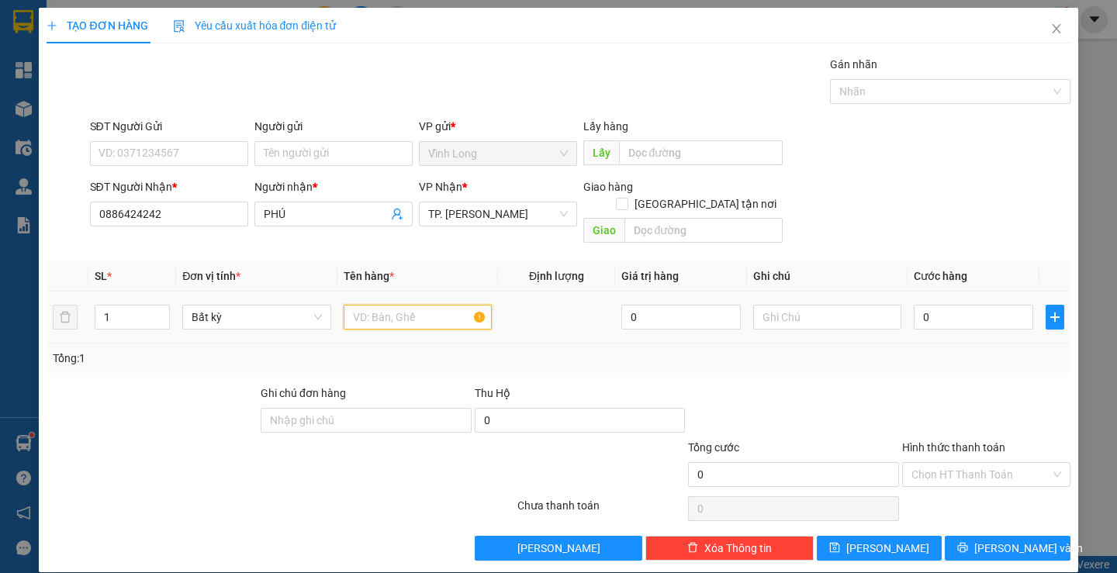
drag, startPoint x: 405, startPoint y: 302, endPoint x: 389, endPoint y: 302, distance: 15.5
click at [402, 305] on input "text" at bounding box center [418, 317] width 148 height 25
type input "GÓI KEO VÀNG"
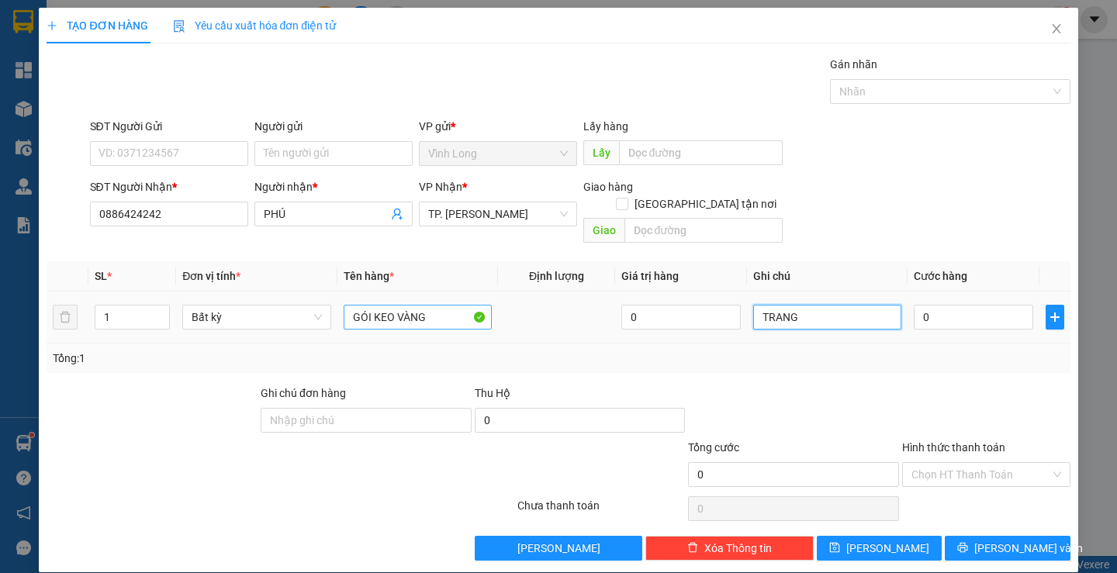
type input "TRANG"
type input "2"
type input "20"
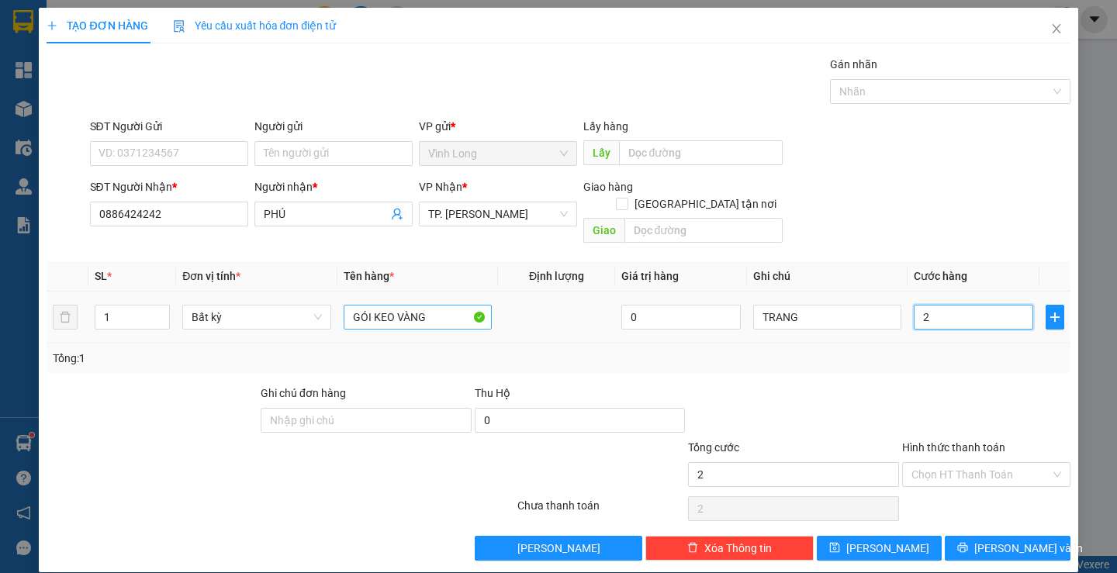
type input "20"
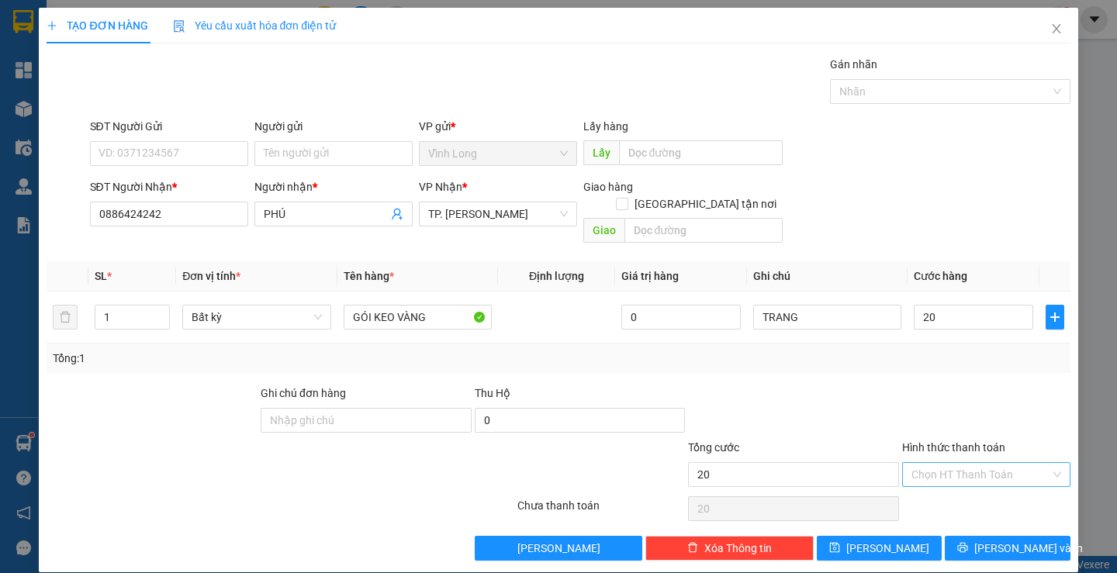
type input "20.000"
click at [957, 463] on input "Hình thức thanh toán" at bounding box center [980, 474] width 139 height 23
click at [945, 482] on div "Tại văn phòng" at bounding box center [976, 488] width 147 height 17
type input "0"
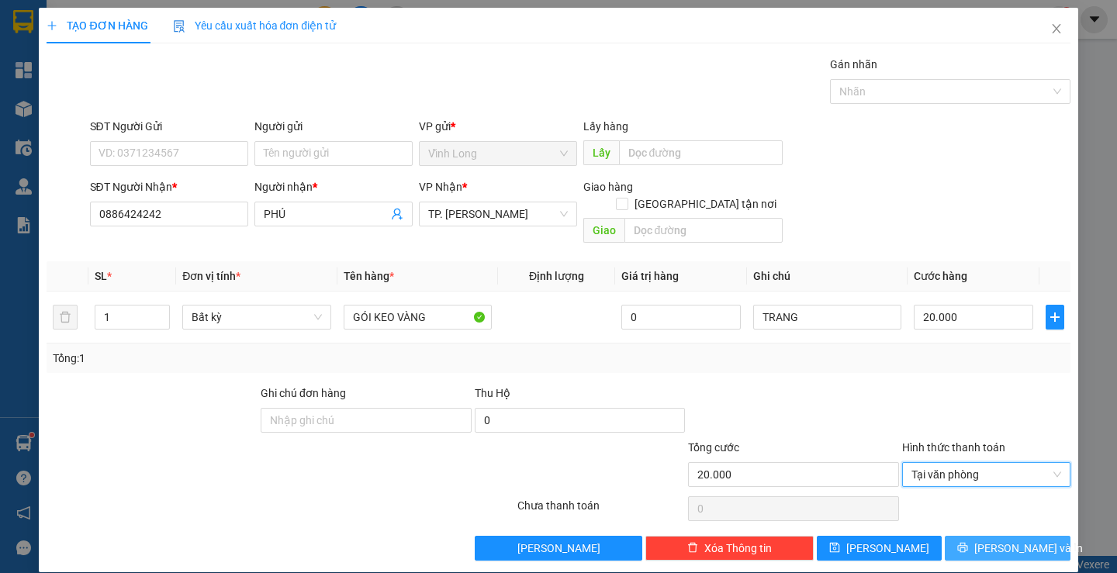
click at [968, 542] on icon "printer" at bounding box center [962, 547] width 11 height 11
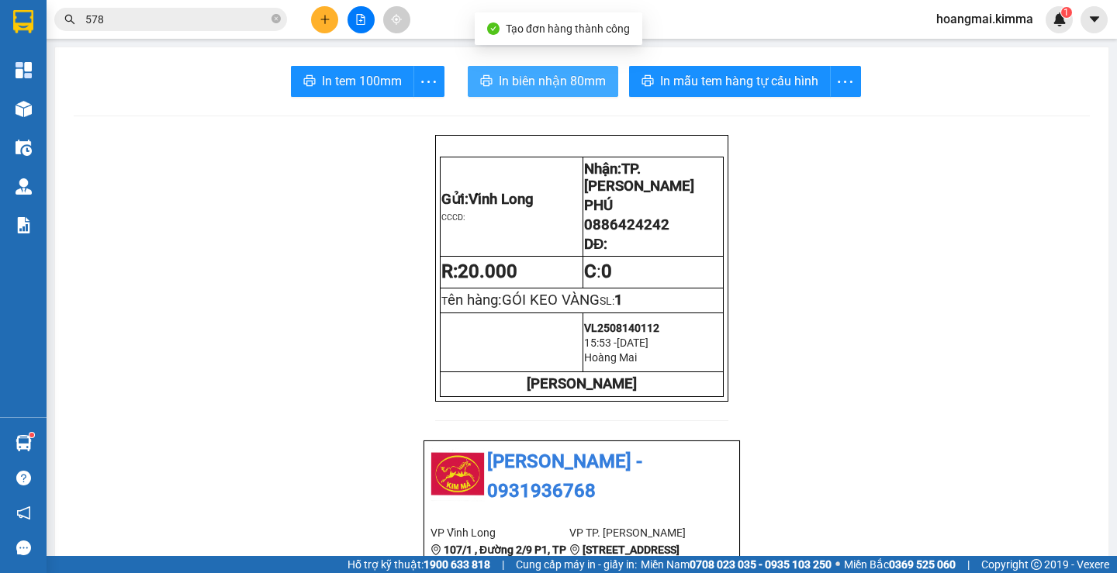
drag, startPoint x: 509, startPoint y: 92, endPoint x: 536, endPoint y: 106, distance: 30.9
click at [509, 91] on button "In biên nhận 80mm" at bounding box center [543, 81] width 150 height 31
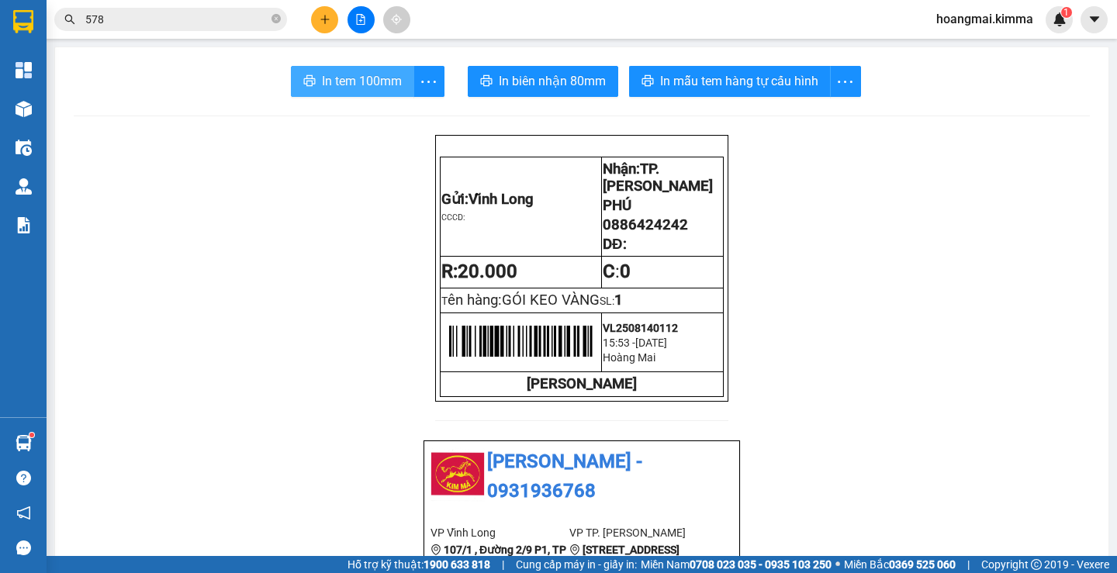
click at [332, 80] on span "In tem 100mm" at bounding box center [362, 80] width 80 height 19
